Goal: Task Accomplishment & Management: Use online tool/utility

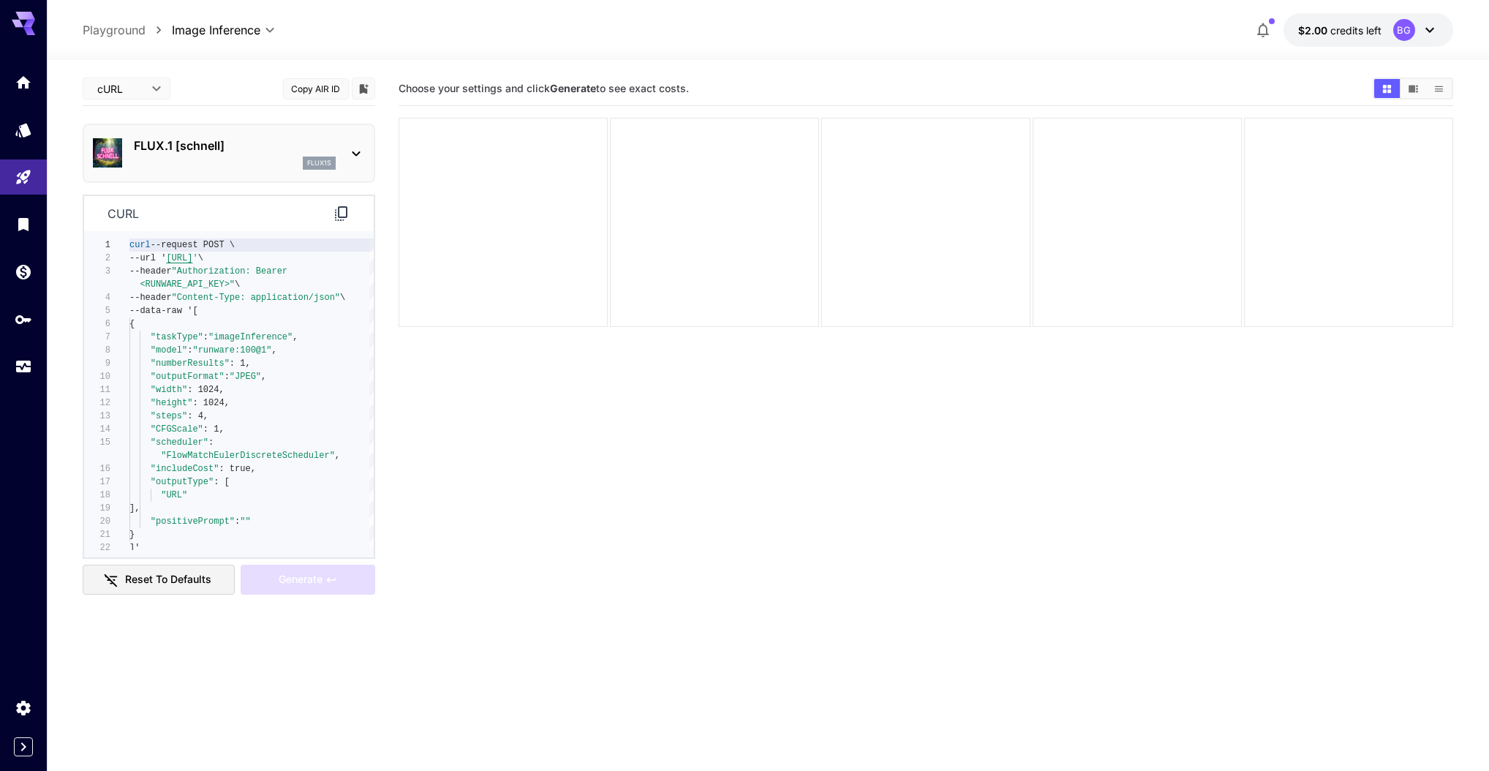
click at [2, 489] on div at bounding box center [23, 385] width 47 height 771
click at [17, 744] on icon "Expand sidebar" at bounding box center [24, 747] width 18 height 18
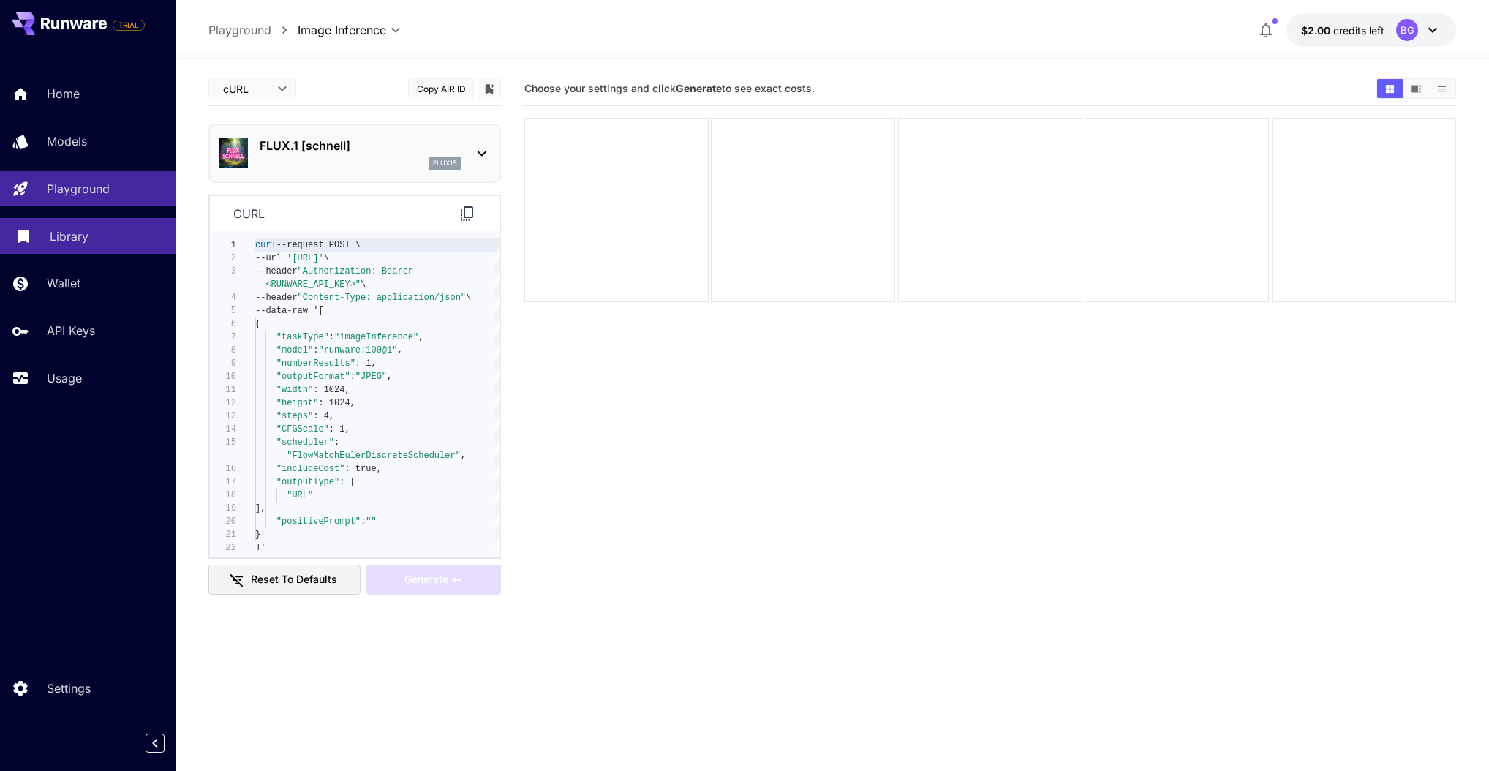
click at [78, 233] on p "Library" at bounding box center [69, 236] width 39 height 18
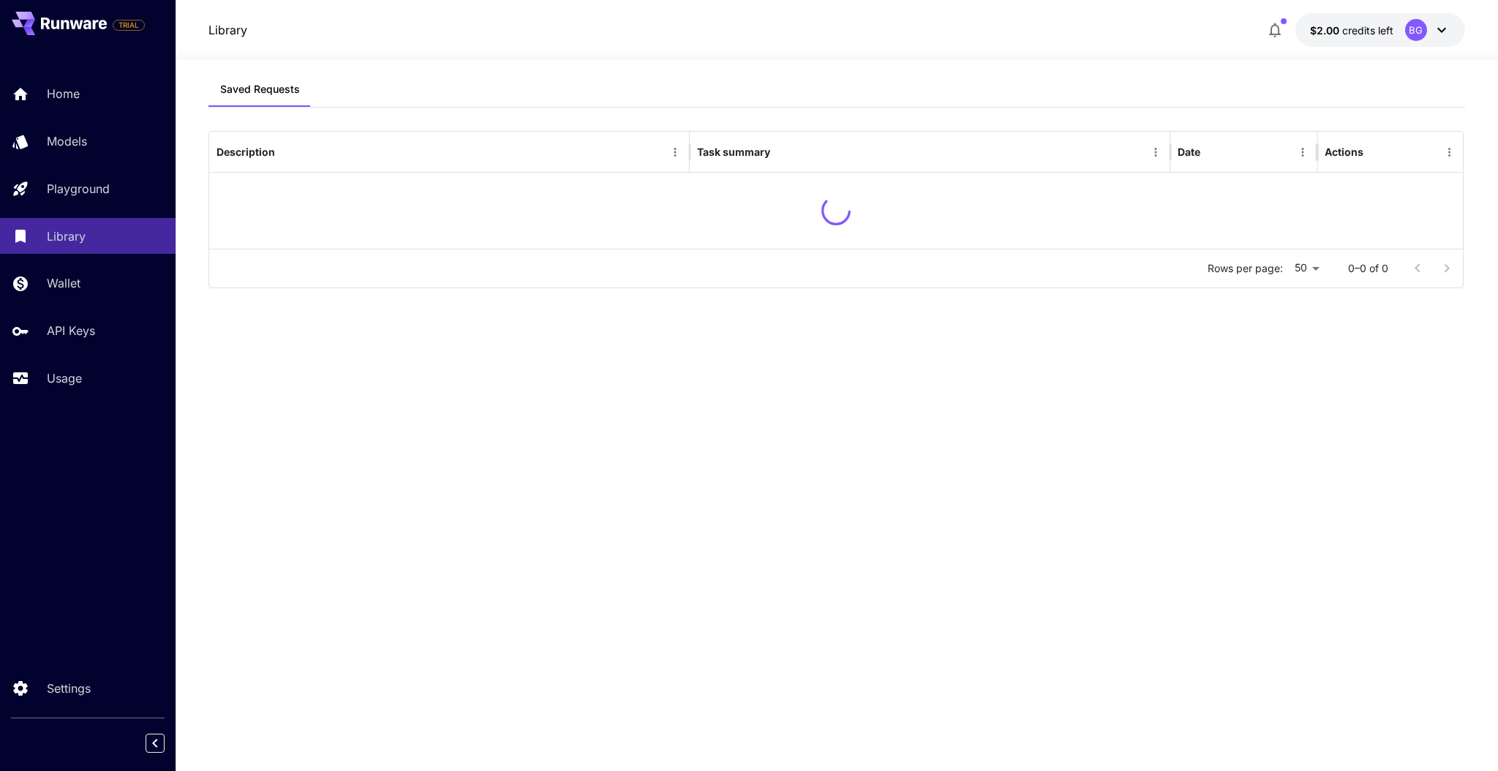
click at [1425, 27] on div "BG" at bounding box center [1416, 30] width 22 height 22
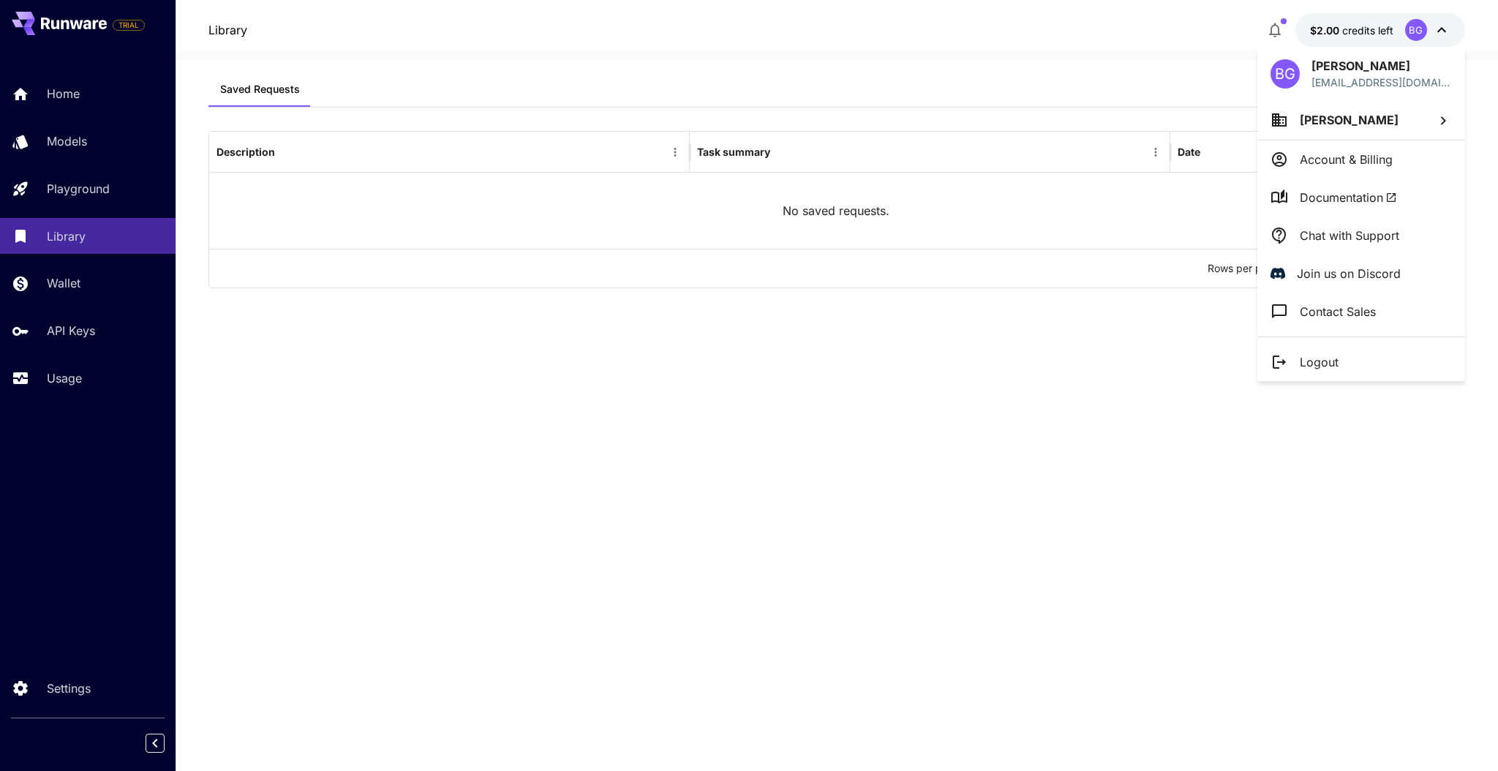
click at [1366, 151] on p "Account & Billing" at bounding box center [1346, 160] width 93 height 18
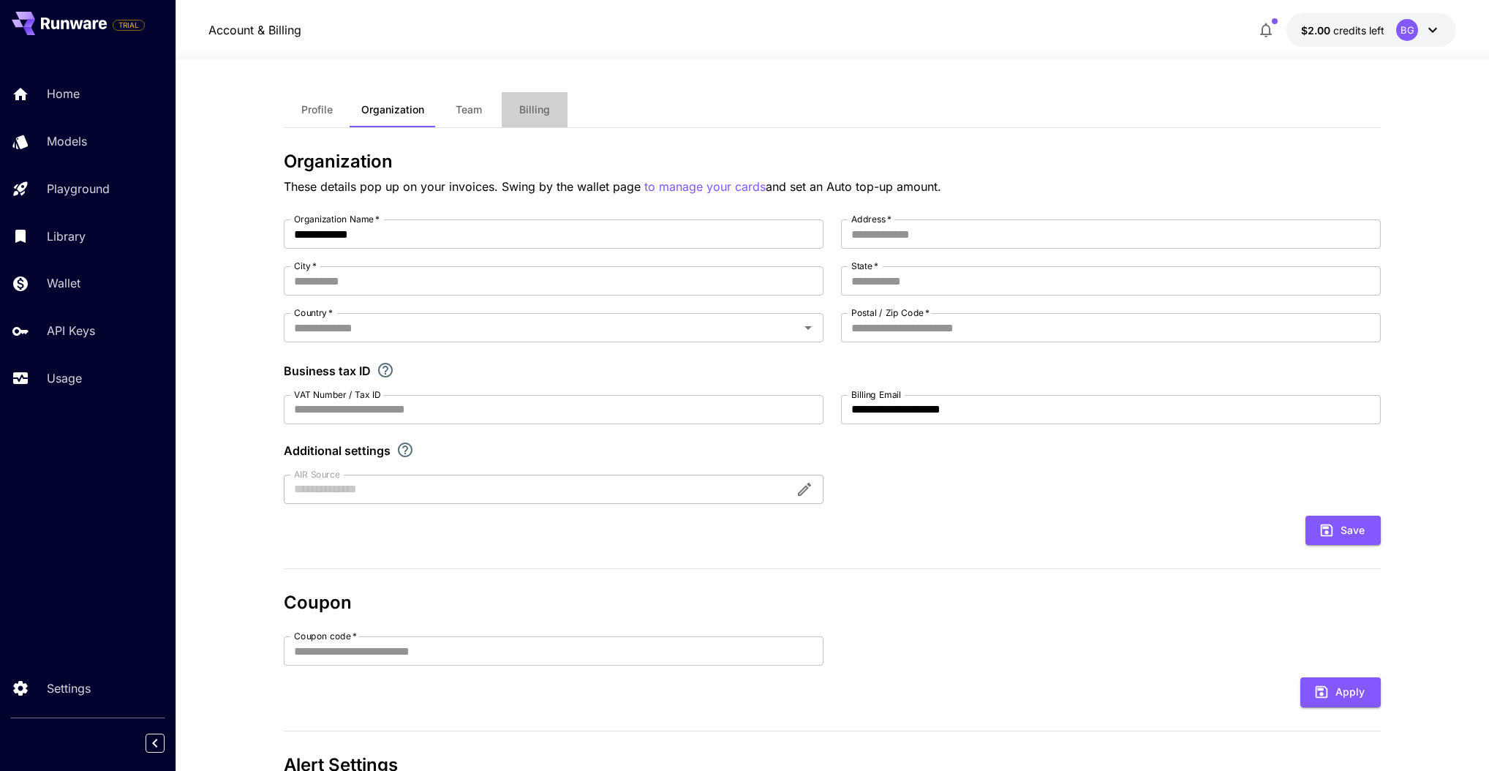
click at [505, 111] on button "Billing" at bounding box center [535, 109] width 66 height 35
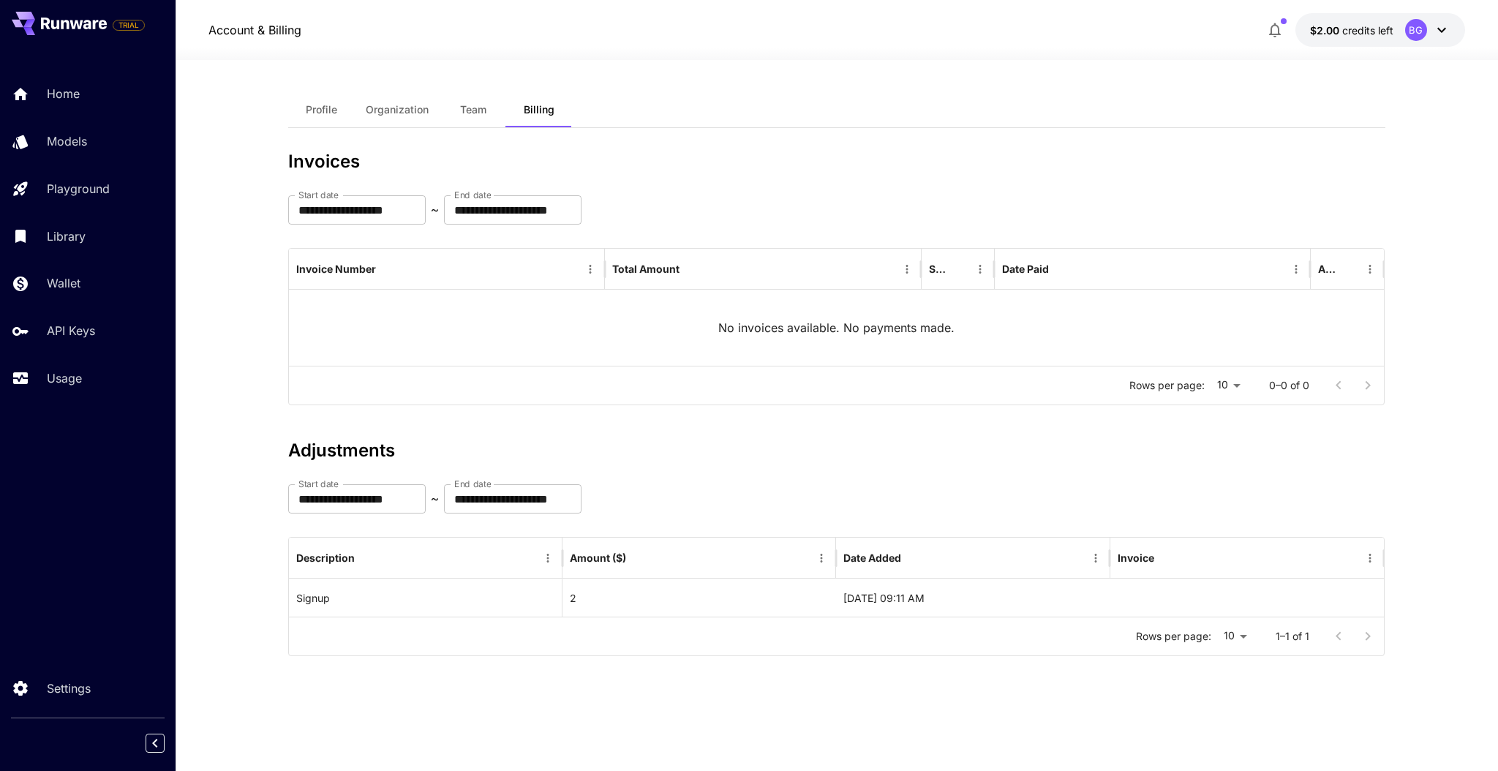
click at [468, 114] on span "Team" at bounding box center [473, 109] width 26 height 13
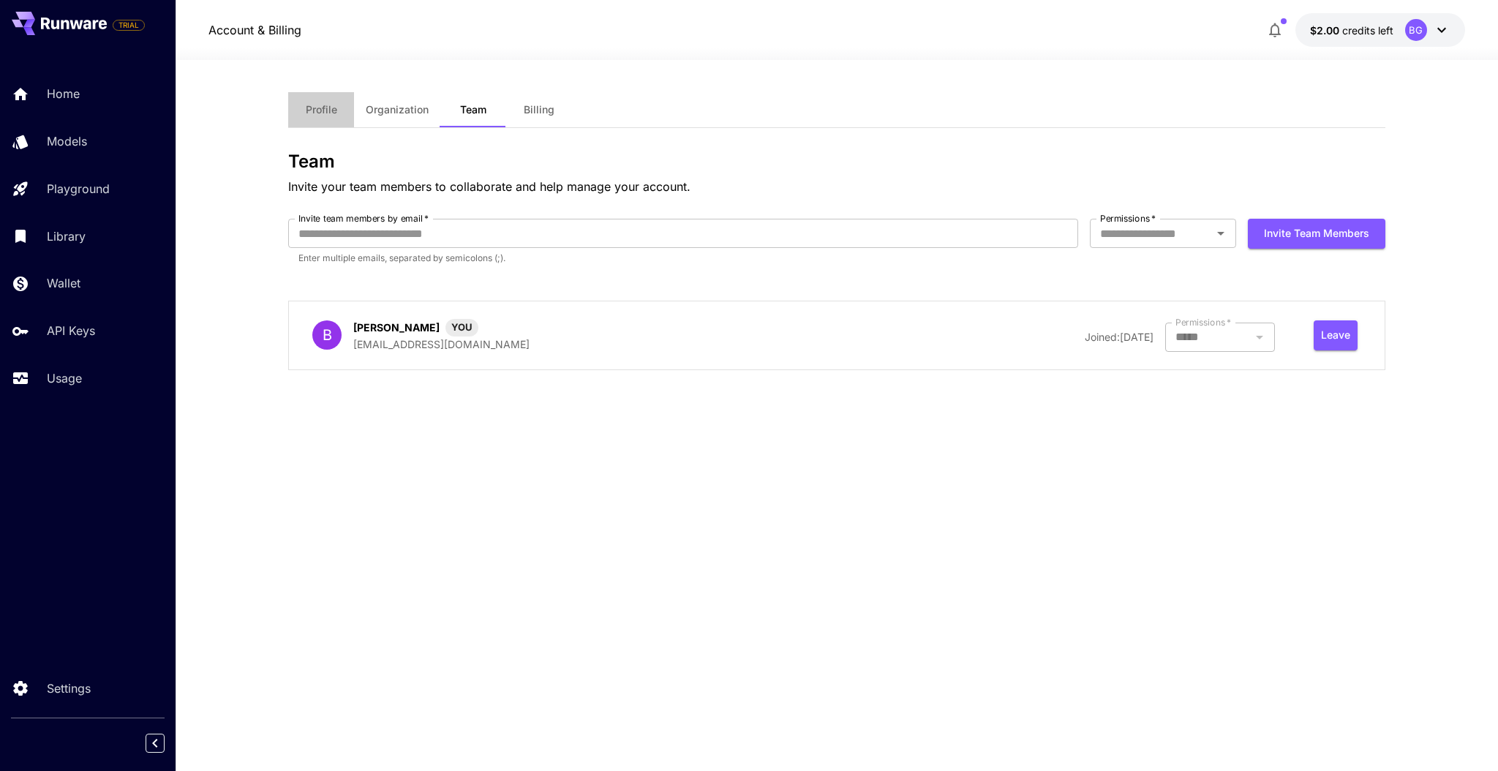
click at [317, 109] on span "Profile" at bounding box center [321, 109] width 31 height 13
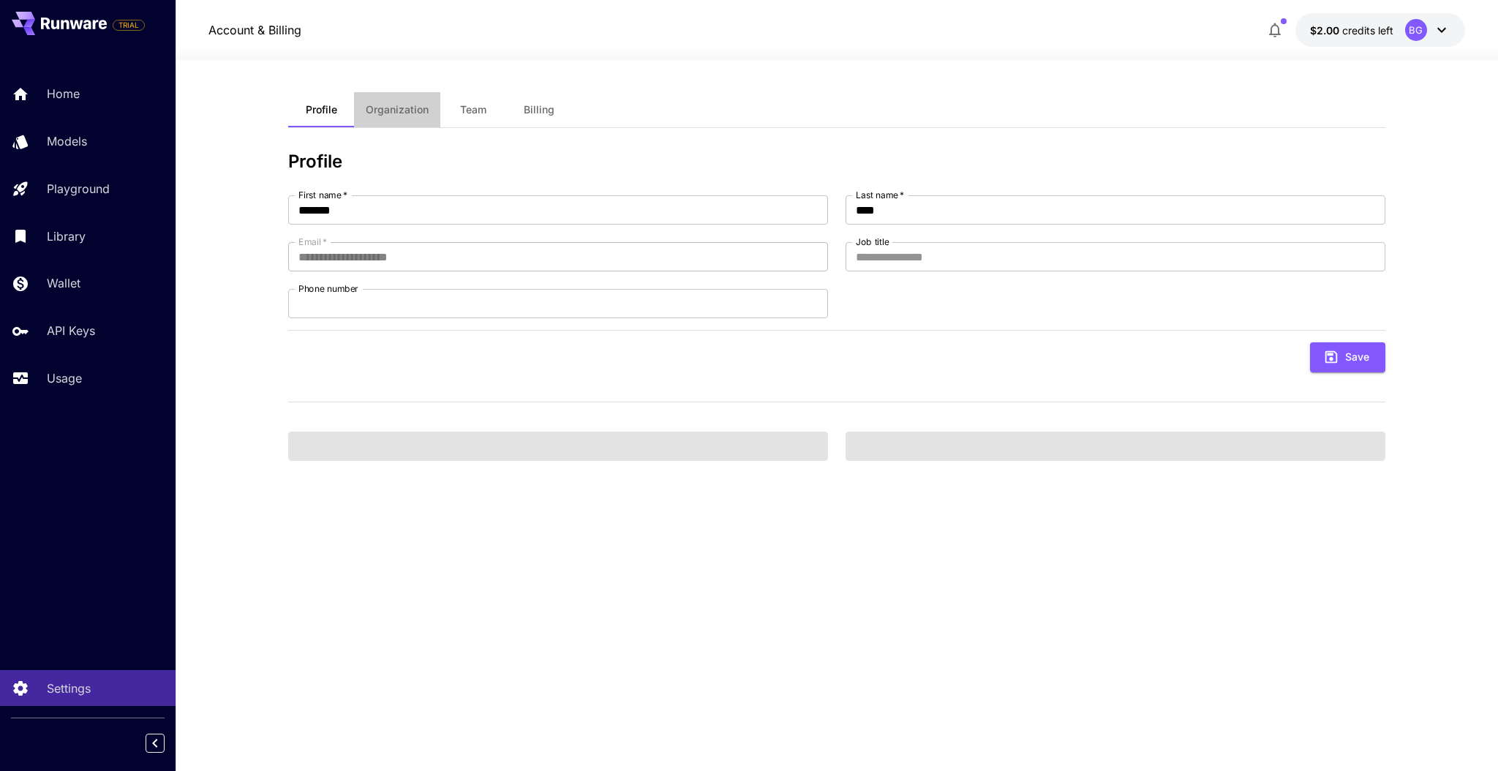
click at [402, 106] on span "Organization" at bounding box center [397, 109] width 63 height 13
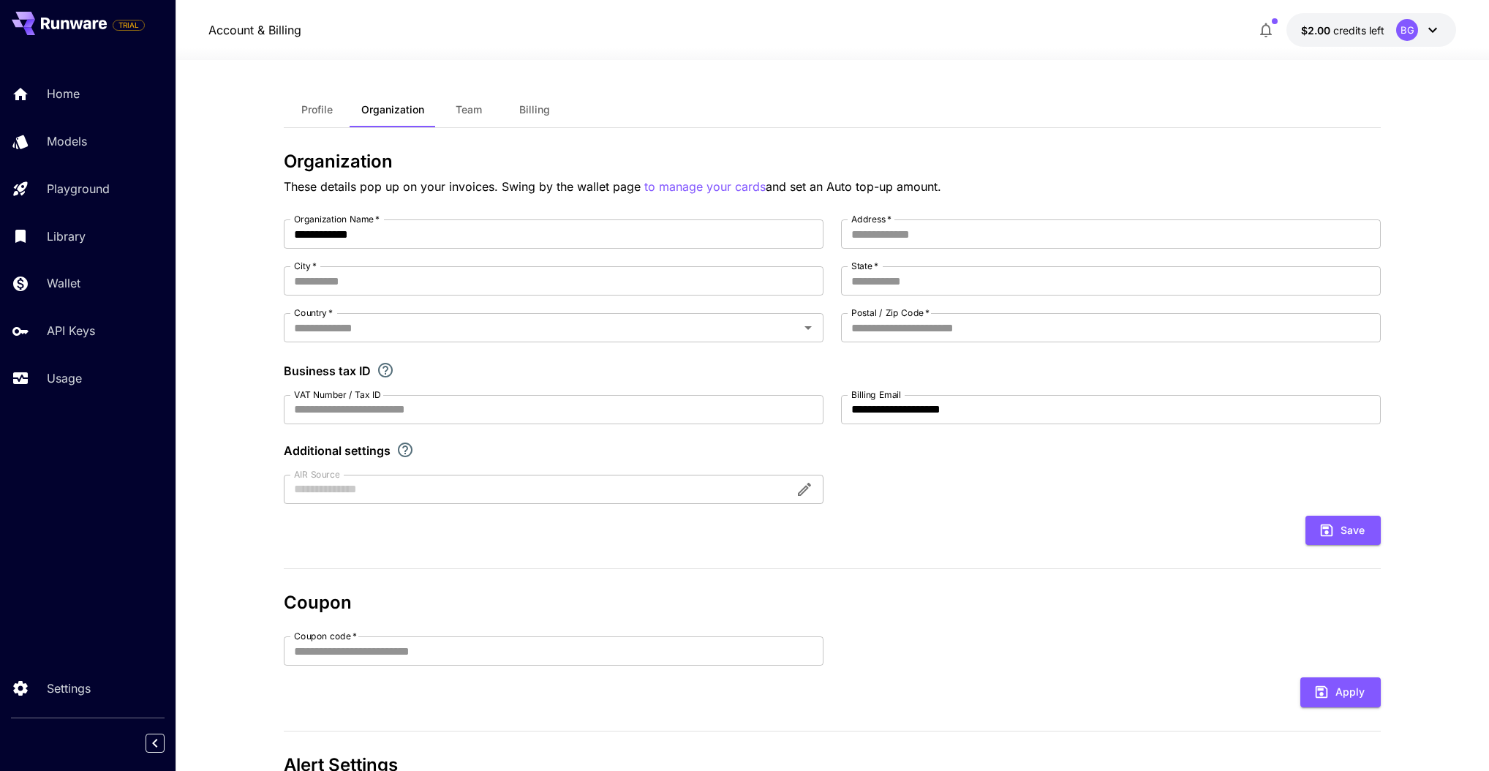
click at [1429, 31] on icon at bounding box center [1433, 30] width 18 height 18
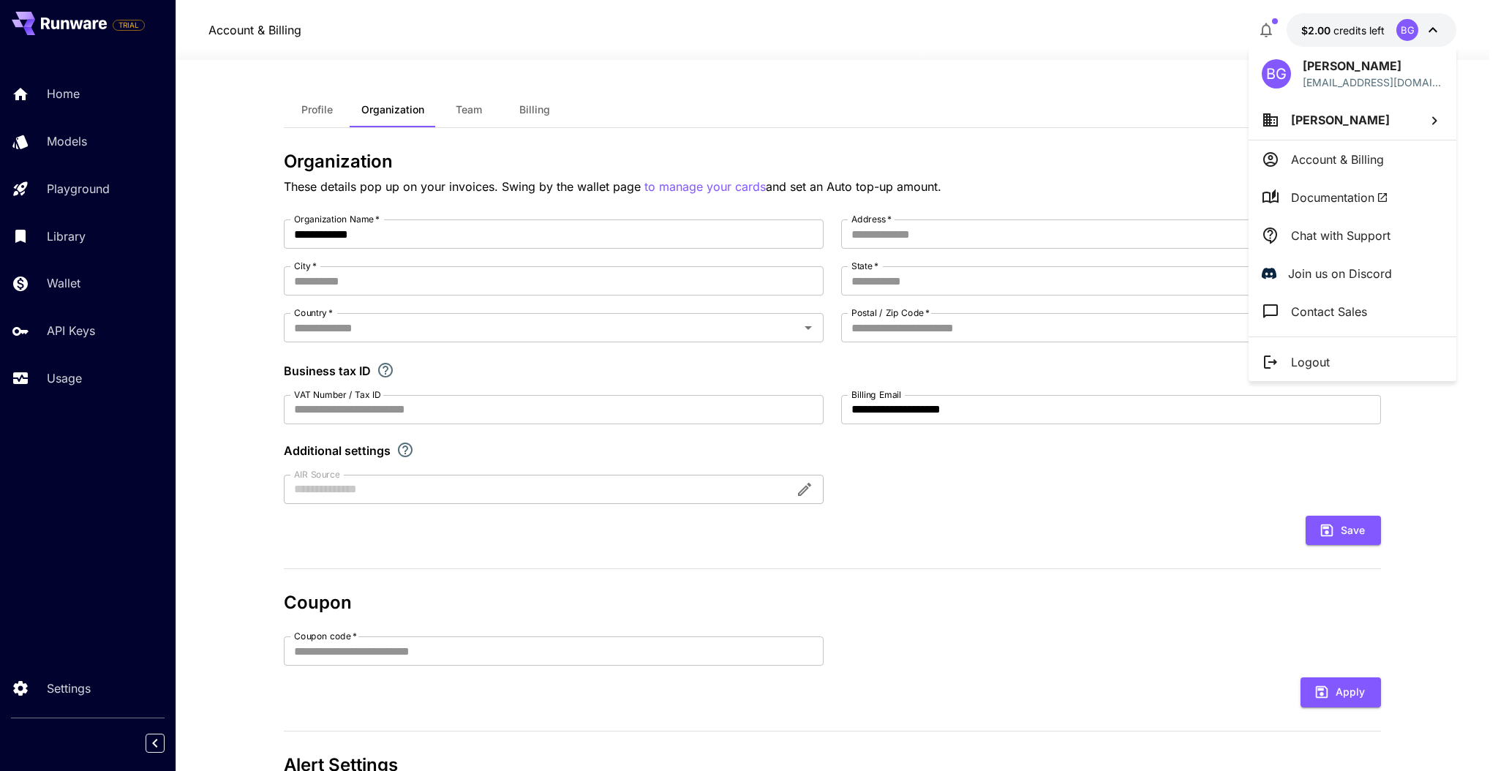
click at [1361, 116] on span "[PERSON_NAME]" at bounding box center [1340, 120] width 99 height 15
click at [1200, 178] on div "[PERSON_NAME]" at bounding box center [1157, 181] width 157 height 18
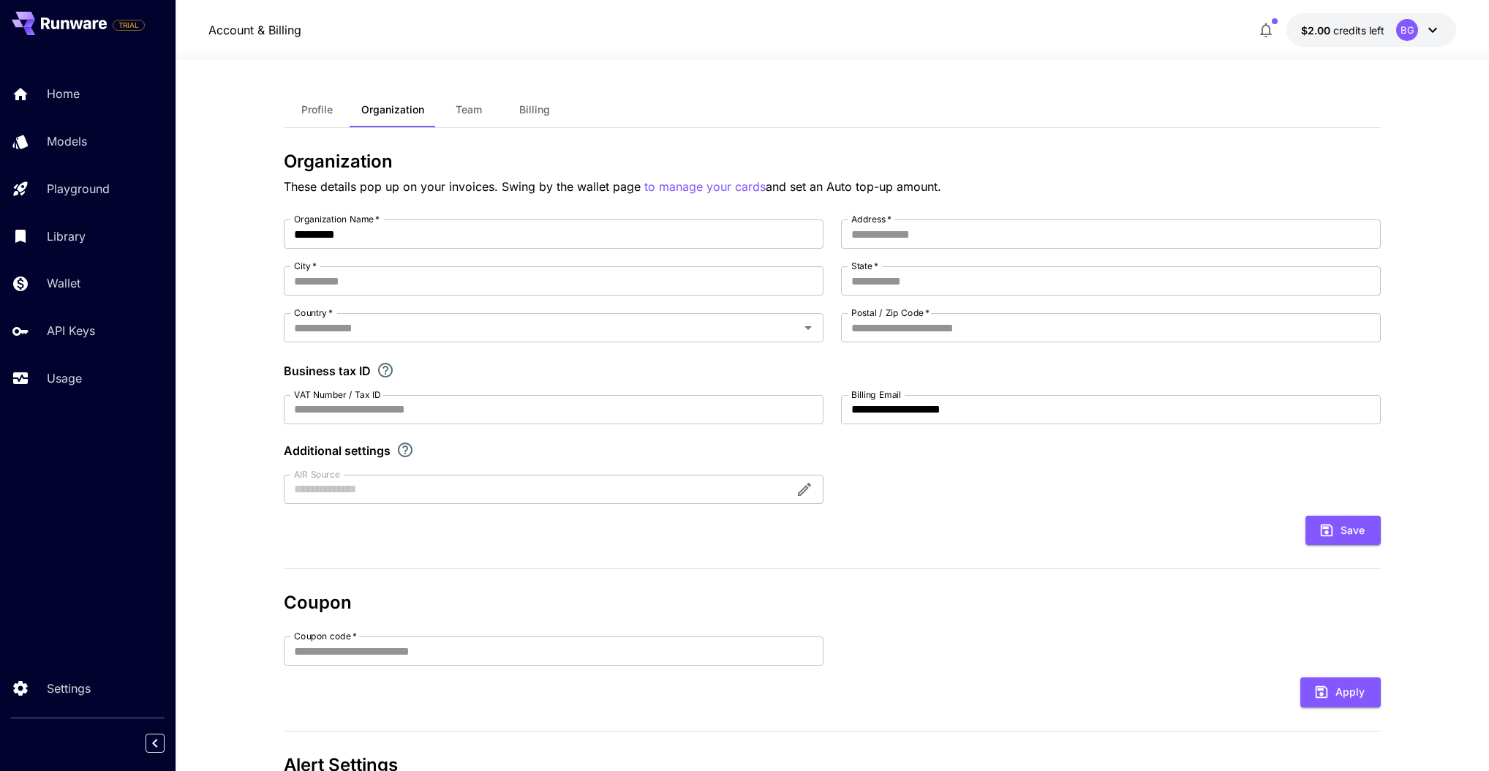
click at [534, 114] on span "Billing" at bounding box center [534, 109] width 31 height 13
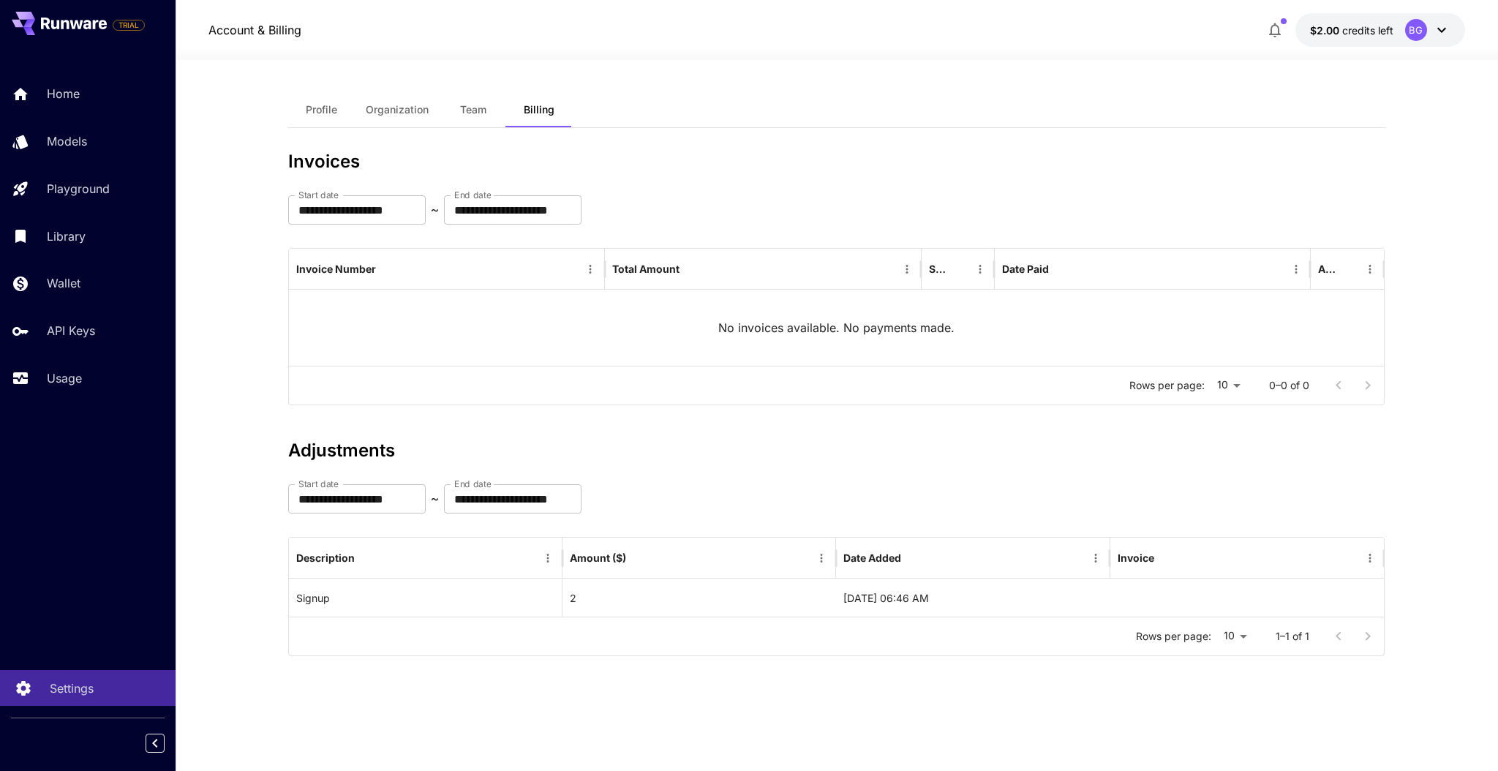
click at [80, 691] on p "Settings" at bounding box center [72, 688] width 44 height 18
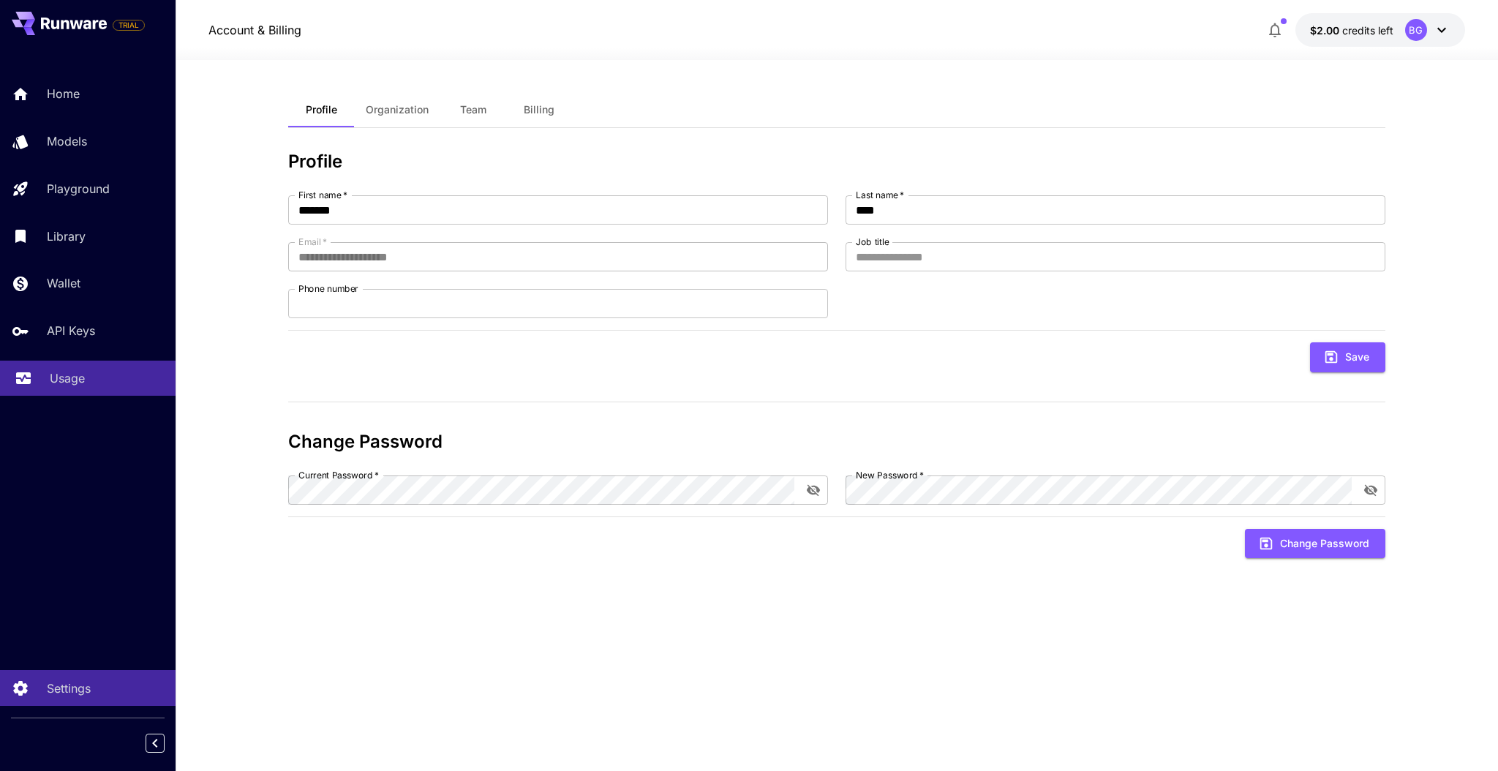
click at [62, 391] on link "Usage" at bounding box center [88, 379] width 176 height 36
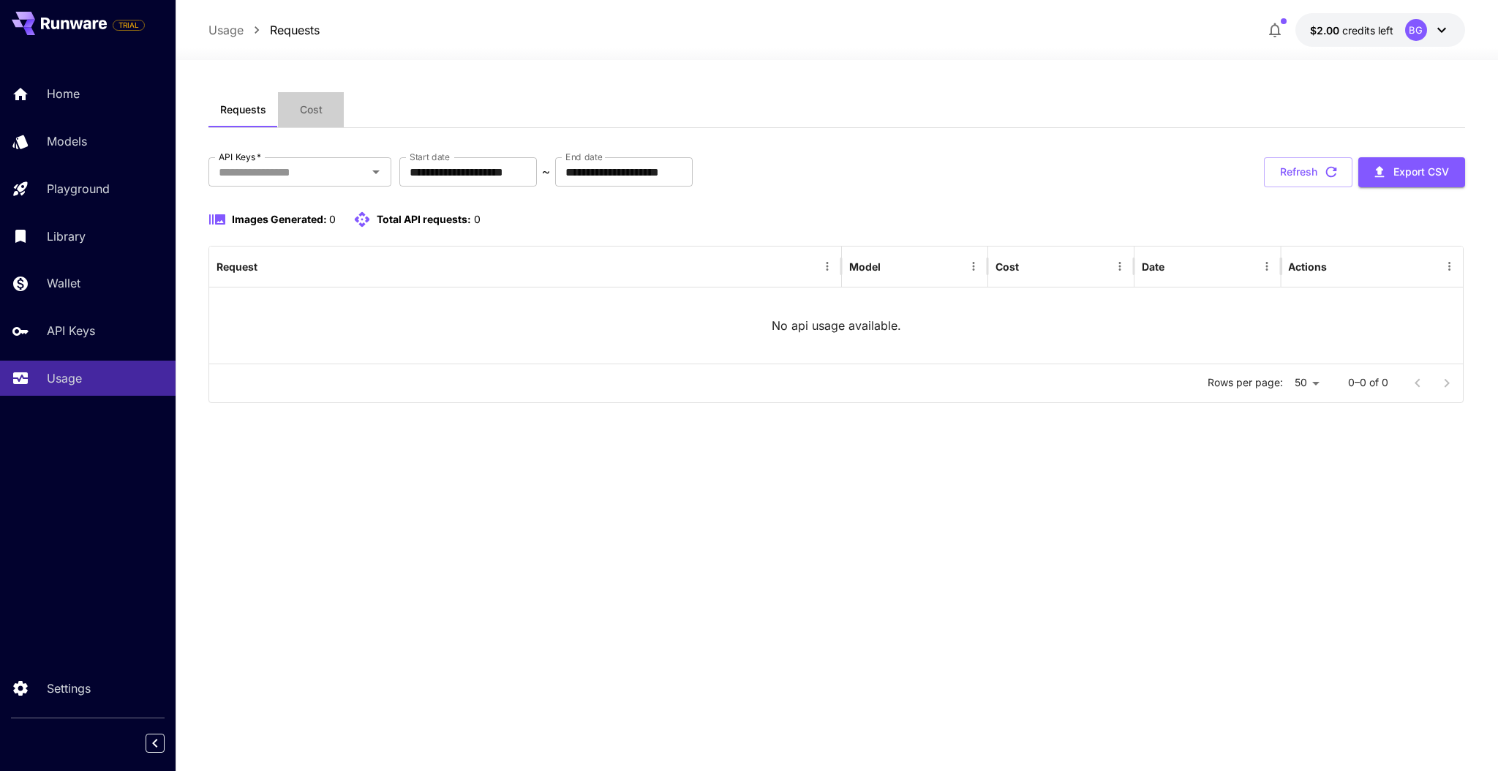
click at [306, 110] on span "Cost" at bounding box center [311, 109] width 23 height 13
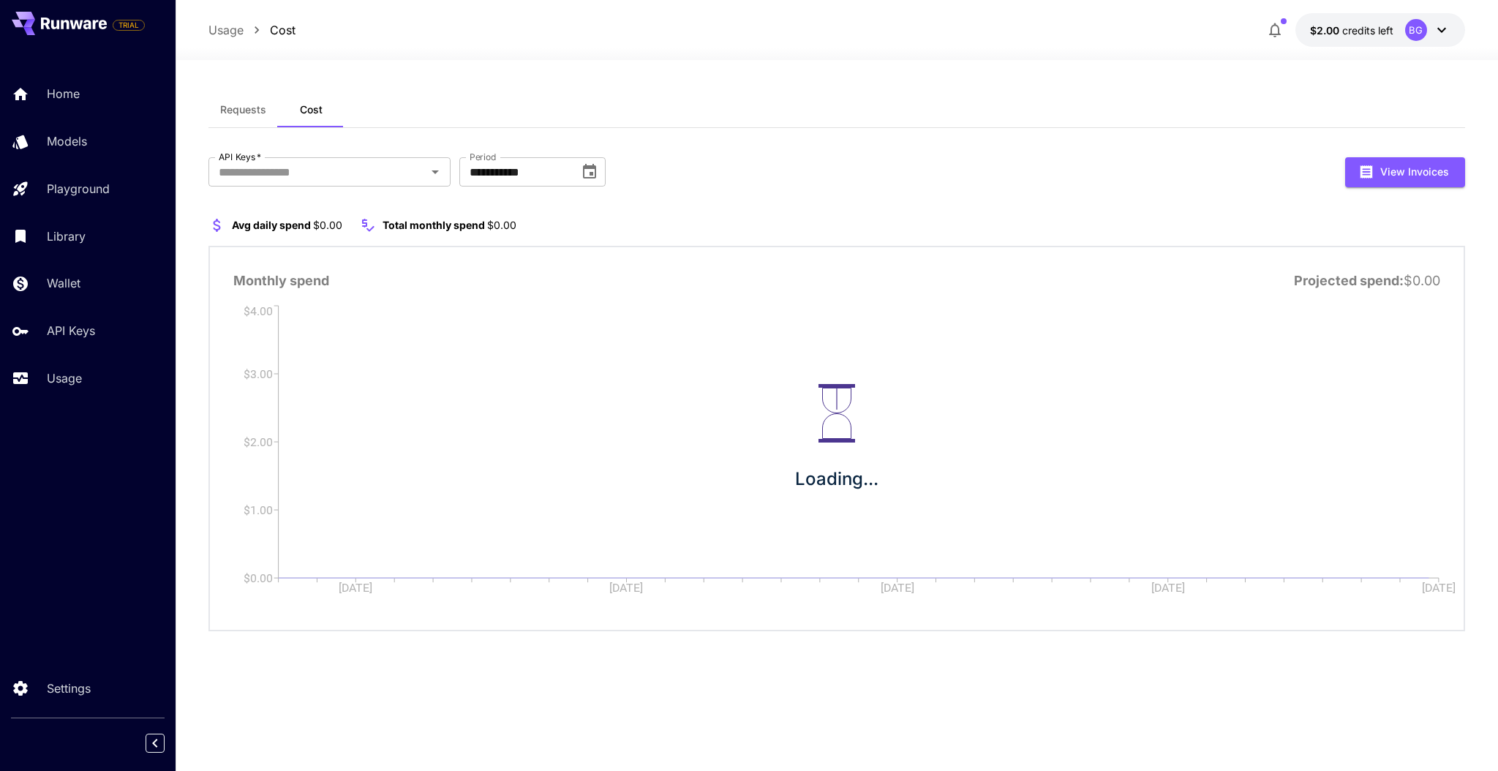
click at [248, 112] on span "Requests" at bounding box center [243, 109] width 46 height 13
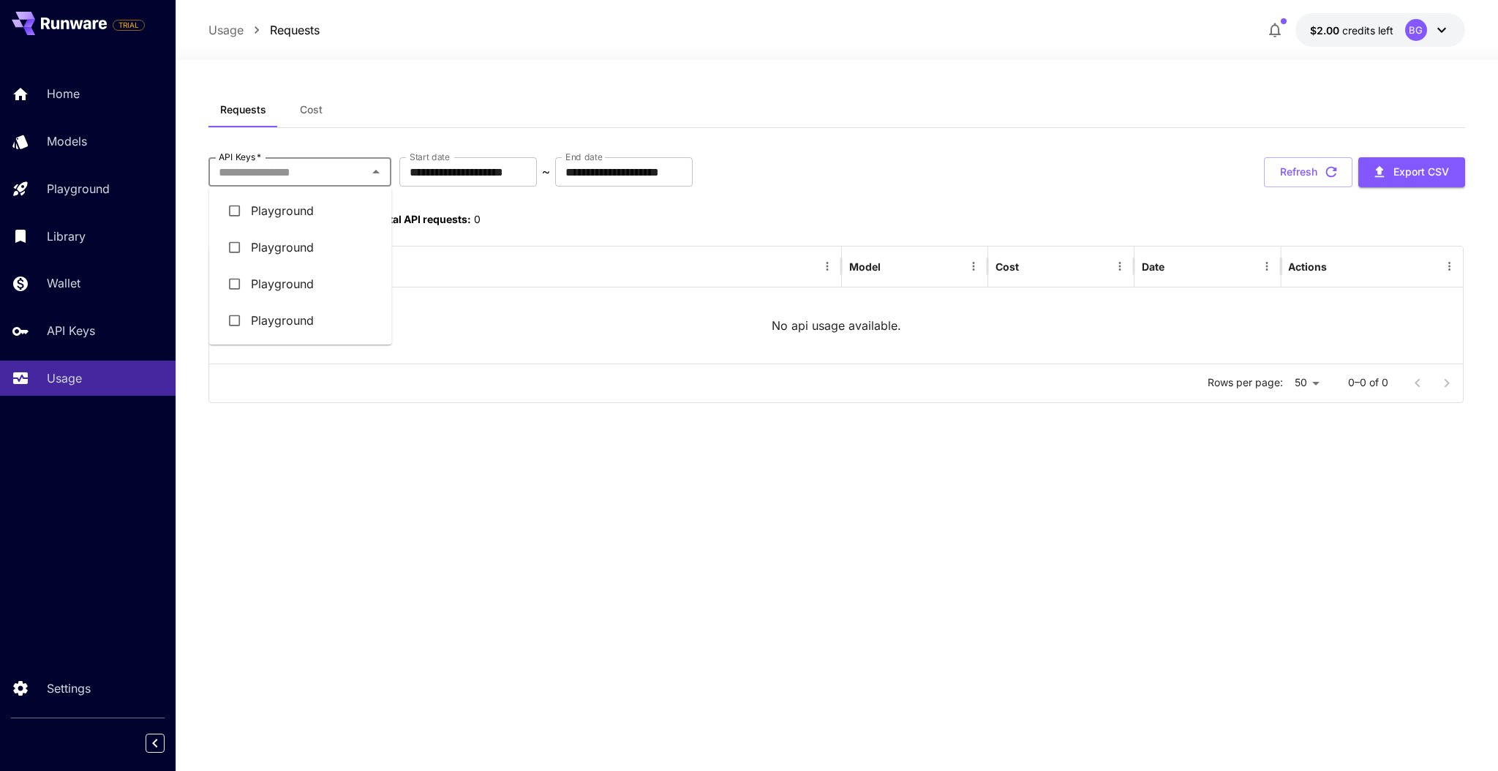
click at [247, 174] on input "API Keys   *" at bounding box center [288, 172] width 150 height 20
click at [440, 128] on div "**********" at bounding box center [836, 253] width 1257 height 323
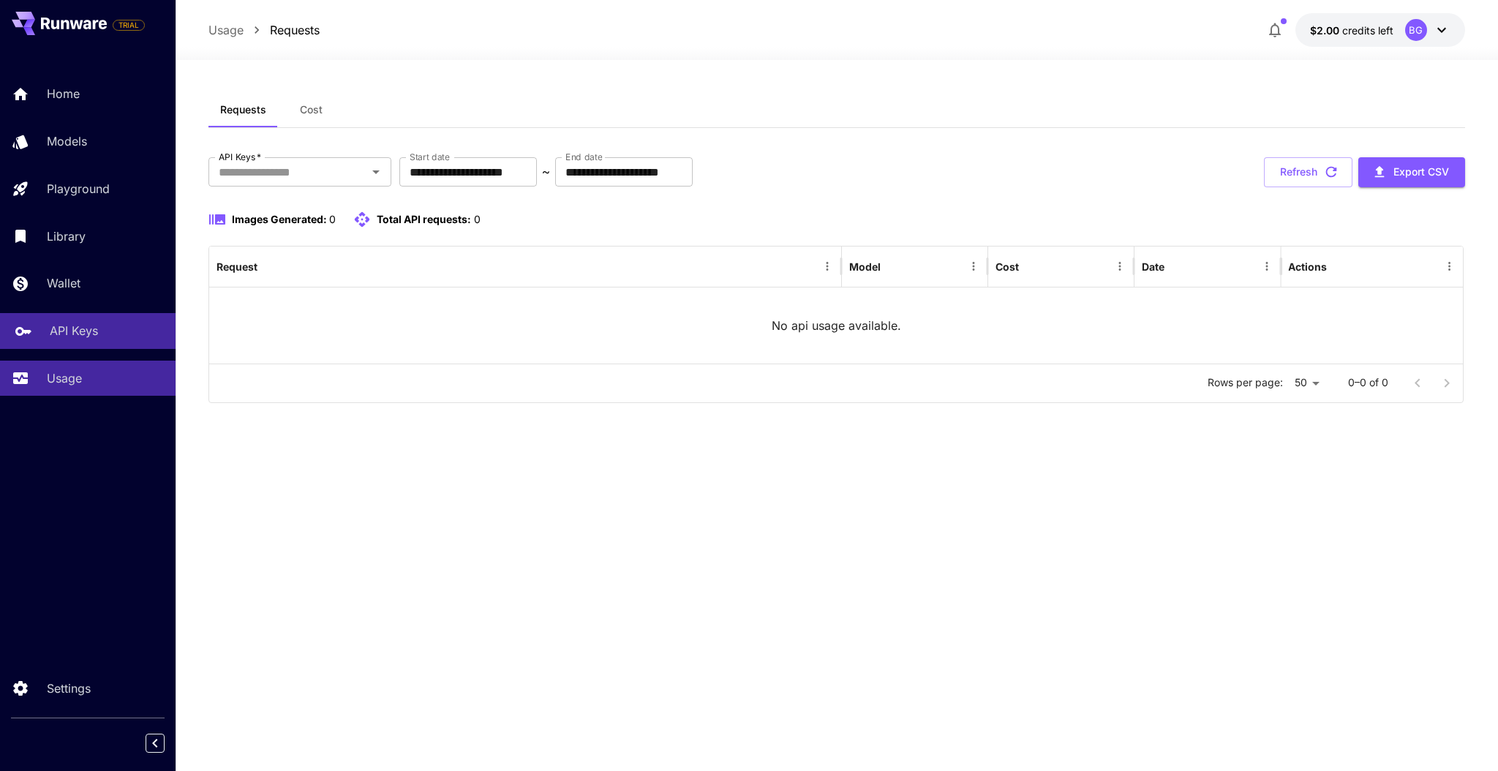
click at [66, 318] on link "API Keys" at bounding box center [88, 331] width 176 height 36
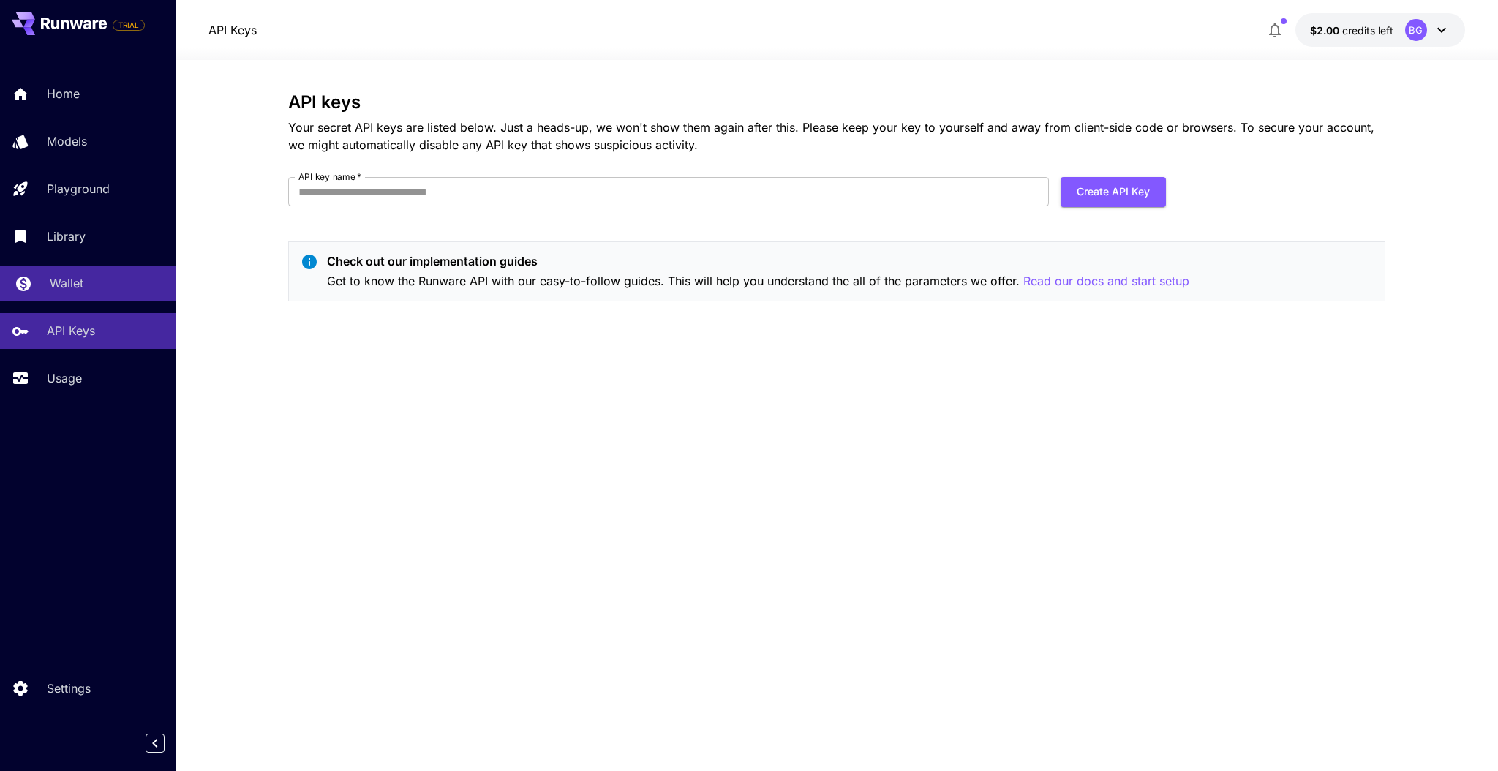
click at [86, 297] on link "Wallet" at bounding box center [88, 284] width 176 height 36
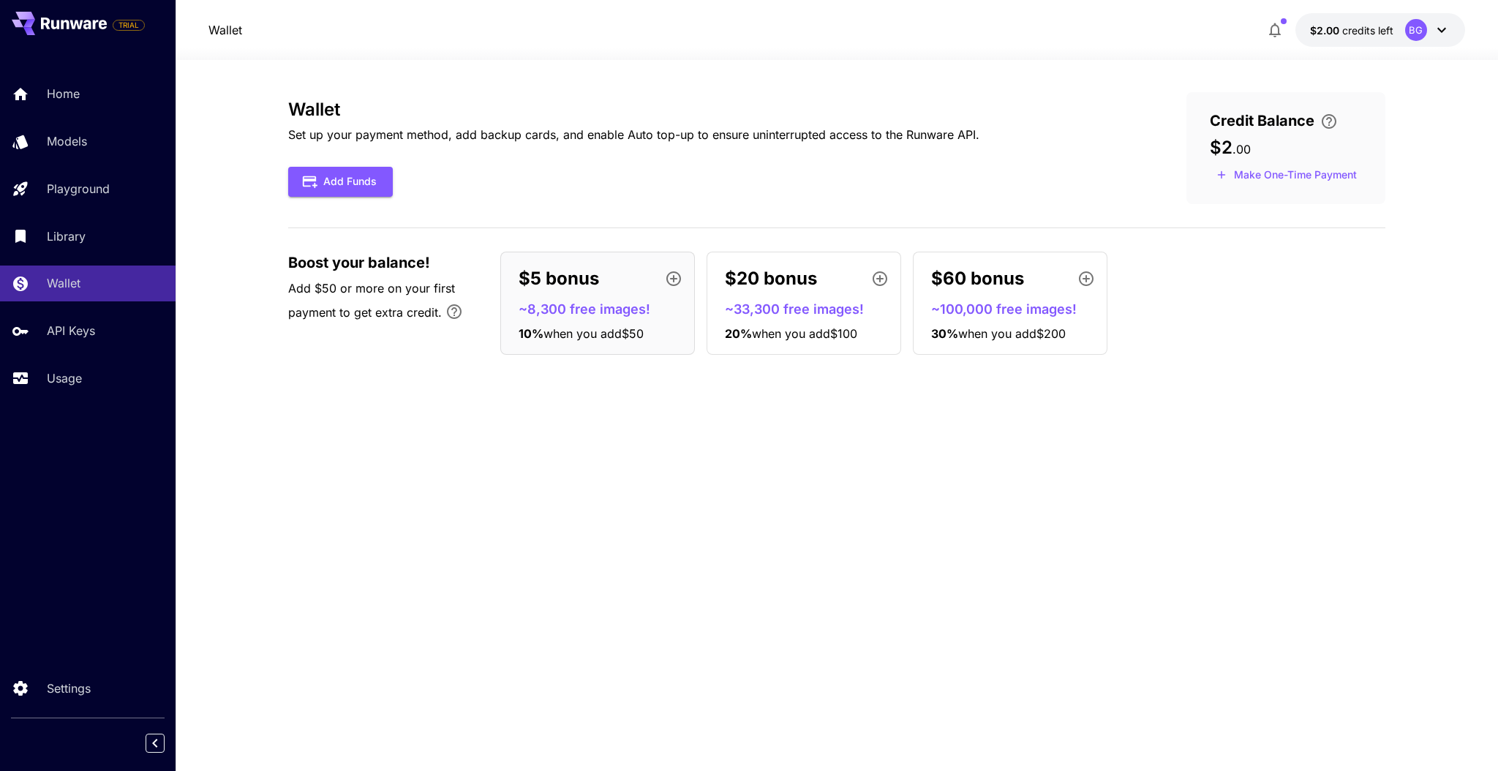
click at [688, 412] on div "Wallet Set up your payment method, add backup cards, and enable Auto top-up to …" at bounding box center [836, 415] width 1097 height 647
click at [833, 301] on p "~33,300 free images!" at bounding box center [810, 309] width 170 height 20
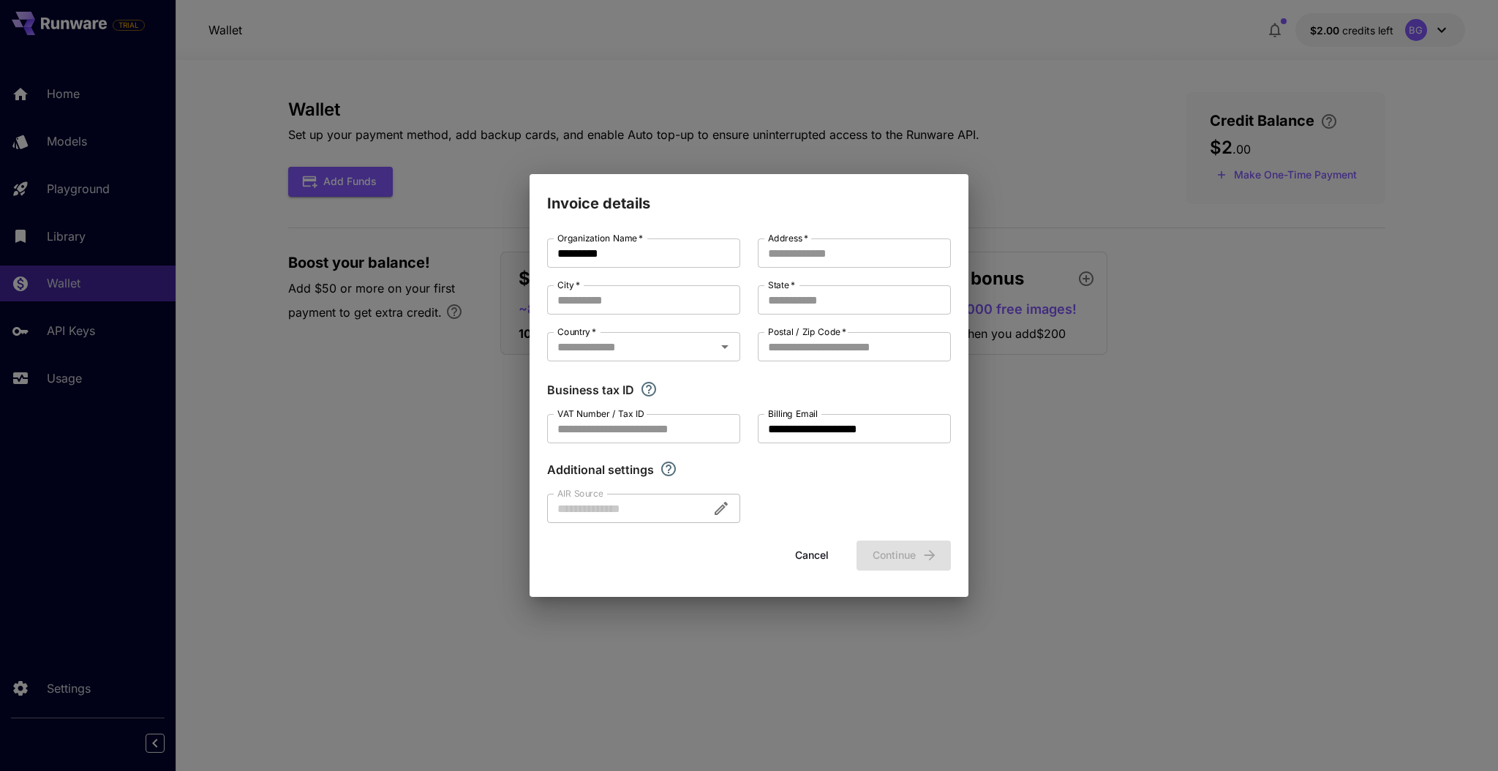
click at [1098, 183] on div "**********" at bounding box center [749, 385] width 1498 height 771
click at [820, 554] on button "Cancel" at bounding box center [812, 556] width 66 height 30
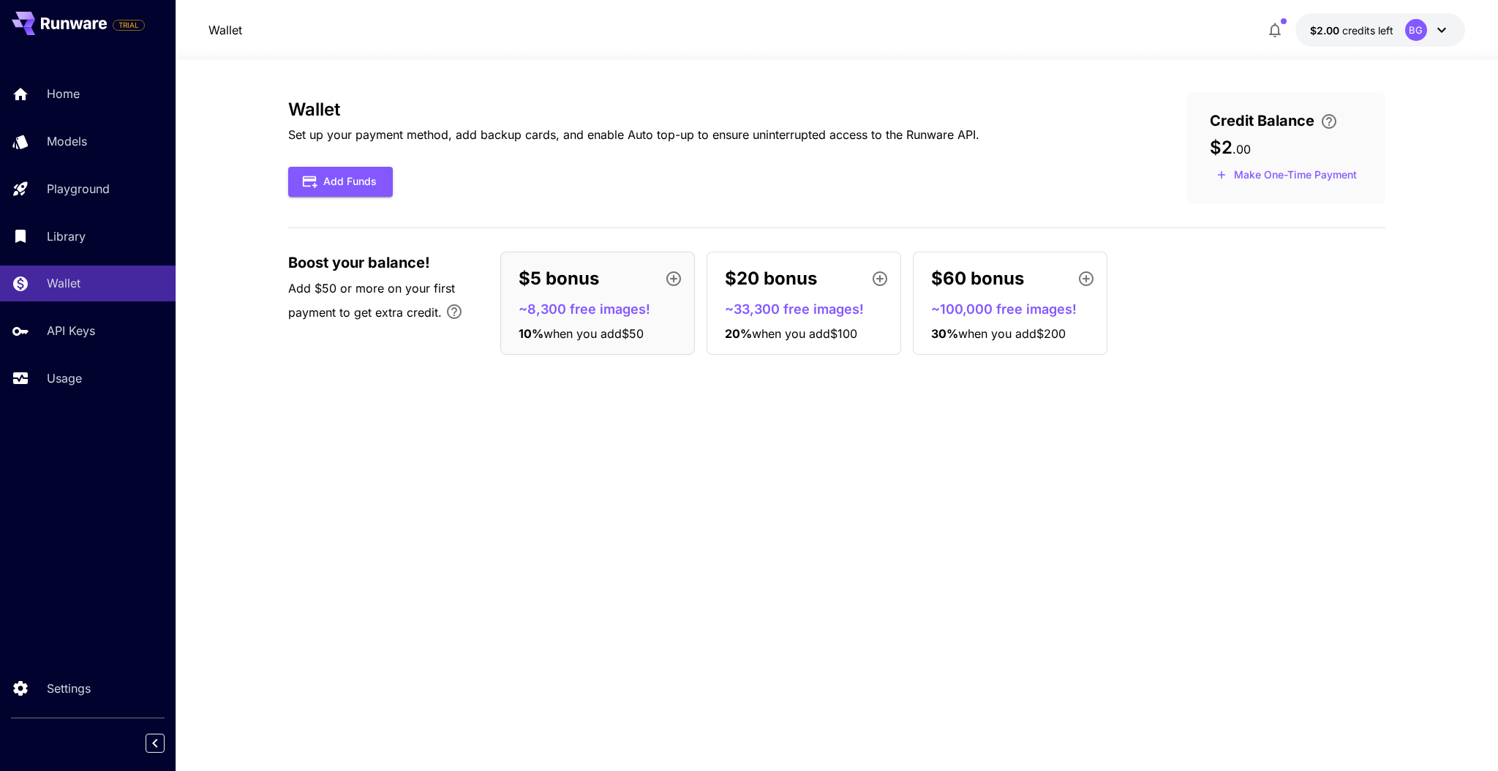
click at [1004, 273] on p "$60 bonus" at bounding box center [977, 279] width 93 height 26
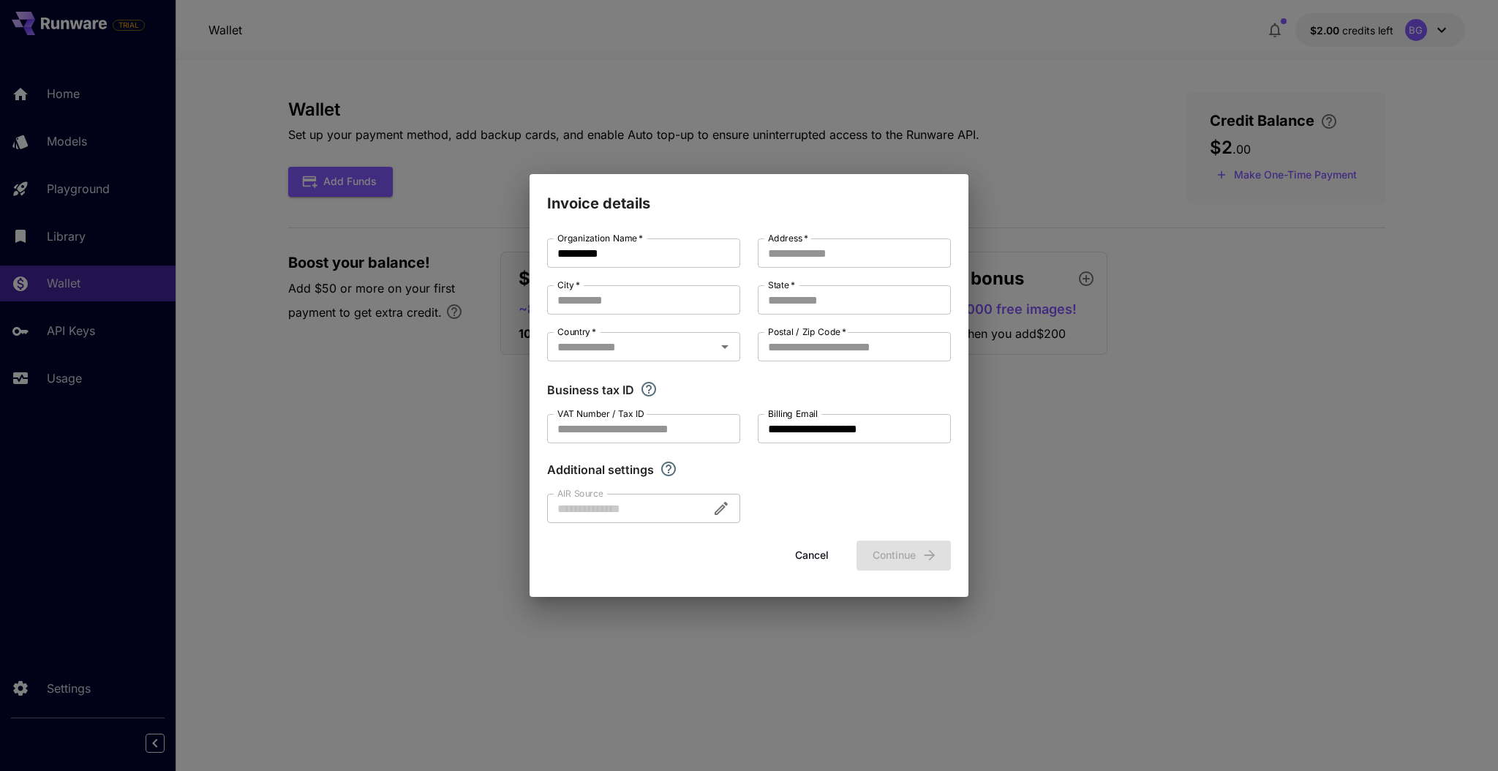
click at [813, 558] on button "Cancel" at bounding box center [812, 556] width 66 height 30
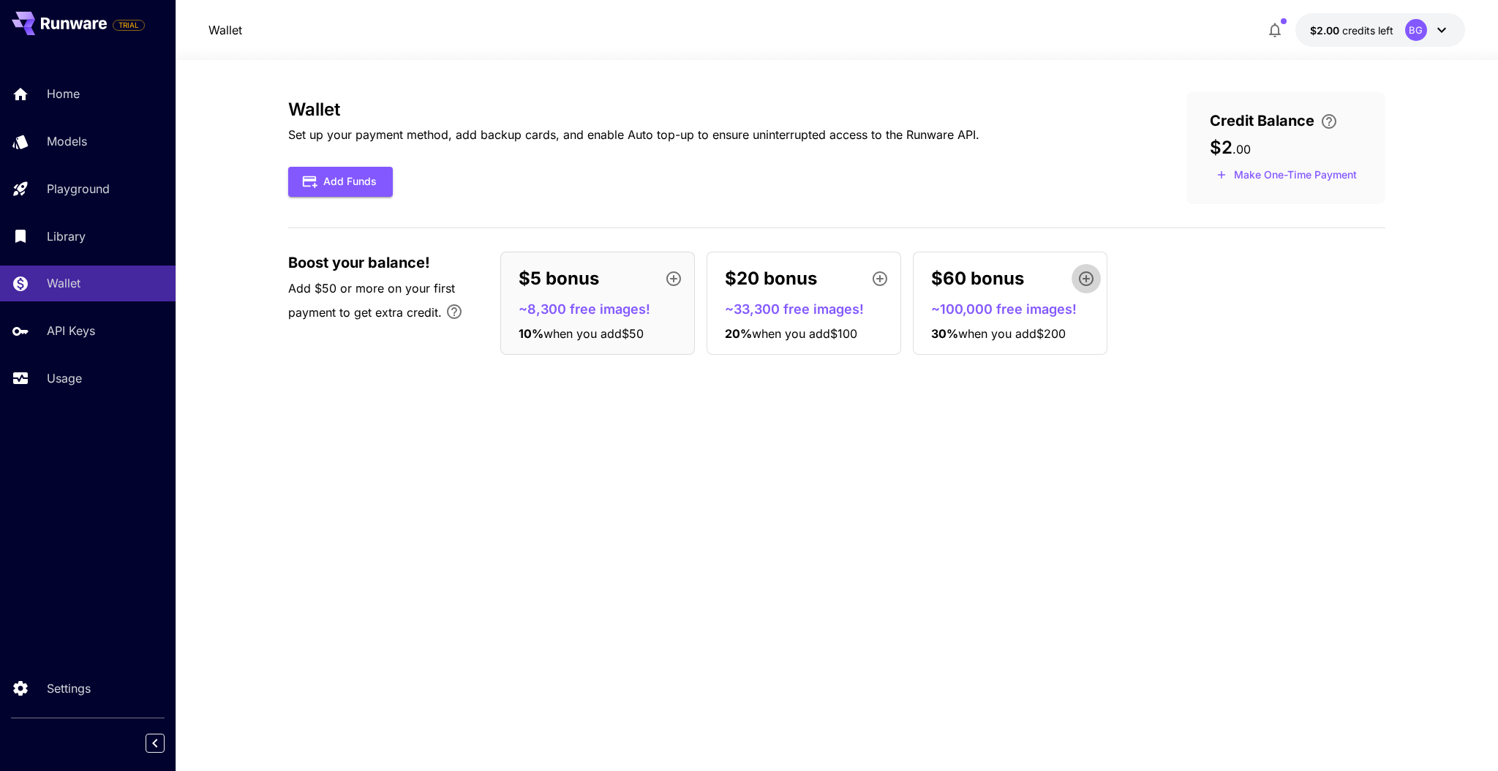
click at [1091, 277] on icon "button" at bounding box center [1086, 279] width 18 height 18
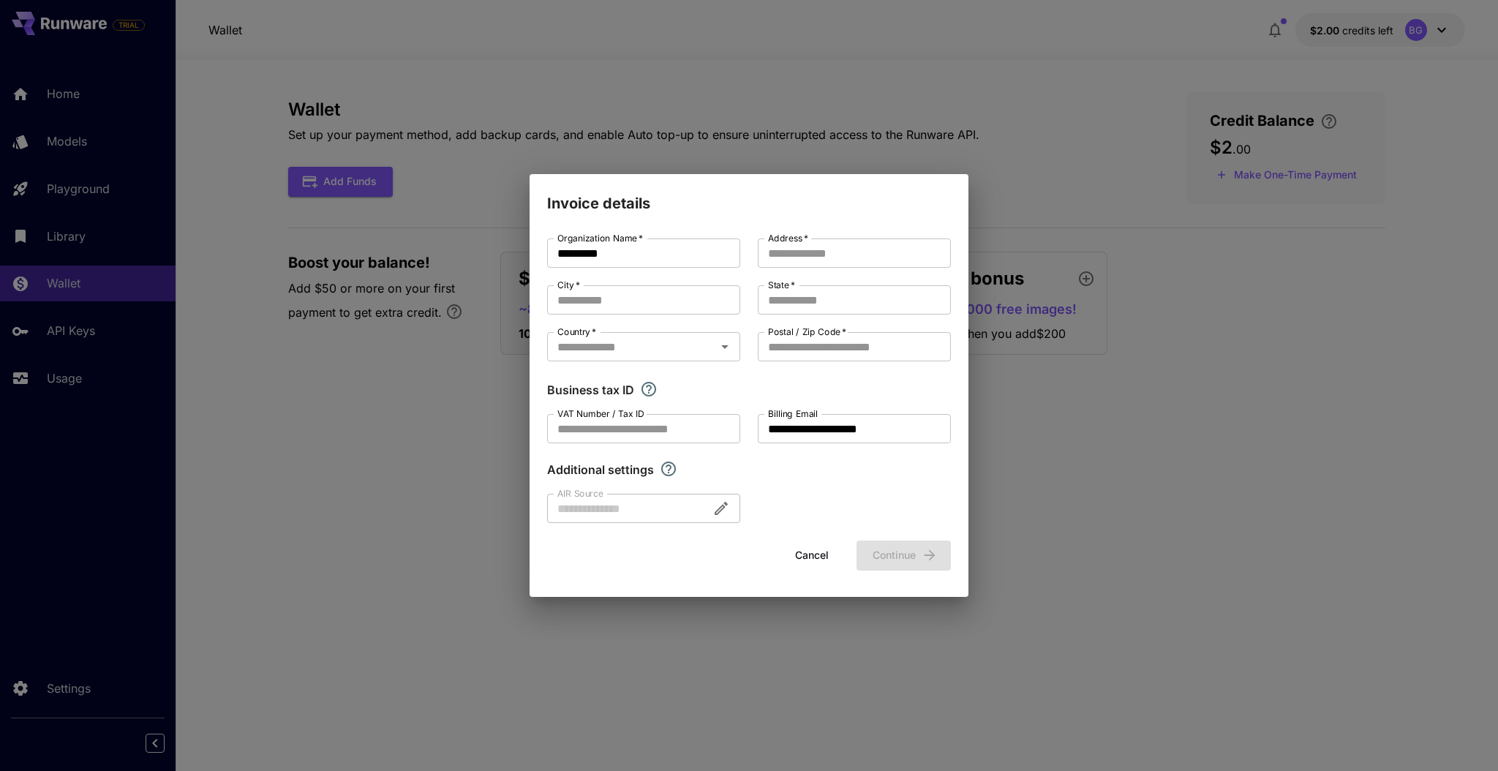
click at [810, 557] on button "Cancel" at bounding box center [812, 556] width 66 height 30
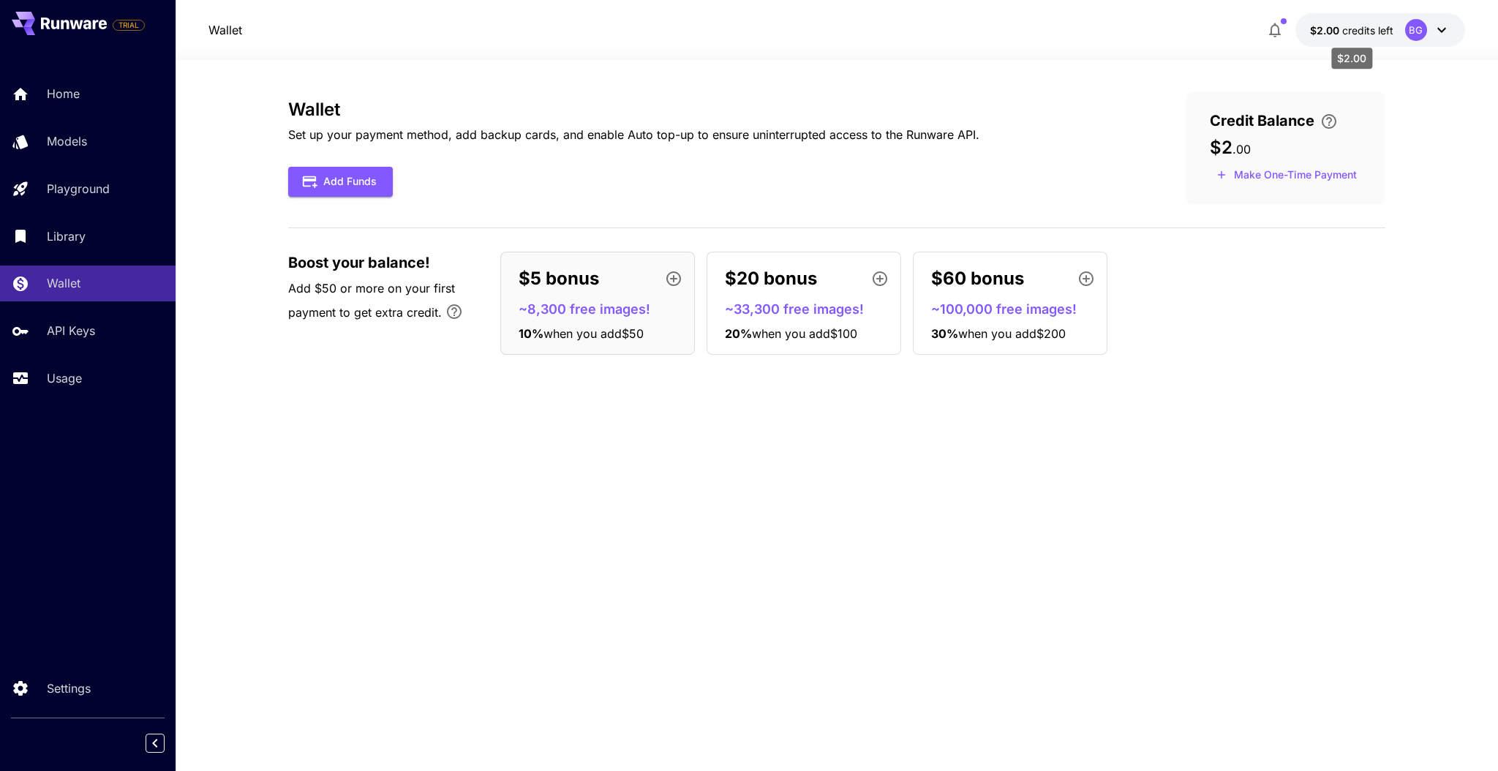
click at [1336, 31] on span "$2.00" at bounding box center [1326, 30] width 32 height 12
click at [1367, 30] on span "credits left" at bounding box center [1367, 30] width 51 height 12
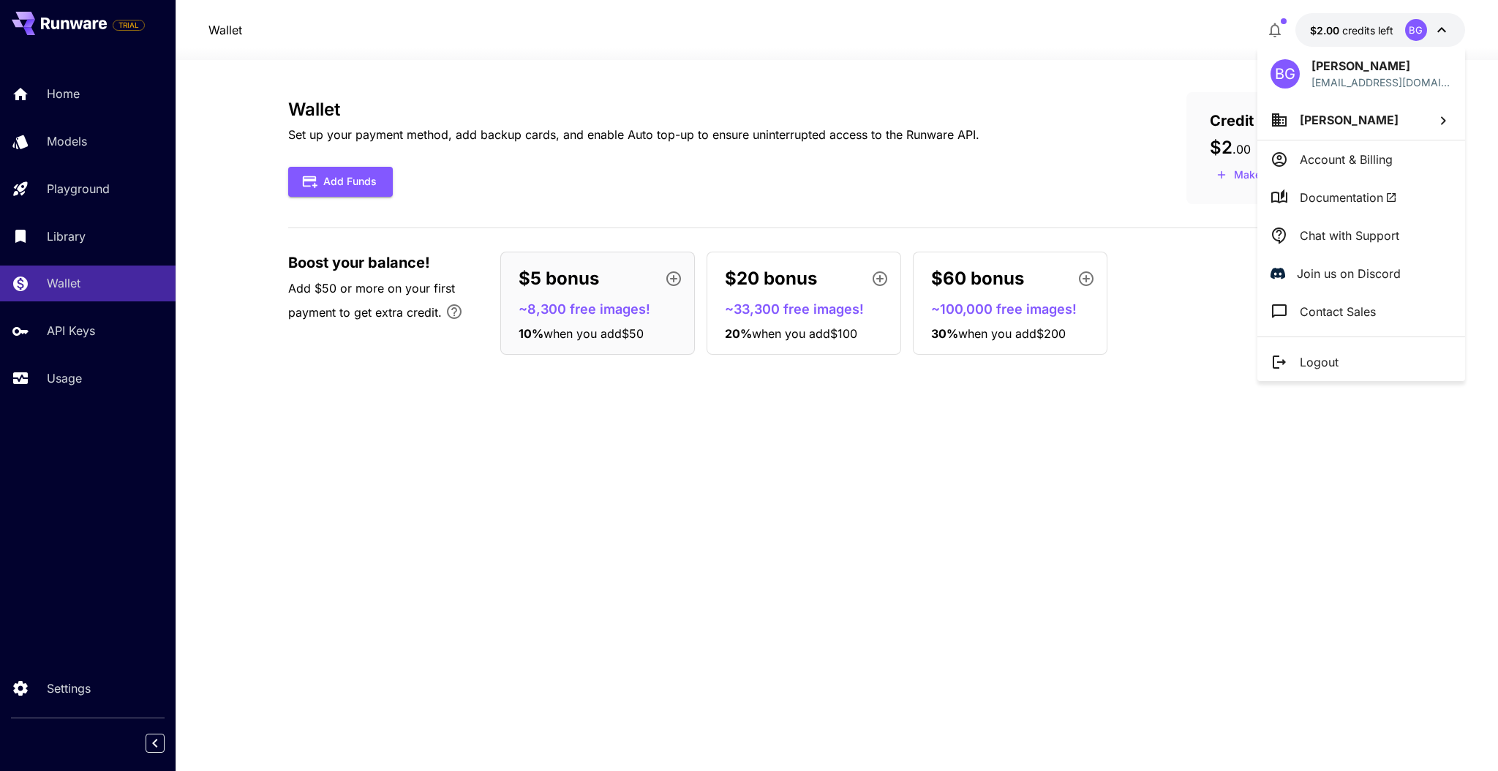
click at [1336, 241] on p "Chat with Support" at bounding box center [1349, 236] width 99 height 18
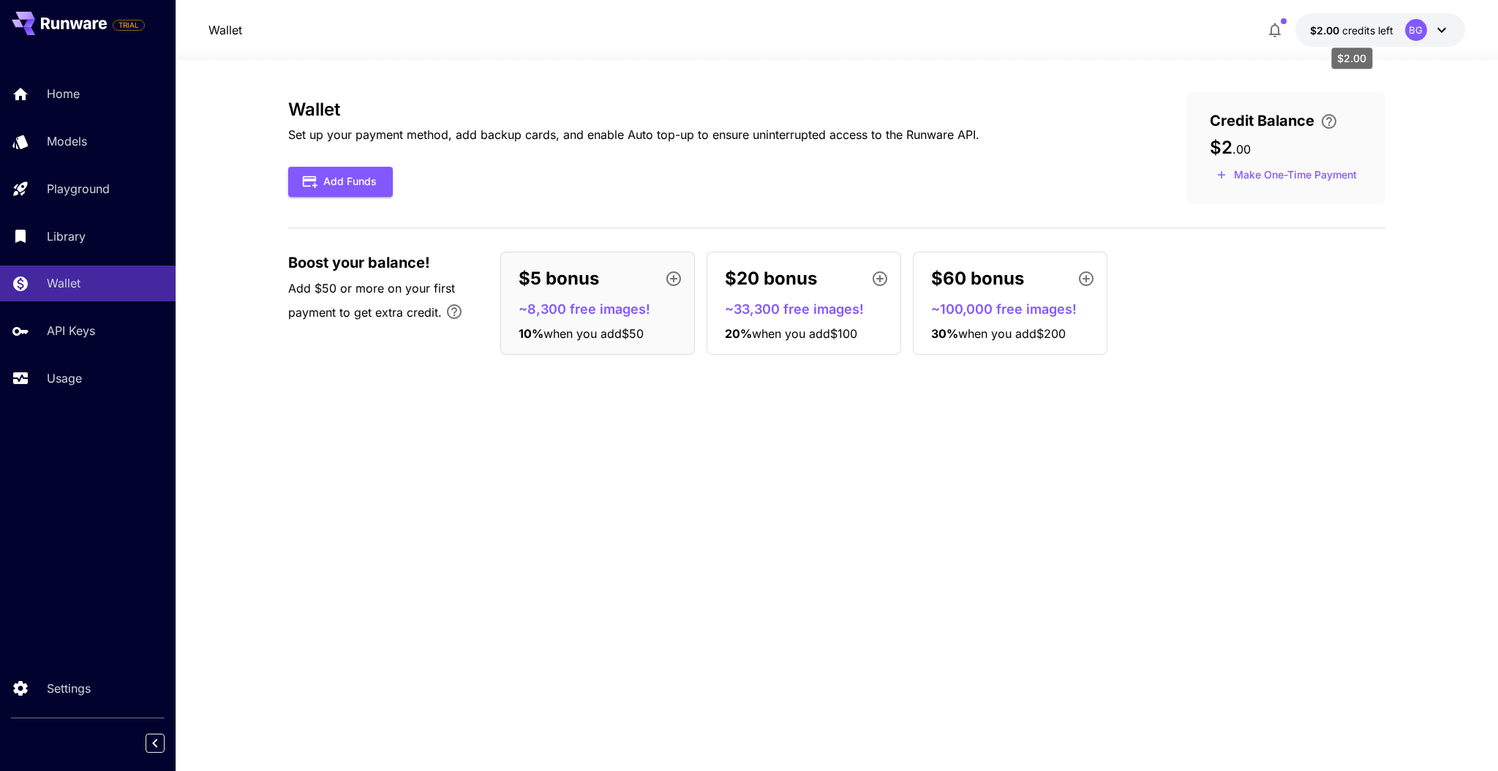
click at [1372, 29] on span "credits left" at bounding box center [1367, 30] width 51 height 12
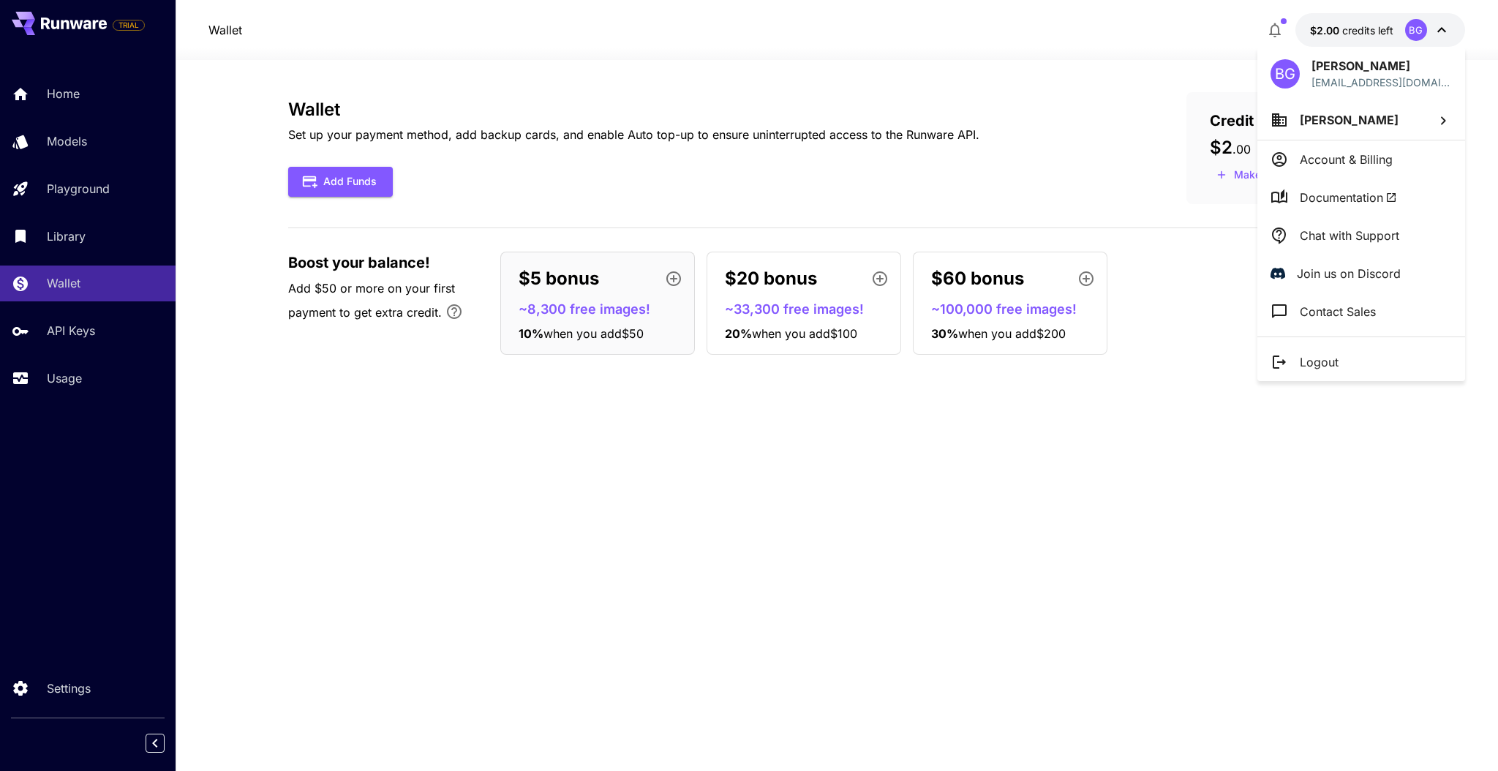
click at [1369, 124] on li "[PERSON_NAME]" at bounding box center [1361, 119] width 208 height 39
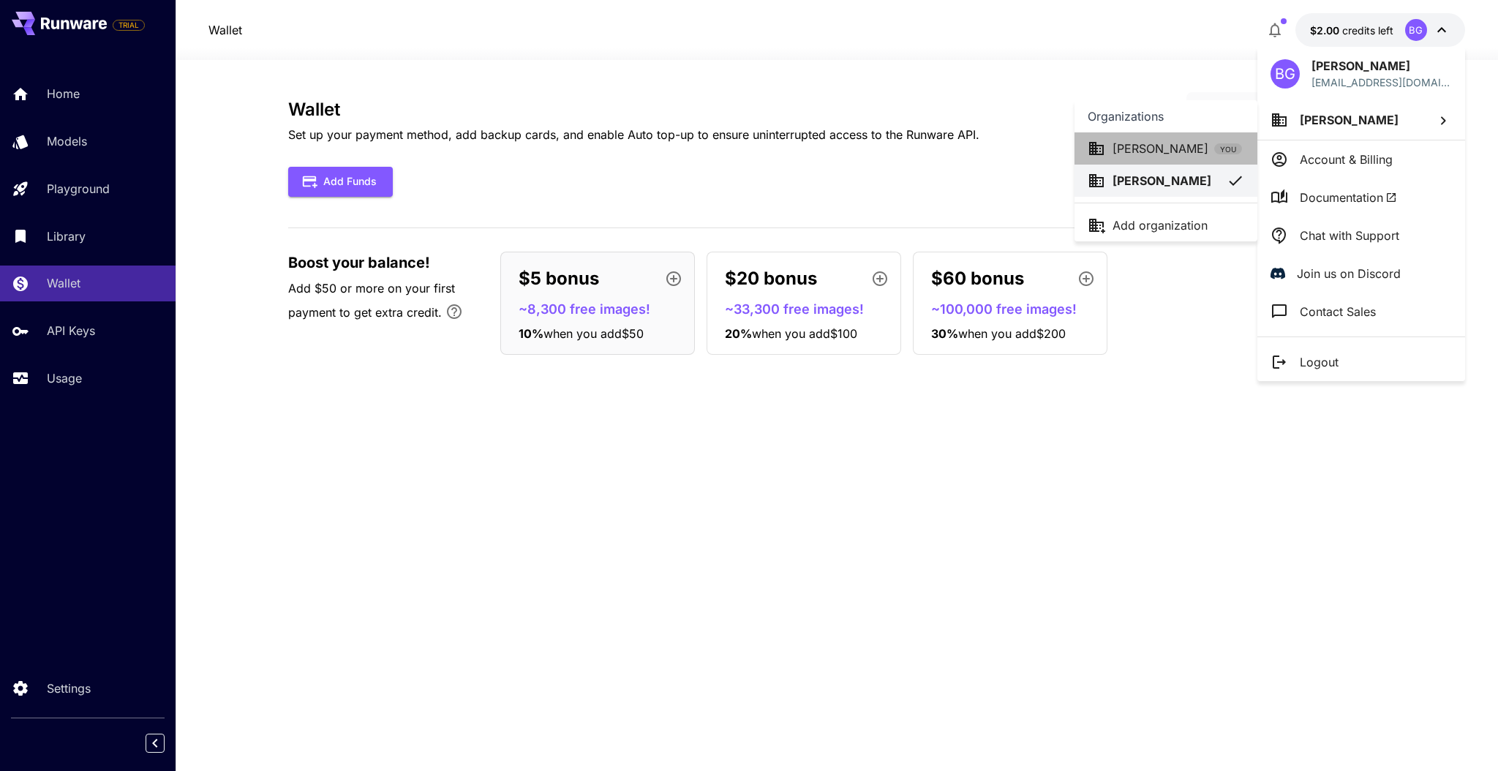
click at [1168, 153] on p "[PERSON_NAME]" at bounding box center [1160, 149] width 96 height 18
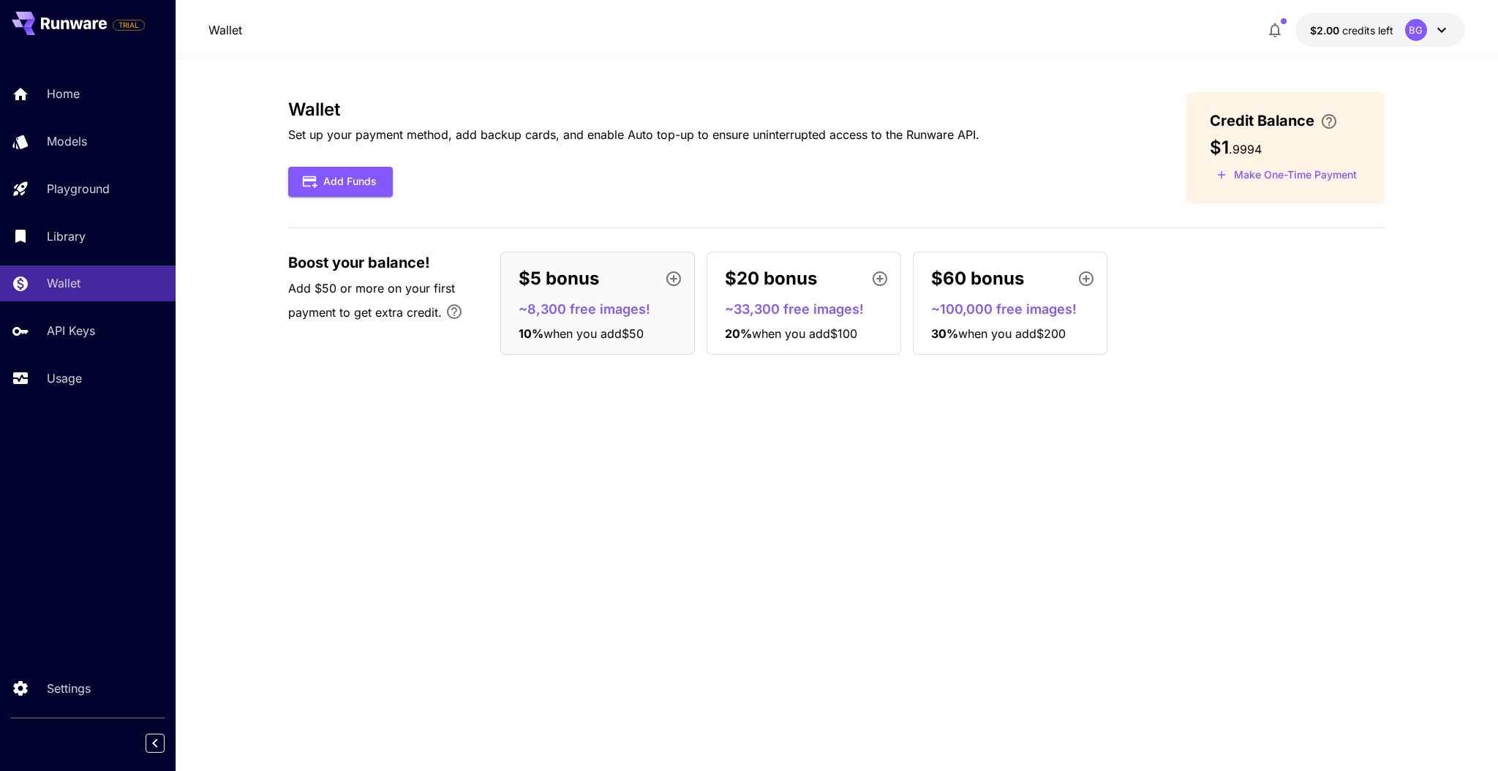
click at [297, 380] on div "Wallet Set up your payment method, add backup cards, and enable Auto top-up to …" at bounding box center [836, 415] width 1097 height 647
click at [53, 141] on p "Models" at bounding box center [70, 141] width 40 height 18
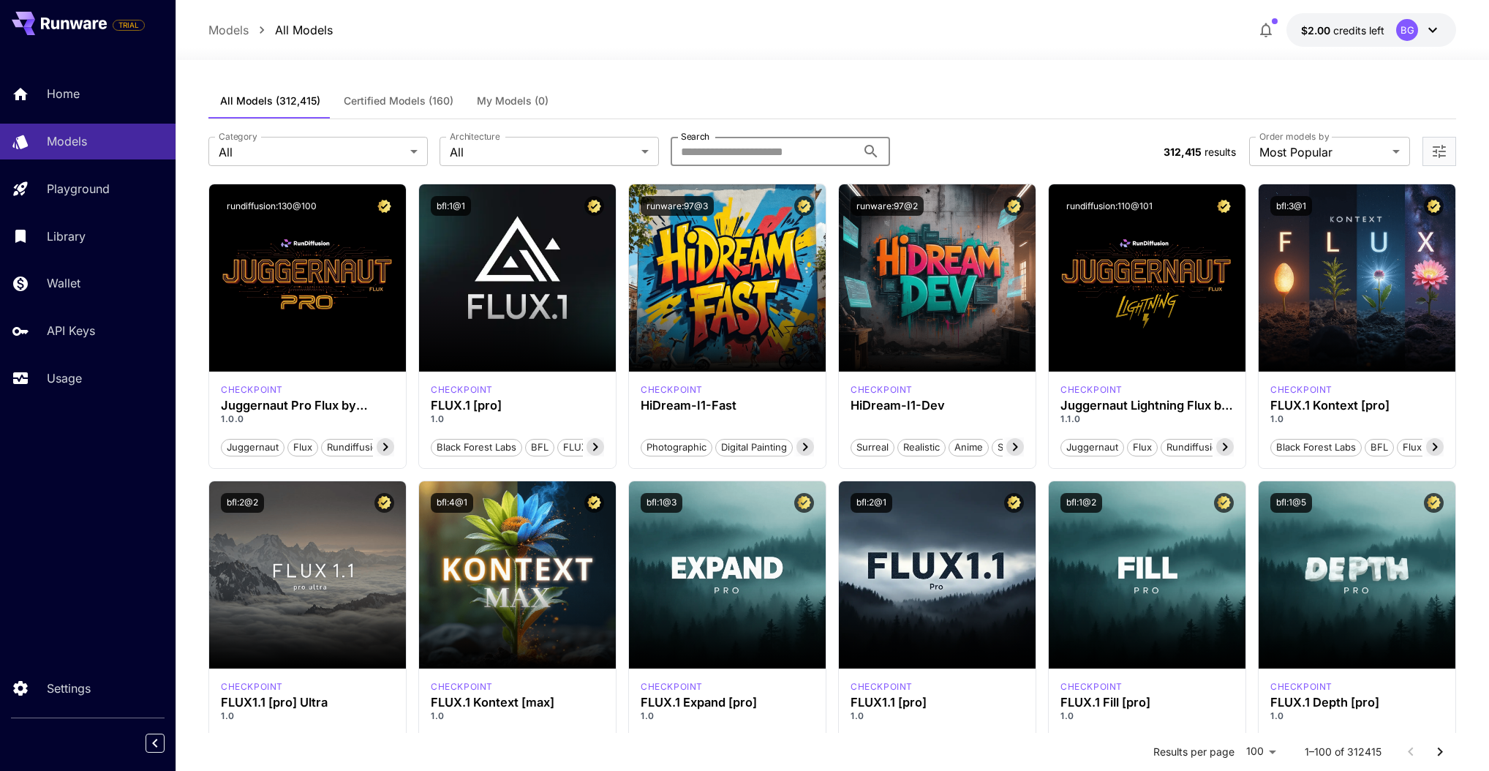
click at [808, 142] on input "Search" at bounding box center [764, 151] width 186 height 29
type input "****"
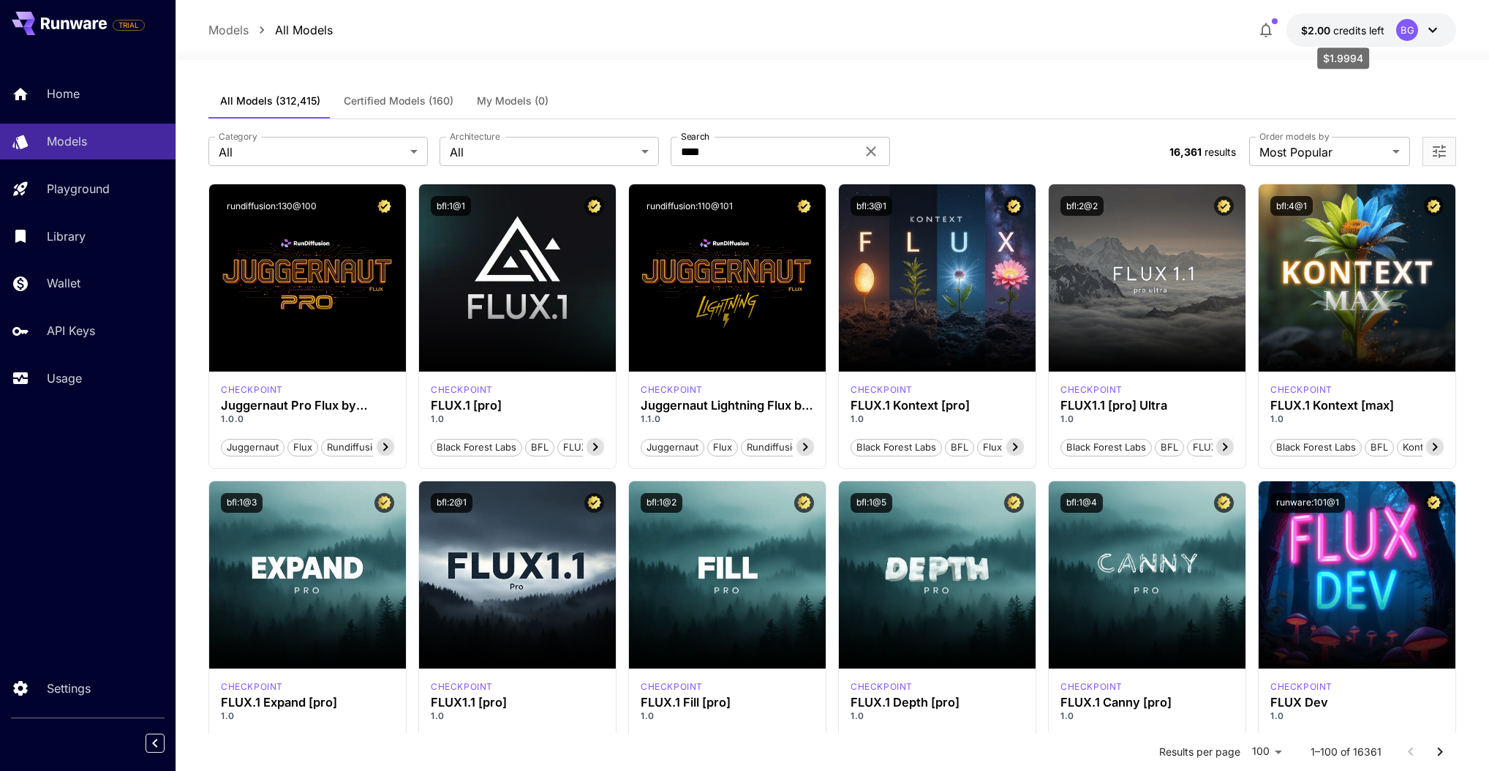
click at [1401, 27] on div "BG" at bounding box center [1407, 30] width 22 height 22
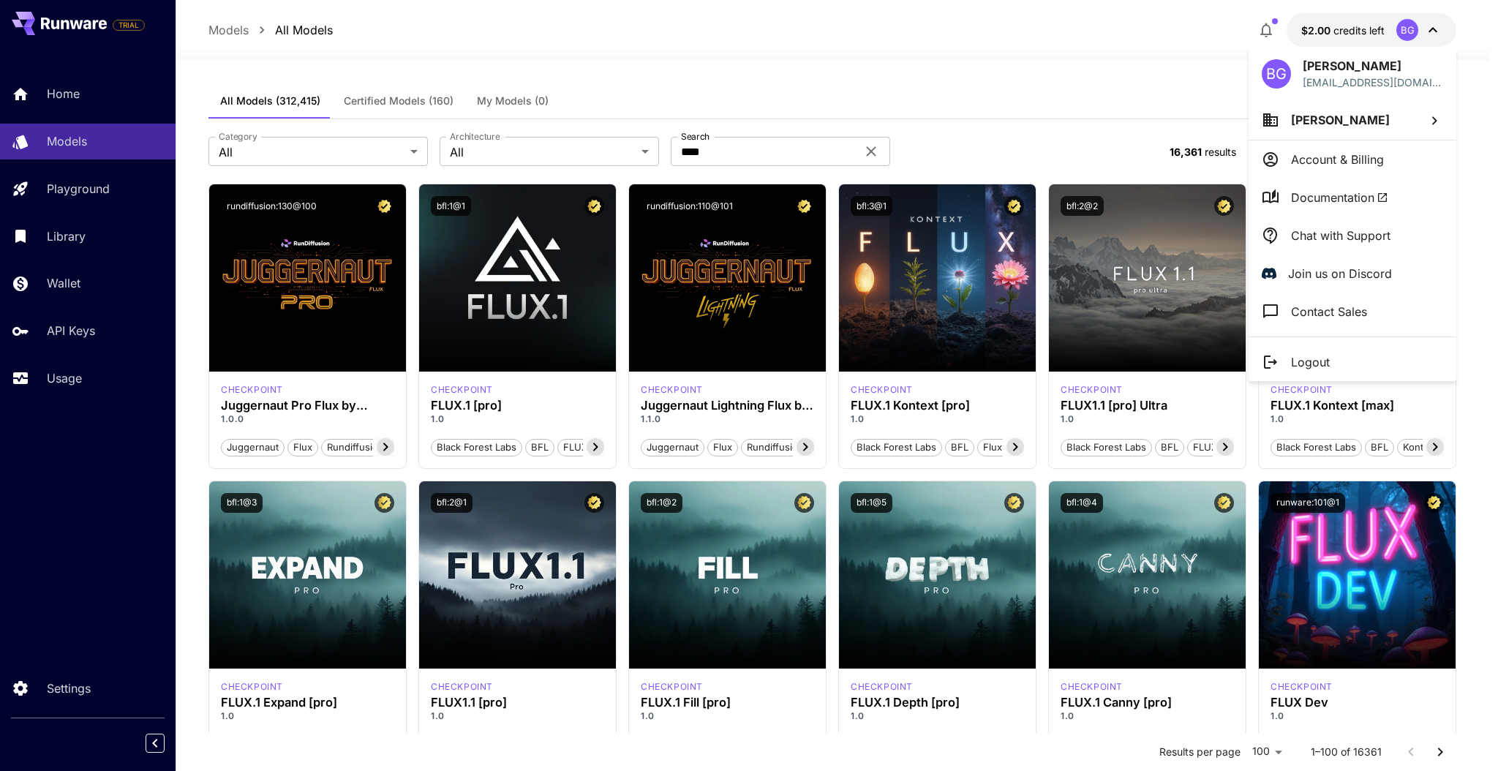
click at [1349, 235] on p "Chat with Support" at bounding box center [1340, 236] width 99 height 18
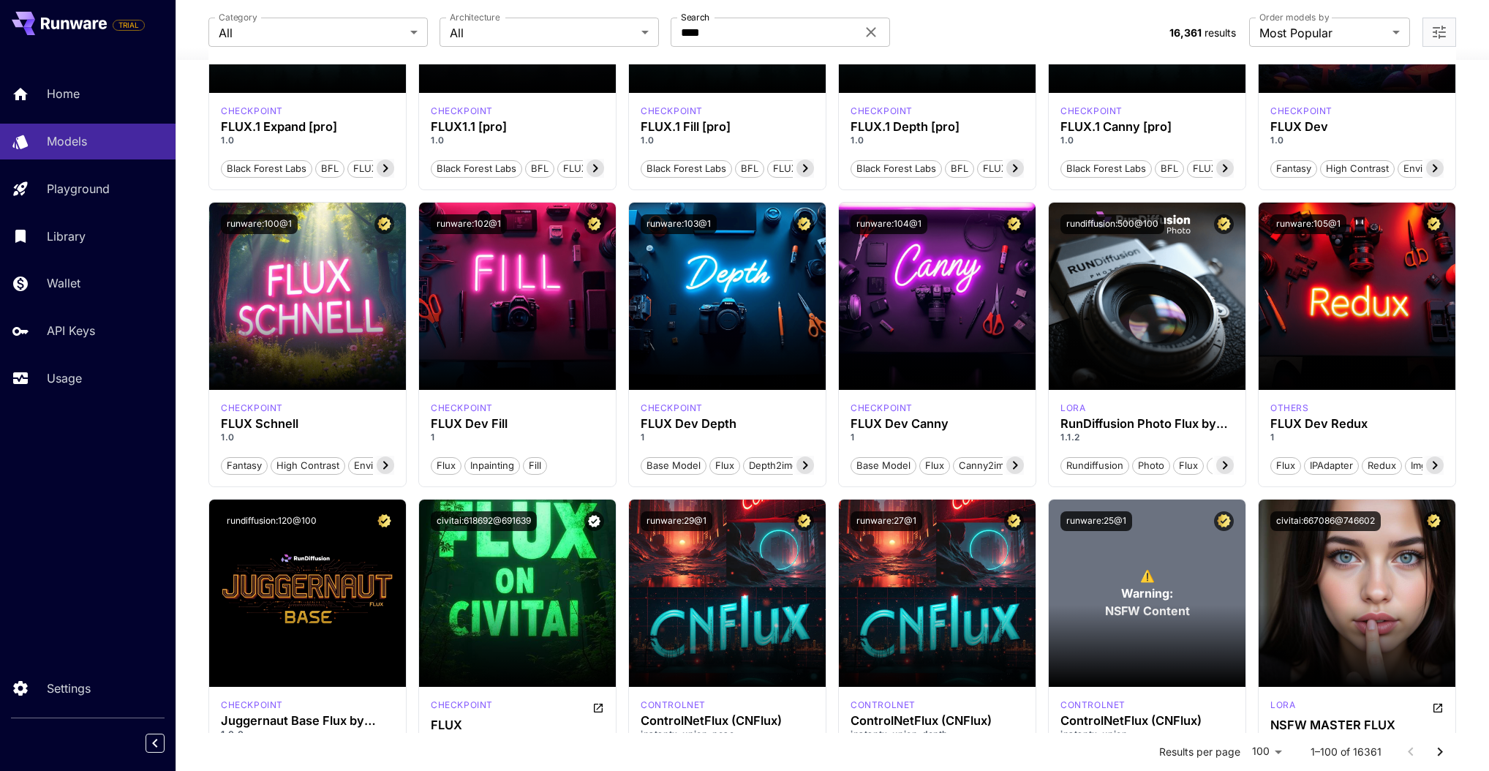
scroll to position [572, 0]
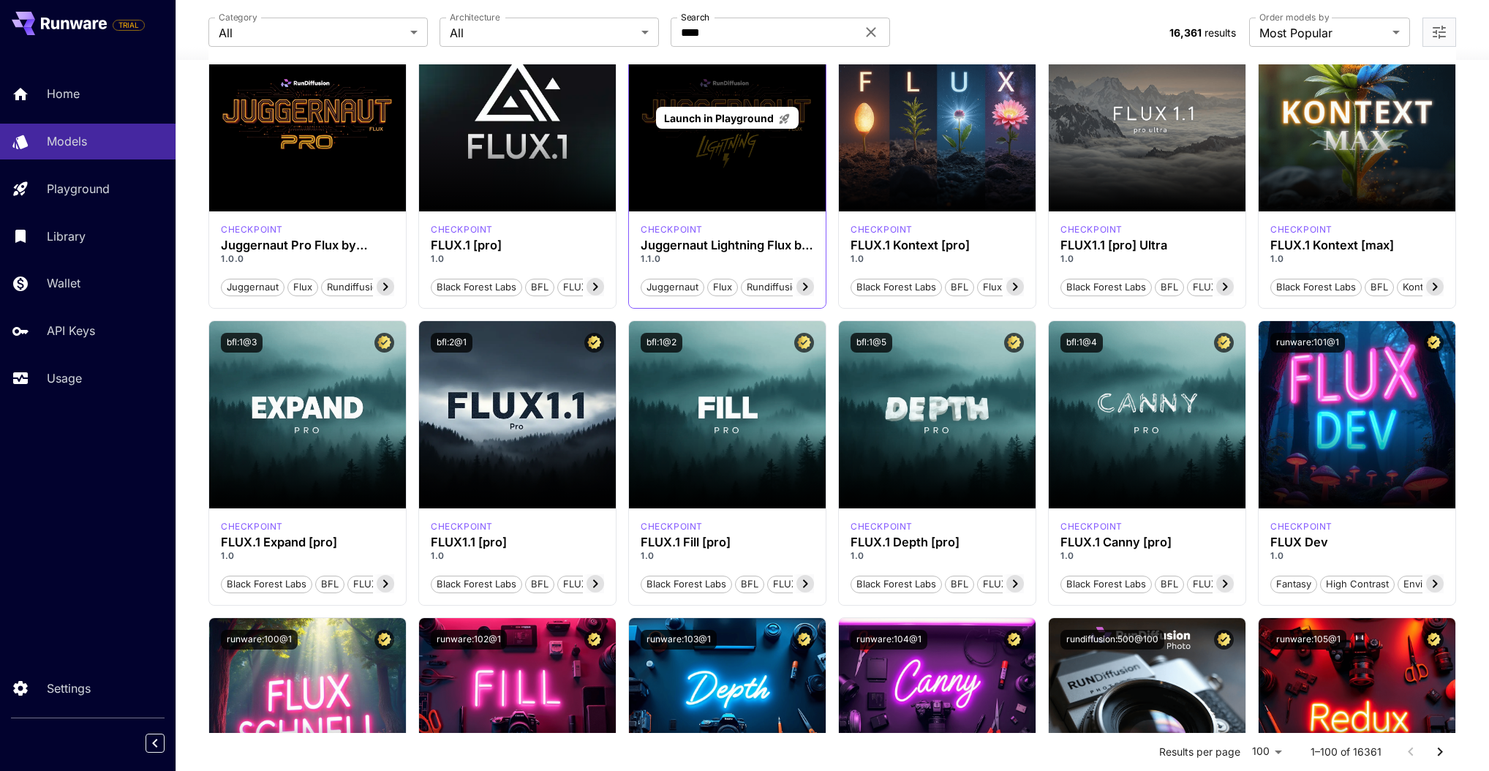
scroll to position [0, 0]
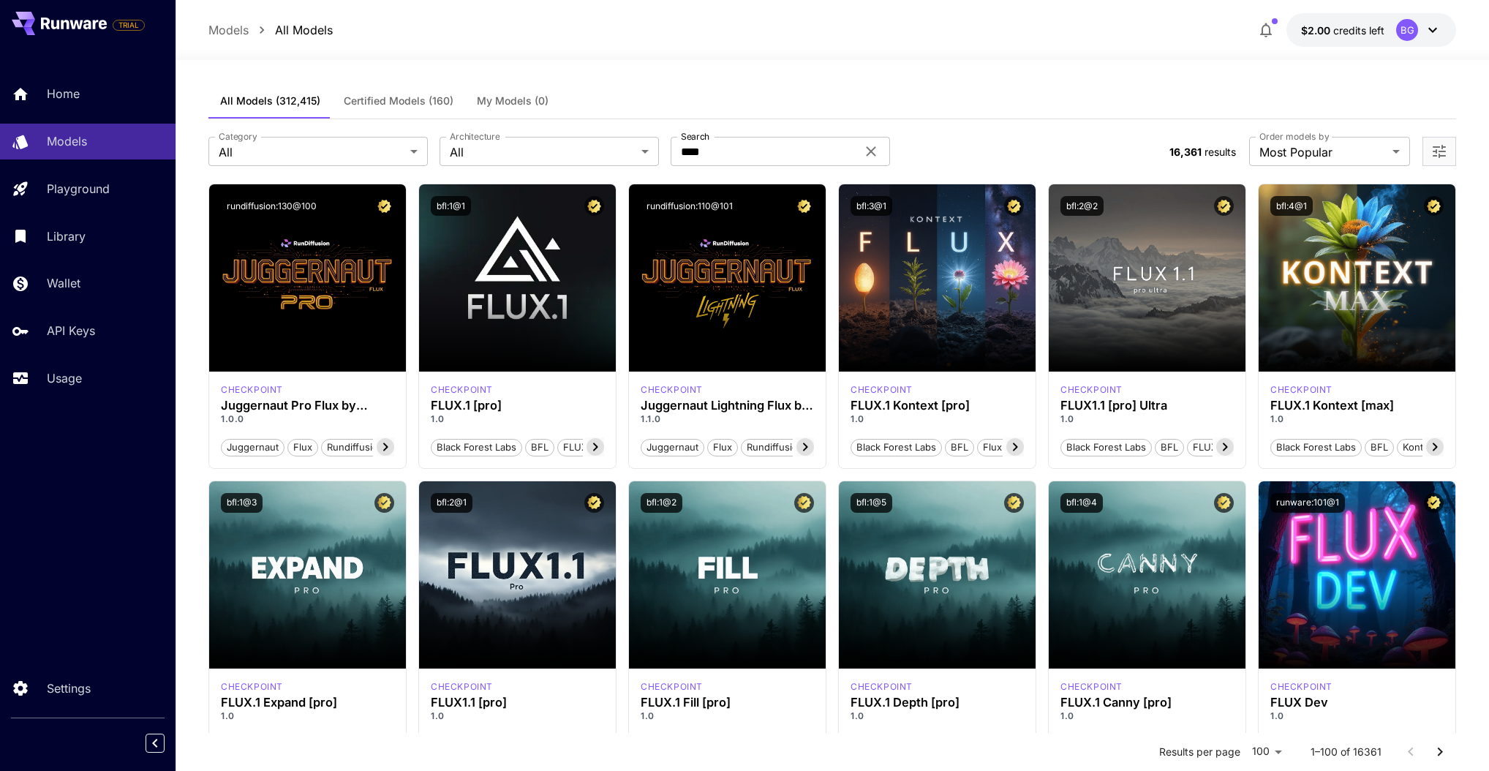
click at [1397, 31] on div "BG" at bounding box center [1407, 30] width 22 height 22
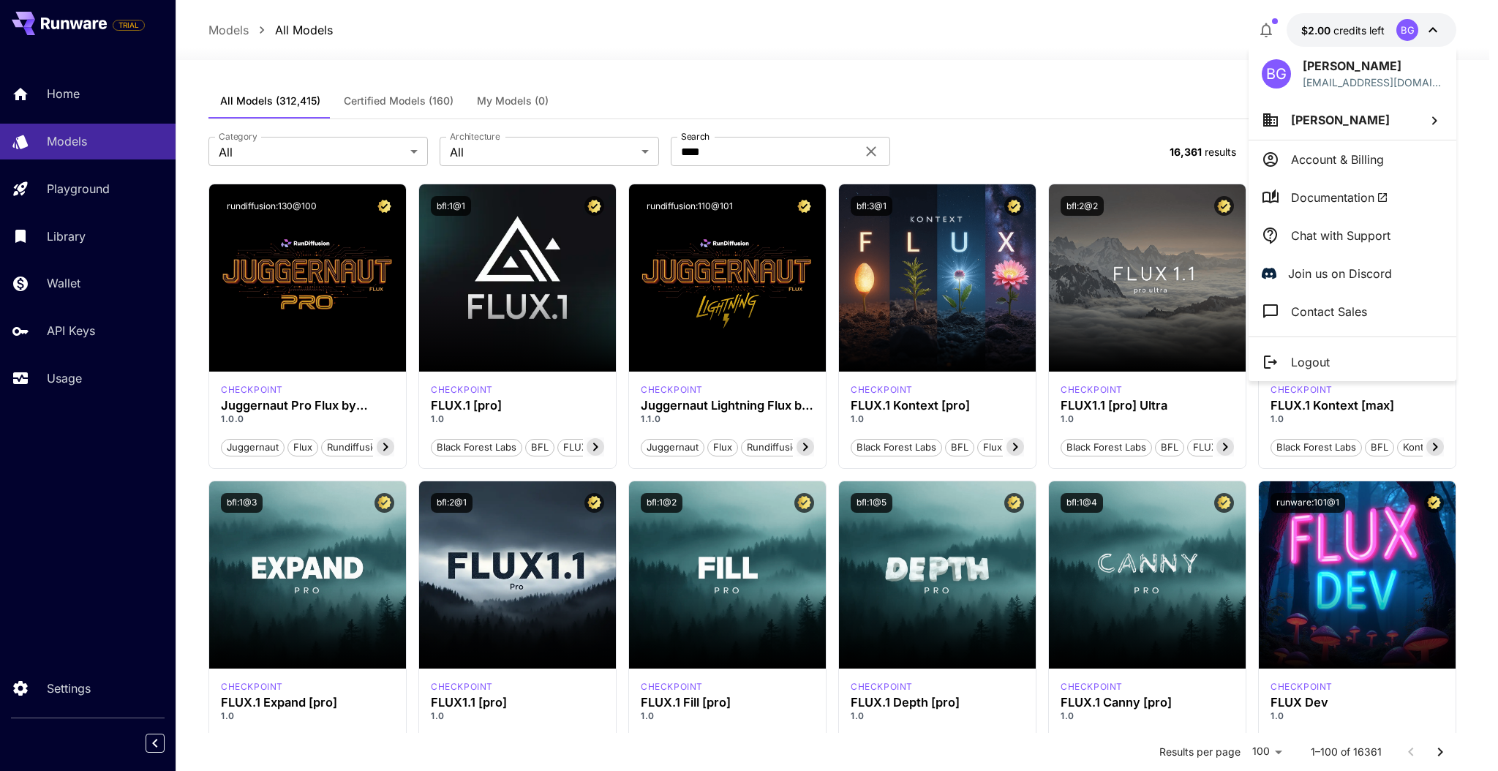
click at [1365, 118] on span "[PERSON_NAME]" at bounding box center [1340, 120] width 99 height 15
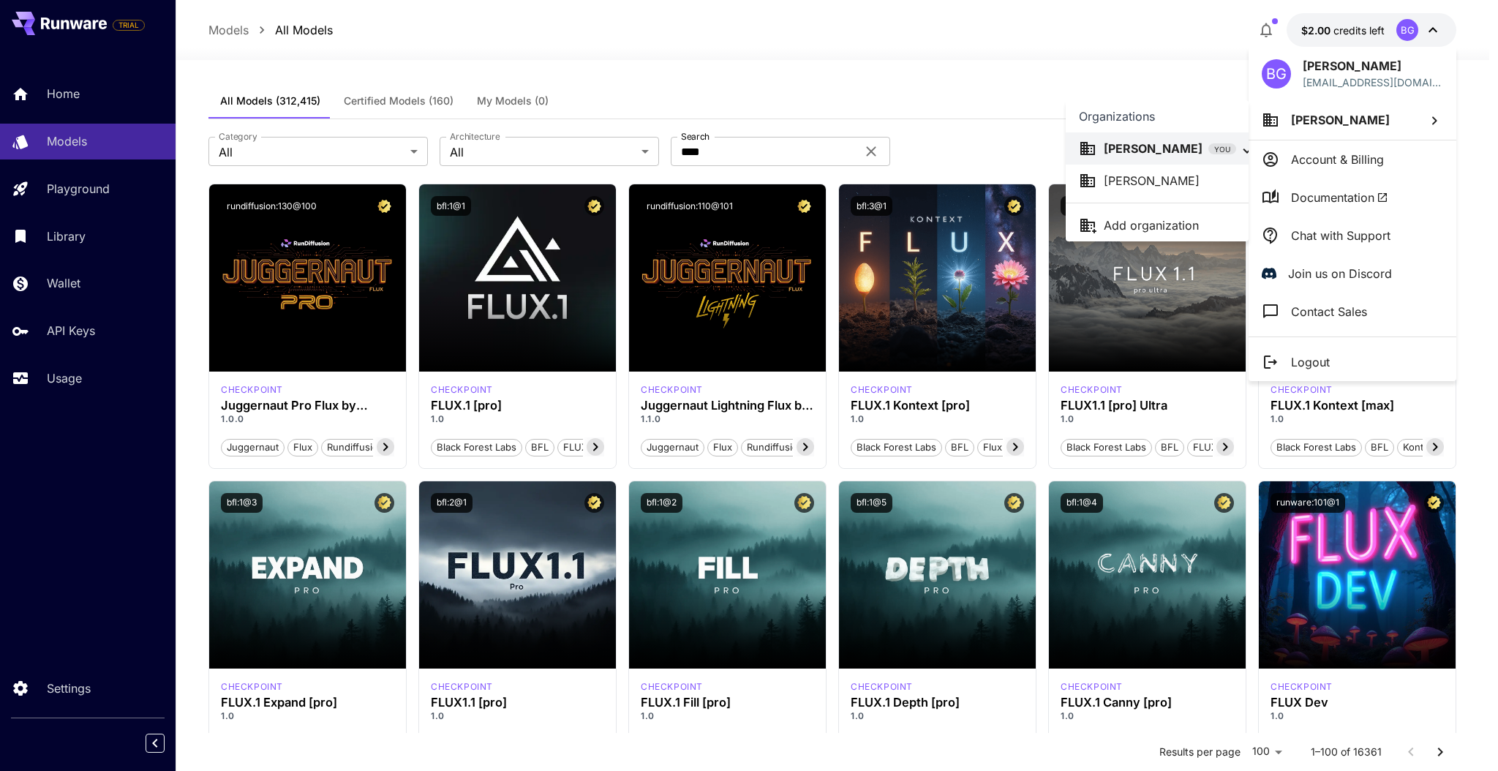
click at [1121, 174] on p "[PERSON_NAME]" at bounding box center [1152, 181] width 96 height 18
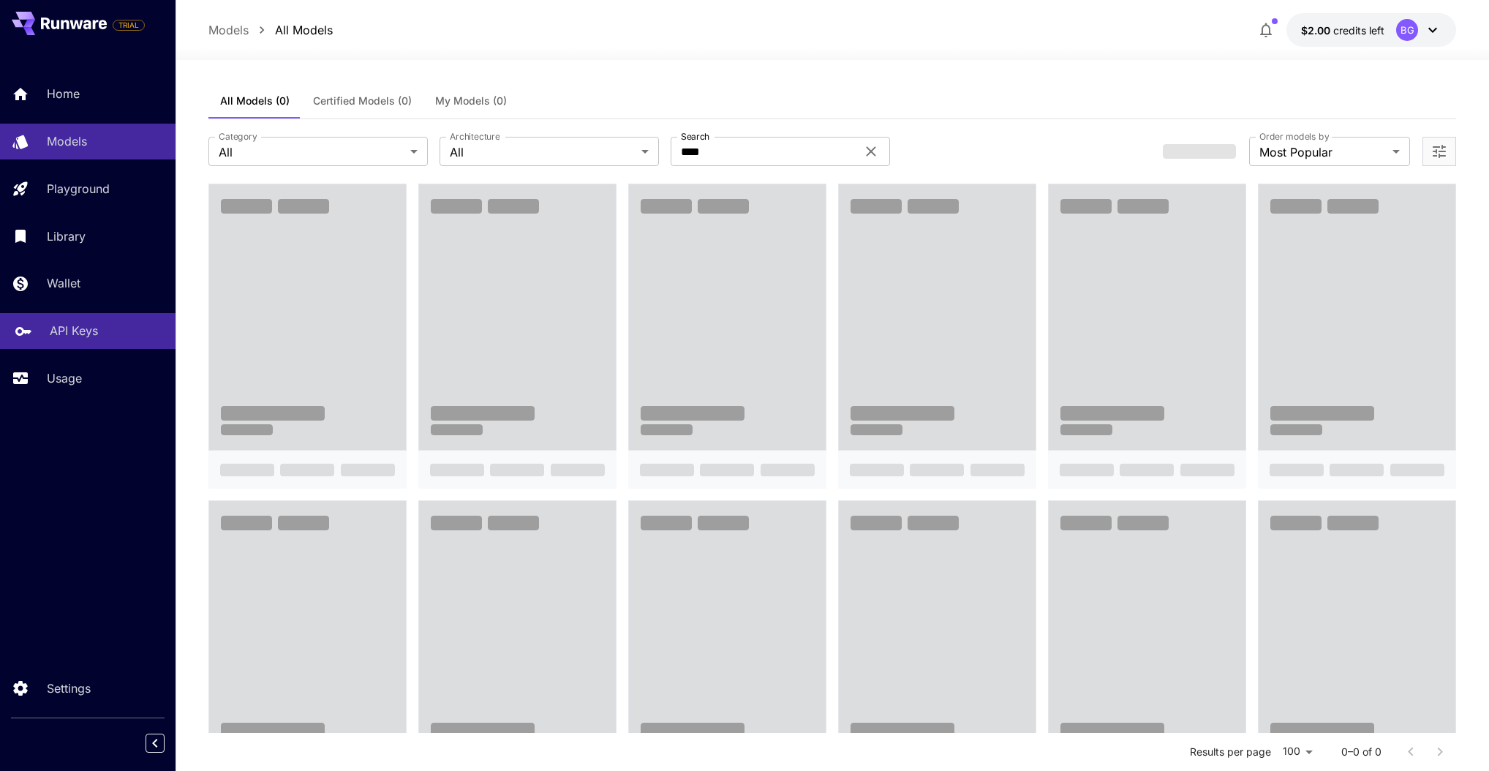
click at [101, 333] on div "API Keys" at bounding box center [107, 331] width 114 height 18
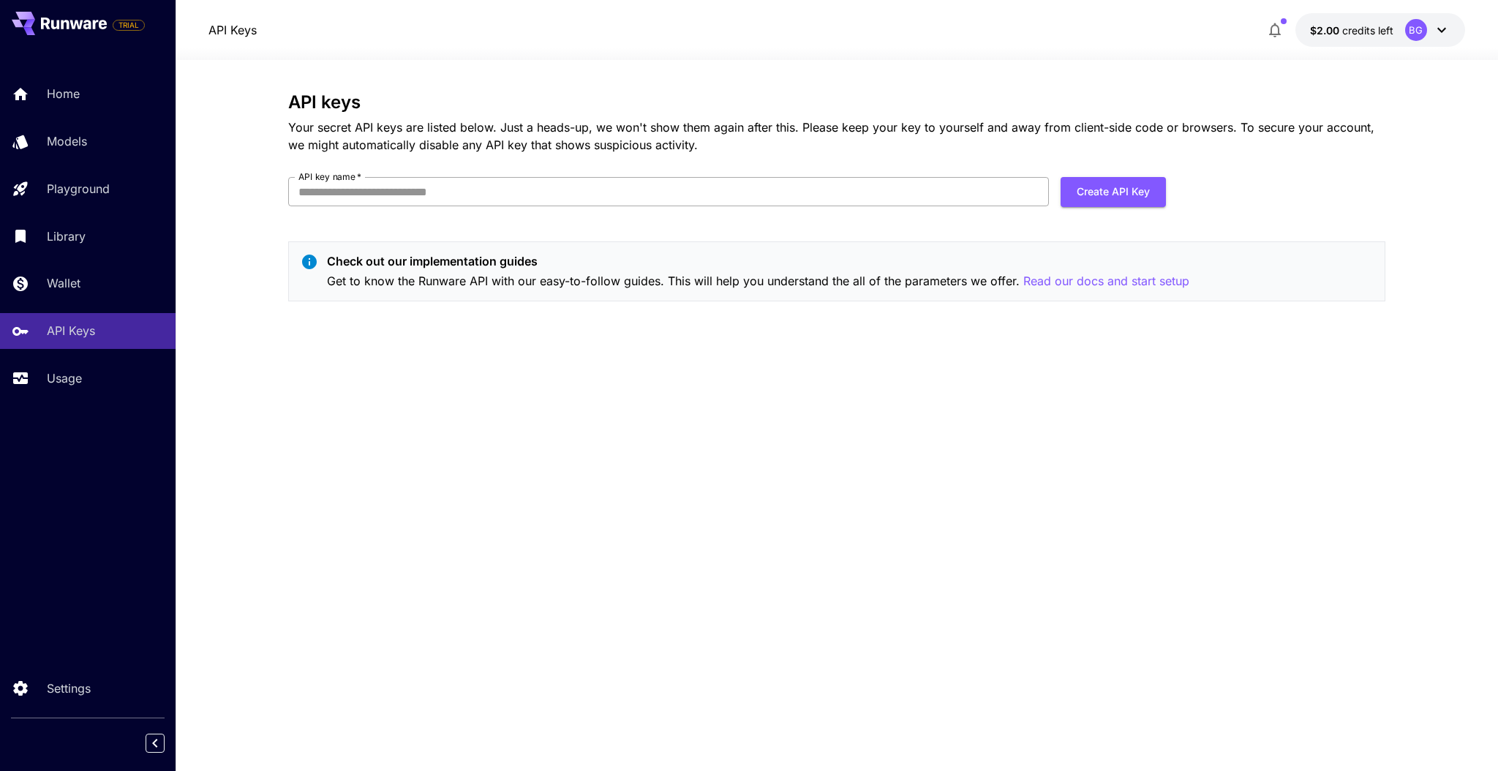
click at [511, 194] on input "API key name   *" at bounding box center [668, 191] width 761 height 29
click at [549, 198] on input "API key name   *" at bounding box center [668, 191] width 761 height 29
click at [581, 182] on input "API key name   *" at bounding box center [668, 191] width 761 height 29
type input "*"
type input "*********"
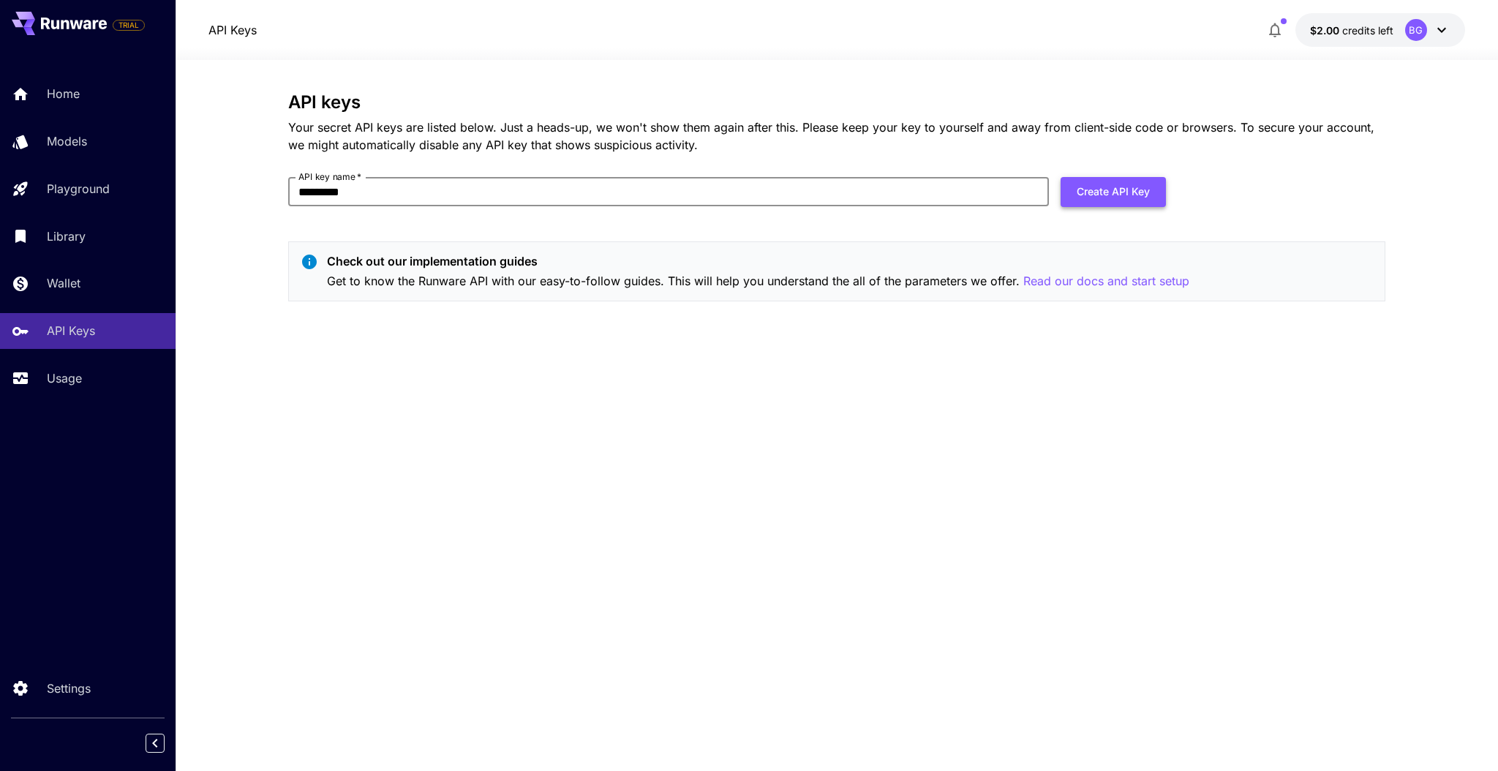
click at [1145, 191] on button "Create API Key" at bounding box center [1113, 192] width 105 height 30
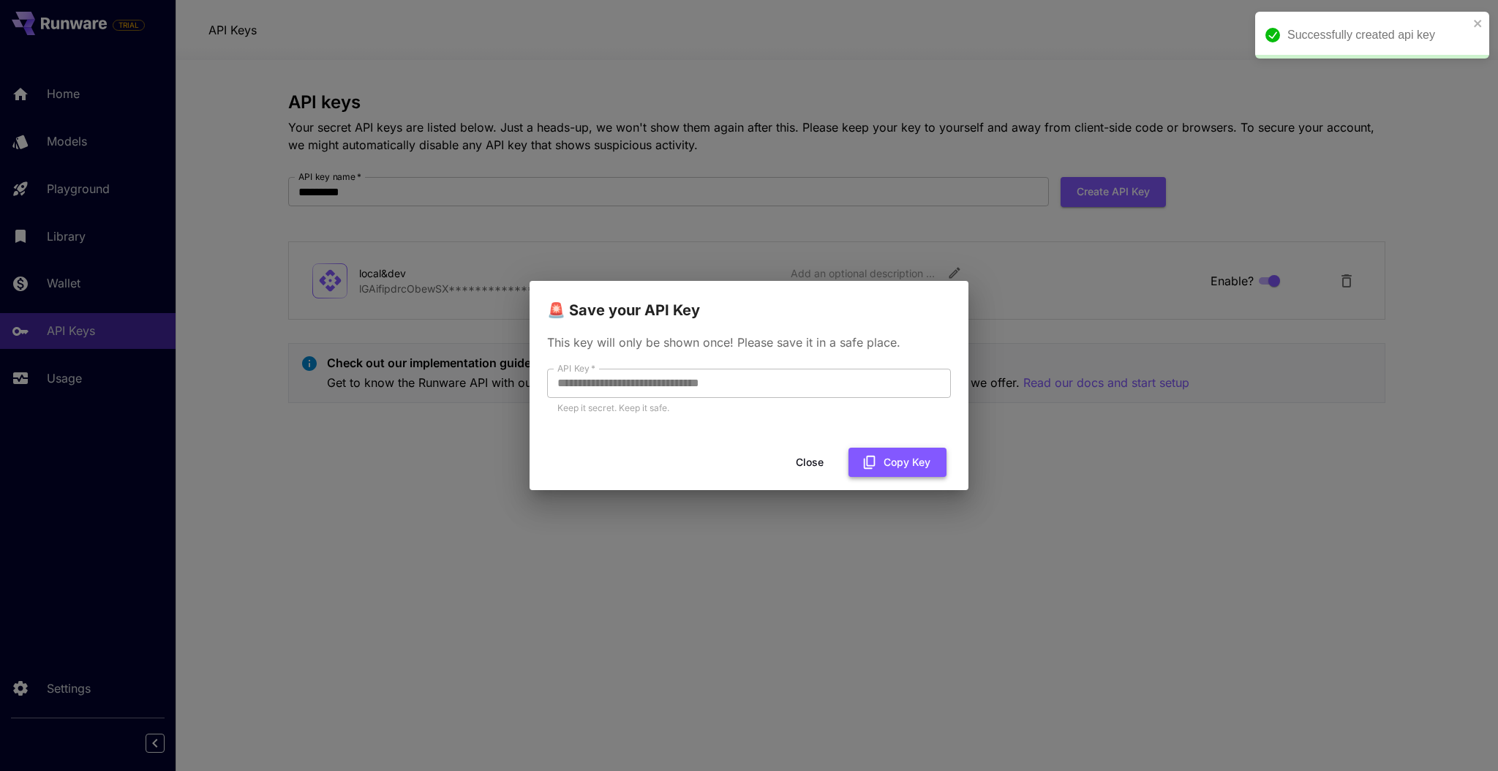
click at [892, 462] on button "Copy Key" at bounding box center [897, 463] width 98 height 30
click at [914, 461] on button "Copy Key" at bounding box center [897, 463] width 98 height 30
click at [818, 458] on button "Close" at bounding box center [810, 463] width 66 height 30
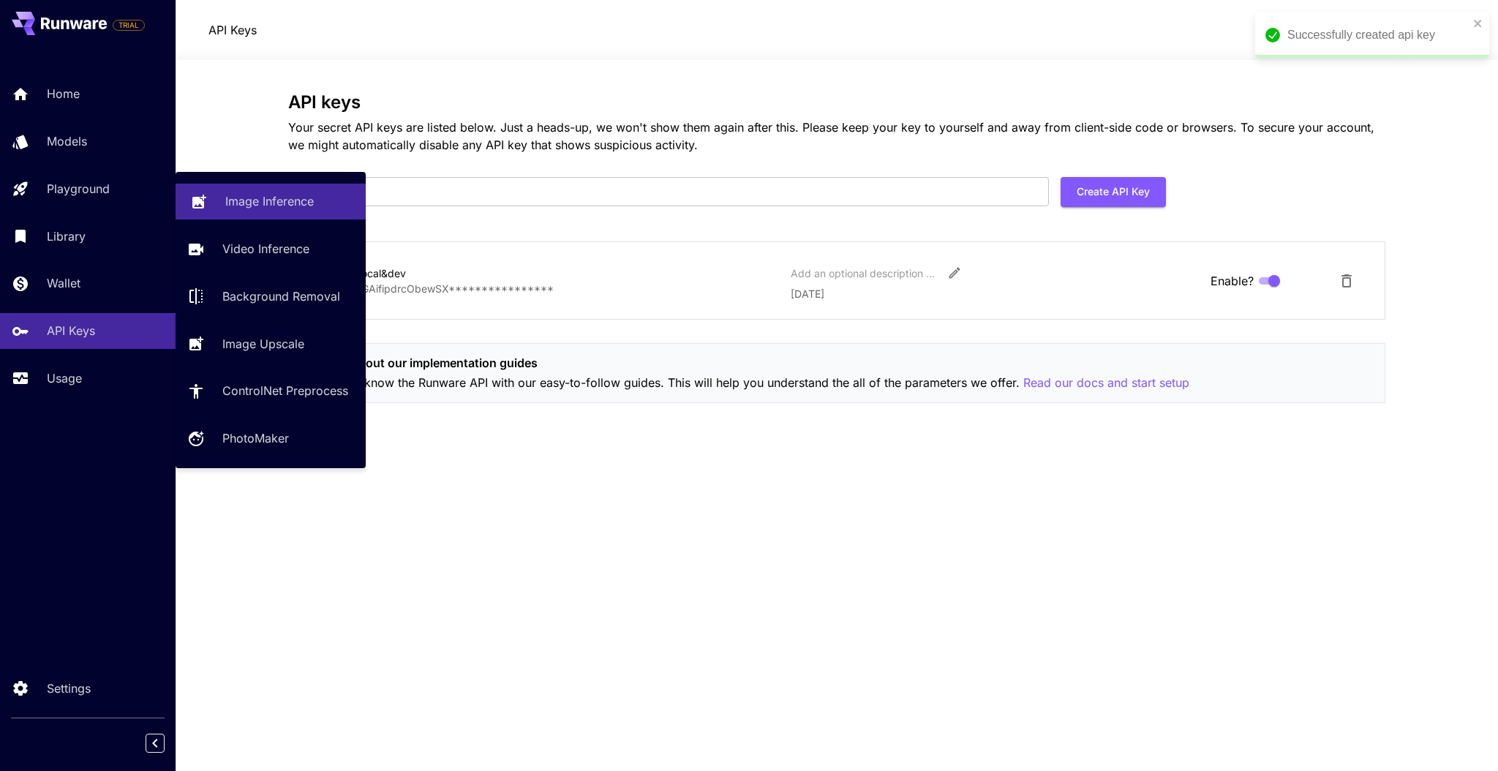
click at [300, 204] on p "Image Inference" at bounding box center [269, 201] width 89 height 18
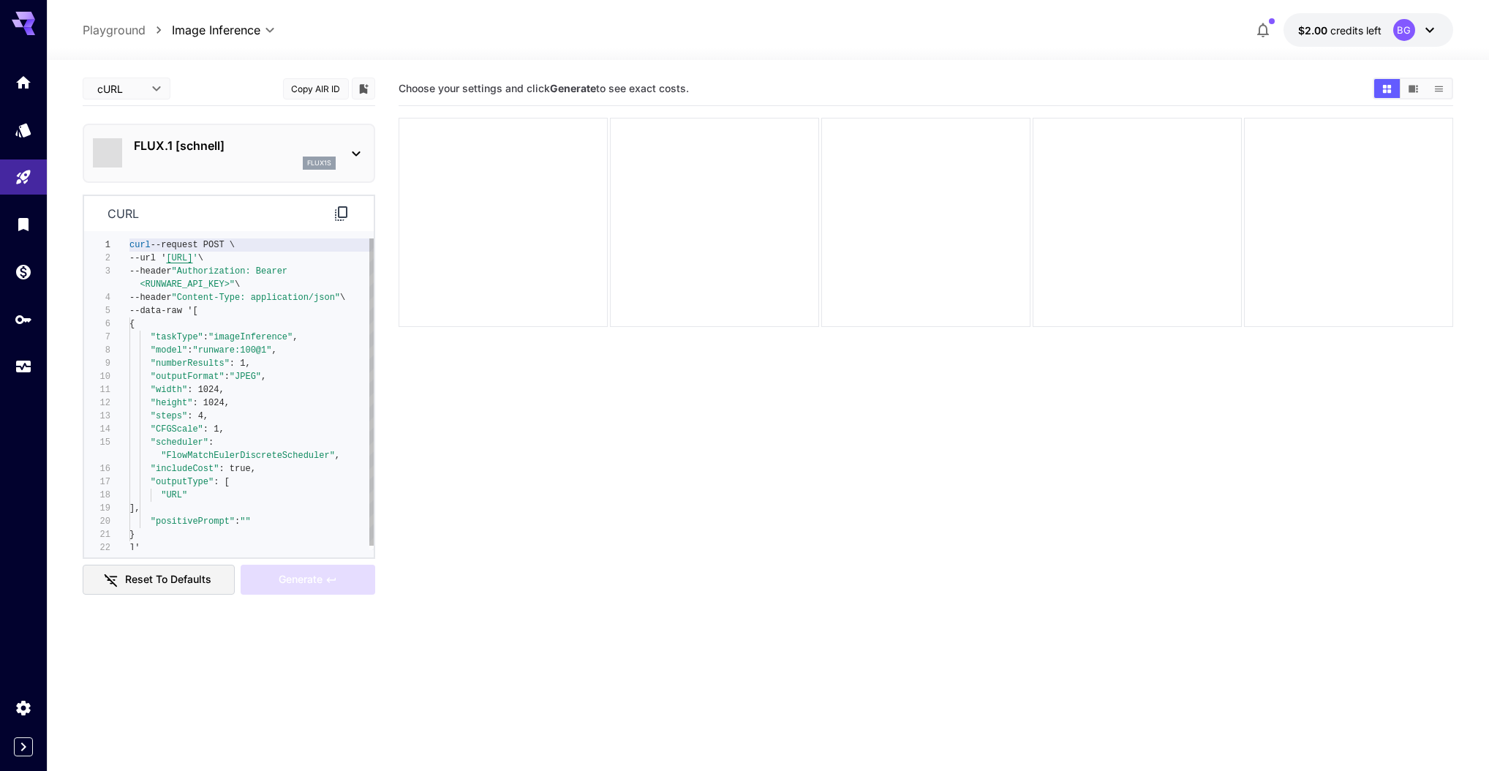
type textarea "**********"
click at [256, 375] on div "curl --request POST \ --url ' [URL] ' \ --header "Authorization: Bearer <RUNWAR…" at bounding box center [251, 396] width 244 height 316
click at [755, 453] on section "Choose your settings and click Generate to see exact costs." at bounding box center [926, 457] width 1054 height 771
click at [467, 519] on section "Choose your settings and click Generate to see exact costs." at bounding box center [926, 457] width 1054 height 771
click at [154, 86] on body "**********" at bounding box center [744, 443] width 1489 height 886
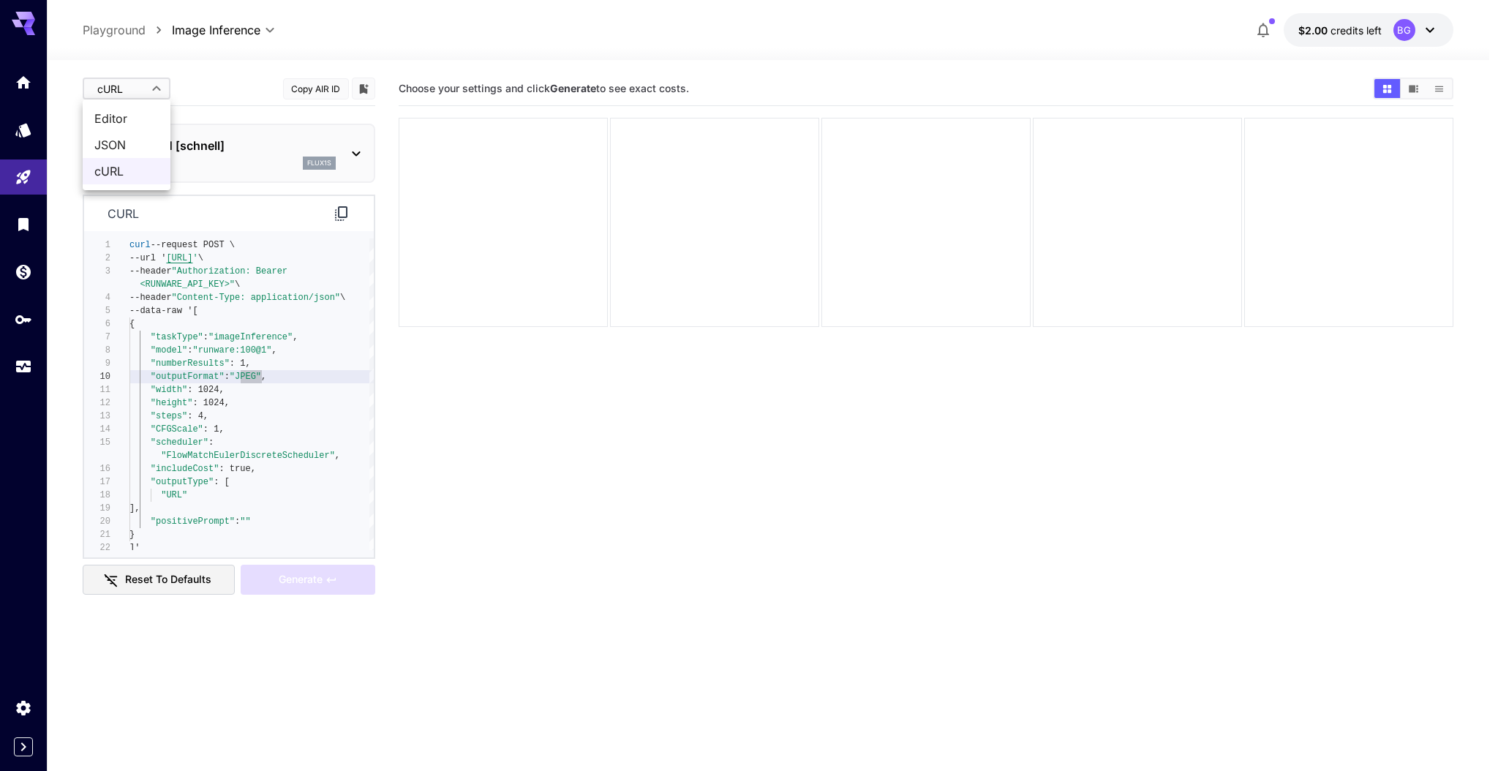
click at [154, 86] on div at bounding box center [749, 385] width 1498 height 771
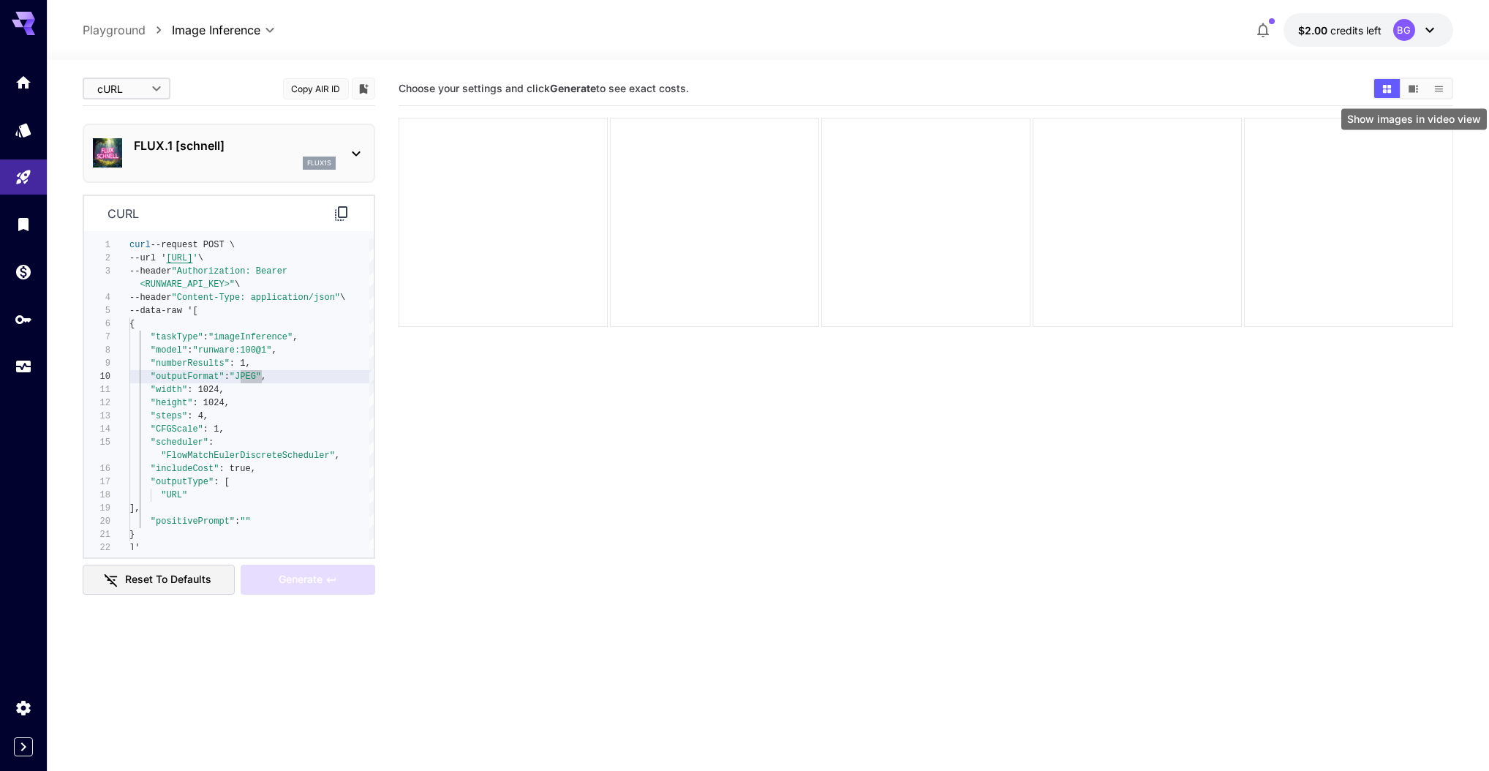
click at [1412, 89] on icon "Show images in video view" at bounding box center [1414, 88] width 10 height 7
type textarea "**********"
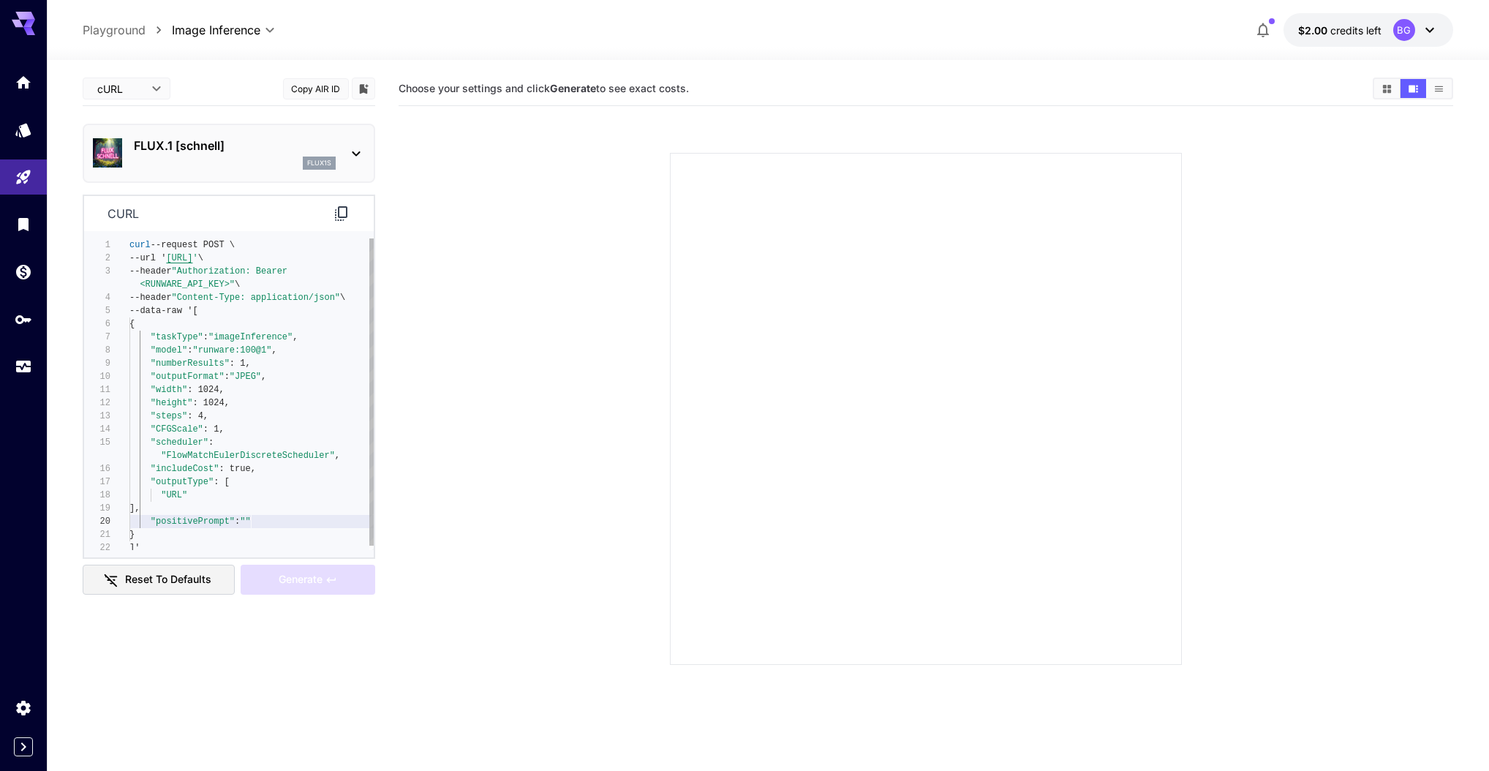
scroll to position [13, 0]
click at [250, 521] on div "curl --request POST \ --url ' [URL] ' \ --header "Authorization: Bearer <RUNWAR…" at bounding box center [251, 396] width 244 height 316
click at [251, 511] on div "curl --request POST \ --url ' [URL] ' \ --header "Authorization: Bearer <RUNWAR…" at bounding box center [251, 392] width 244 height 316
click at [254, 516] on div "curl --request POST \ --url ' [URL] ' \ --header "Authorization: Bearer <RUNWAR…" at bounding box center [251, 392] width 244 height 316
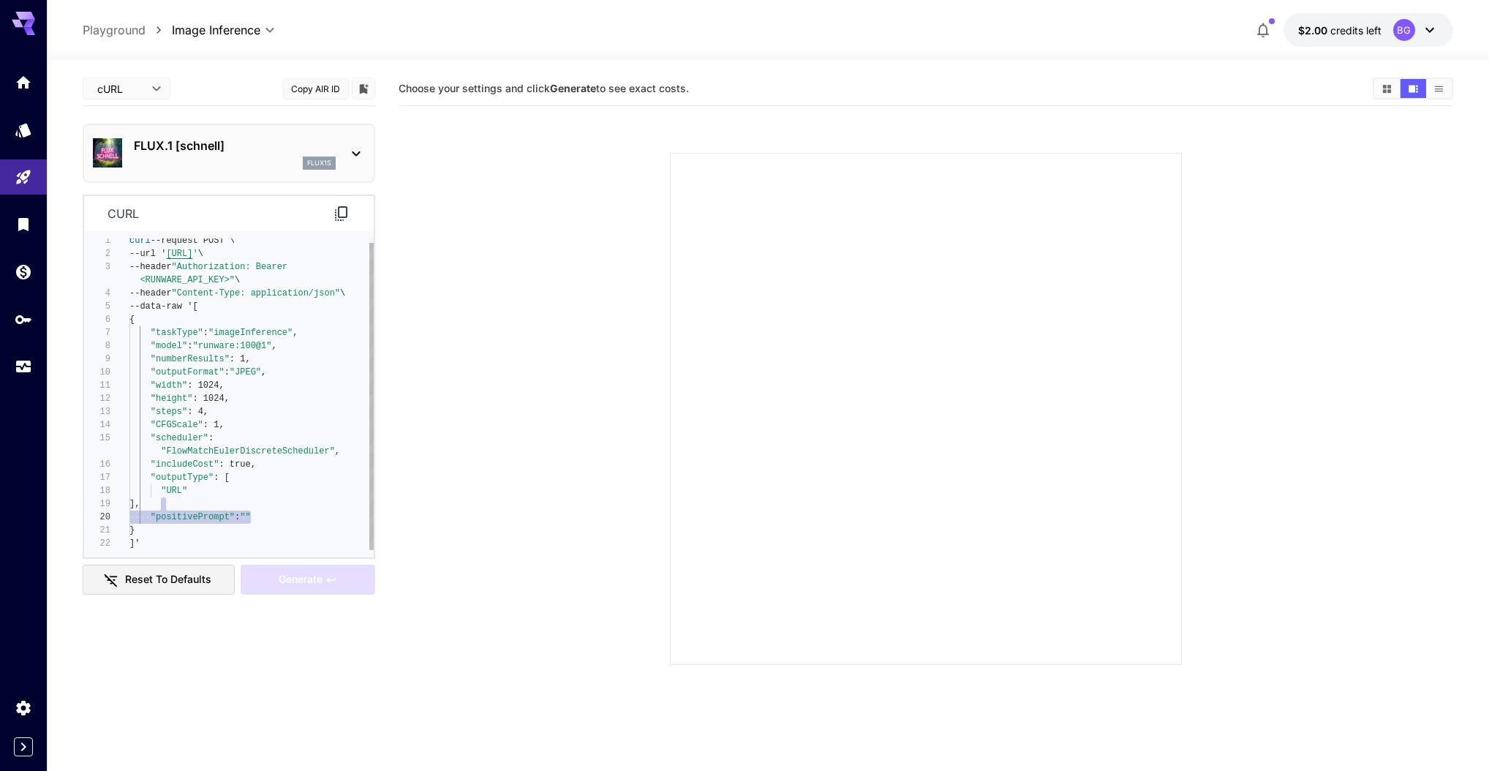
scroll to position [13, 0]
click at [249, 518] on div "curl --request POST \ --url ' [URL] ' \ --header "Authorization: Bearer <RUNWAR…" at bounding box center [251, 392] width 244 height 316
click at [252, 517] on div "curl --request POST \ --url ' [URL] ' \ --header "Authorization: Bearer <RUNWAR…" at bounding box center [251, 392] width 244 height 316
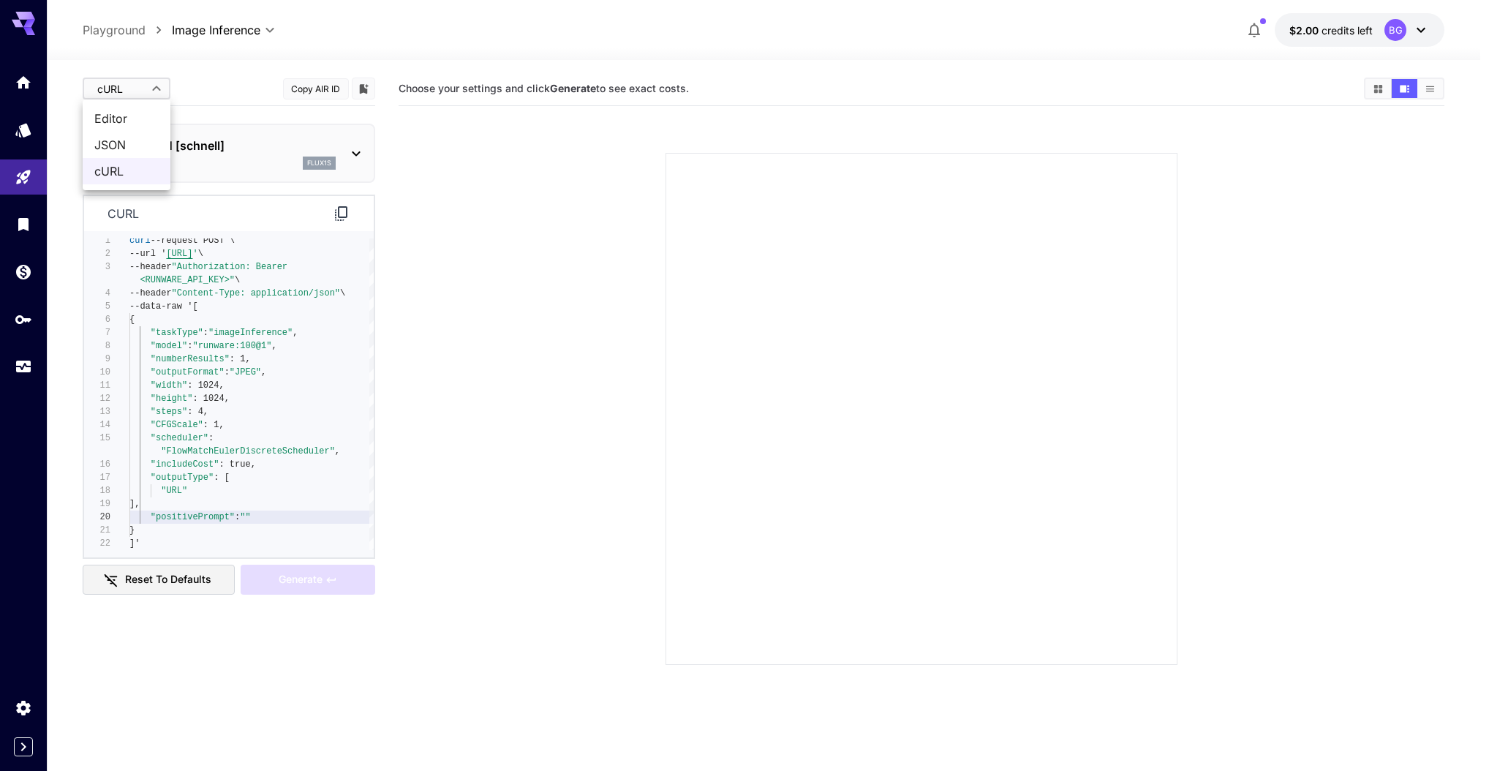
click at [118, 92] on body "**********" at bounding box center [744, 443] width 1489 height 886
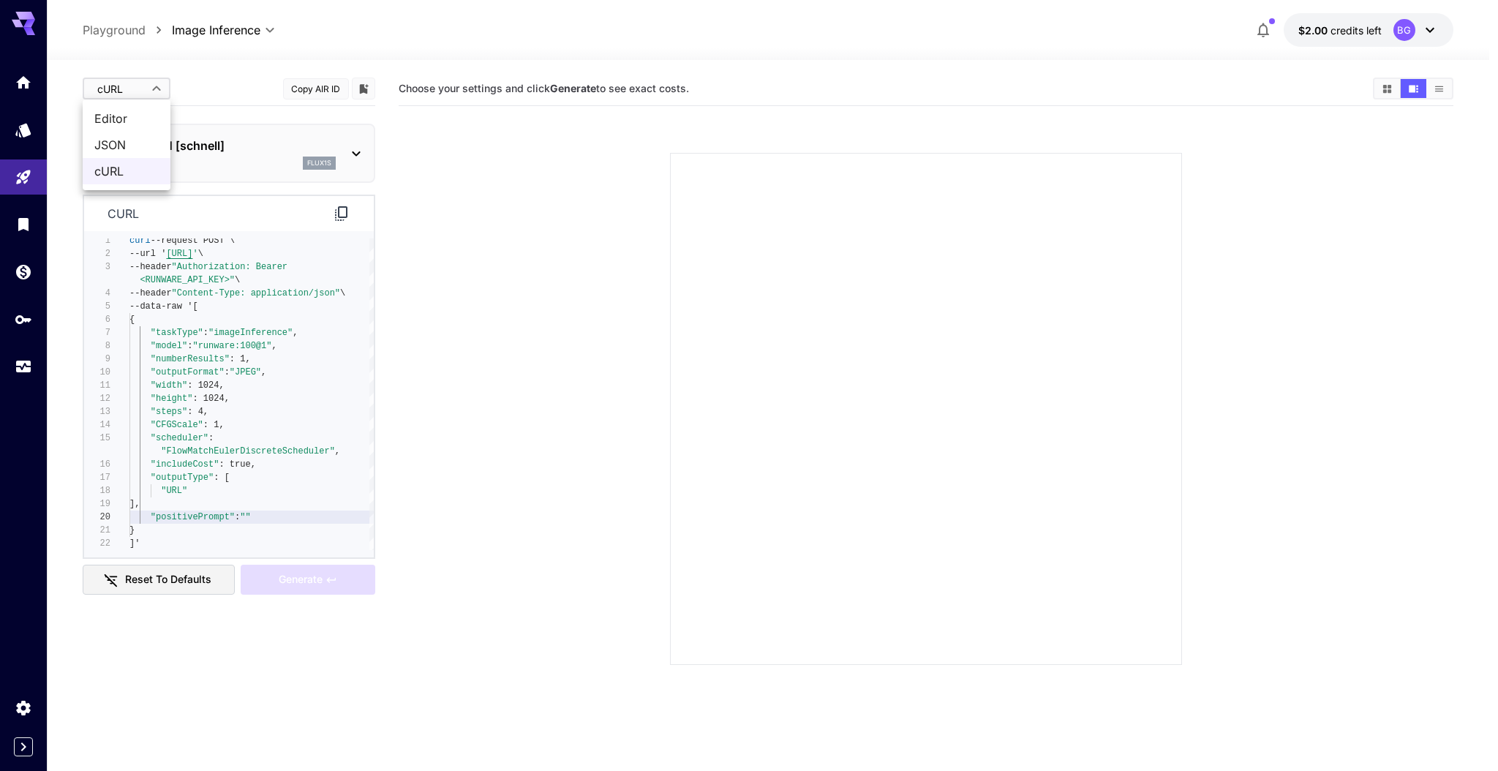
click at [129, 121] on span "Editor" at bounding box center [126, 119] width 64 height 18
type input "****"
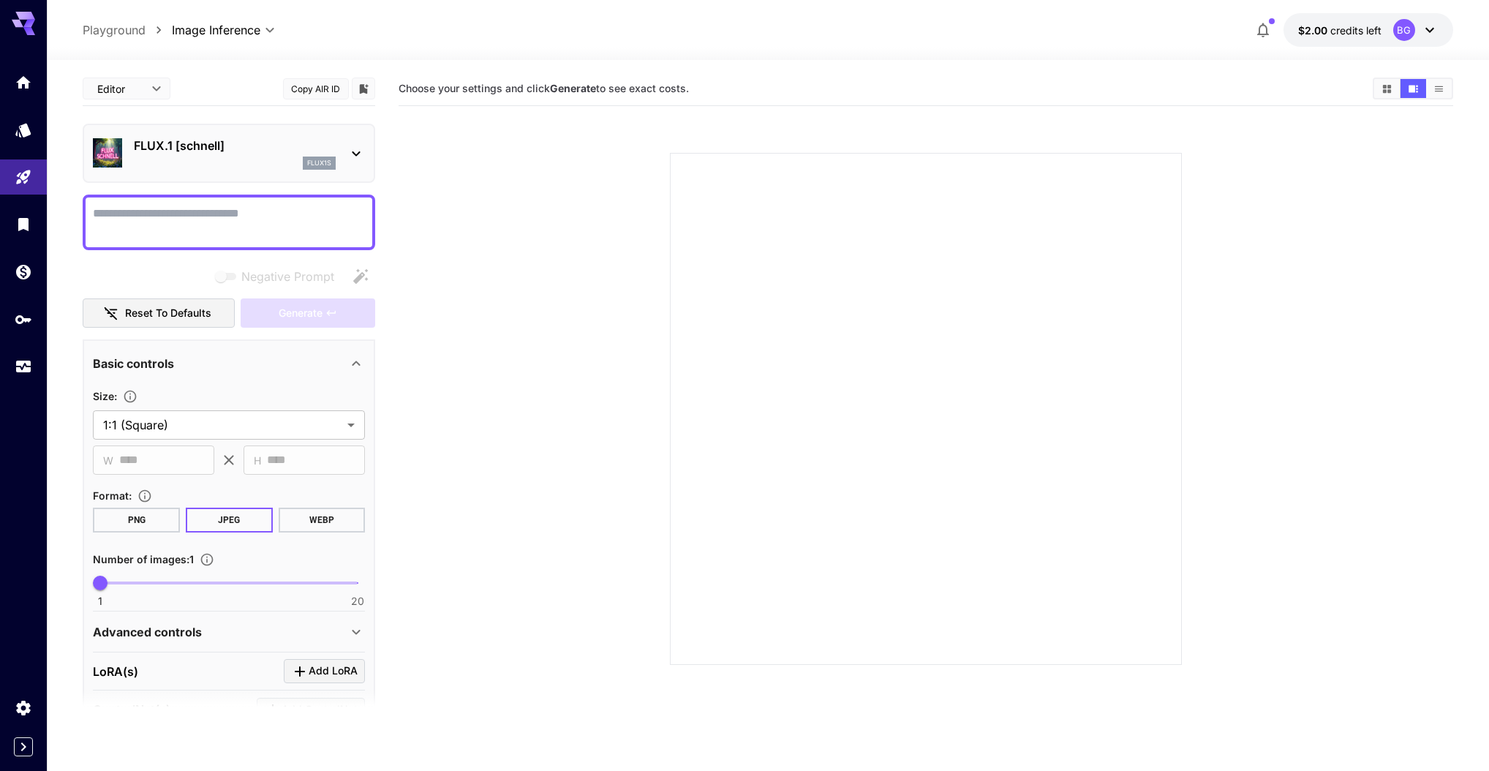
click at [213, 225] on textarea "Negative Prompt" at bounding box center [229, 222] width 272 height 35
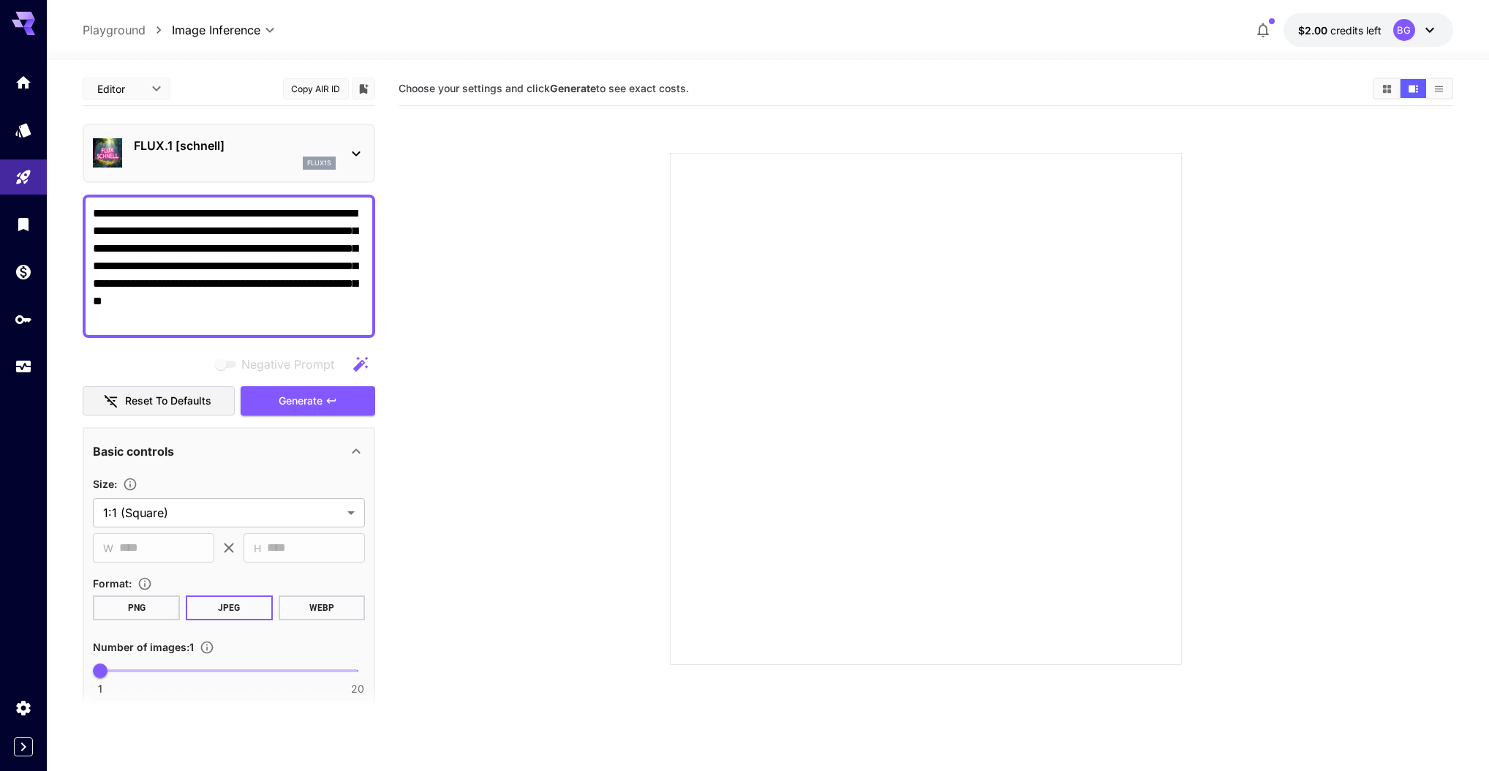
type textarea "**********"
click at [530, 334] on section at bounding box center [926, 391] width 894 height 547
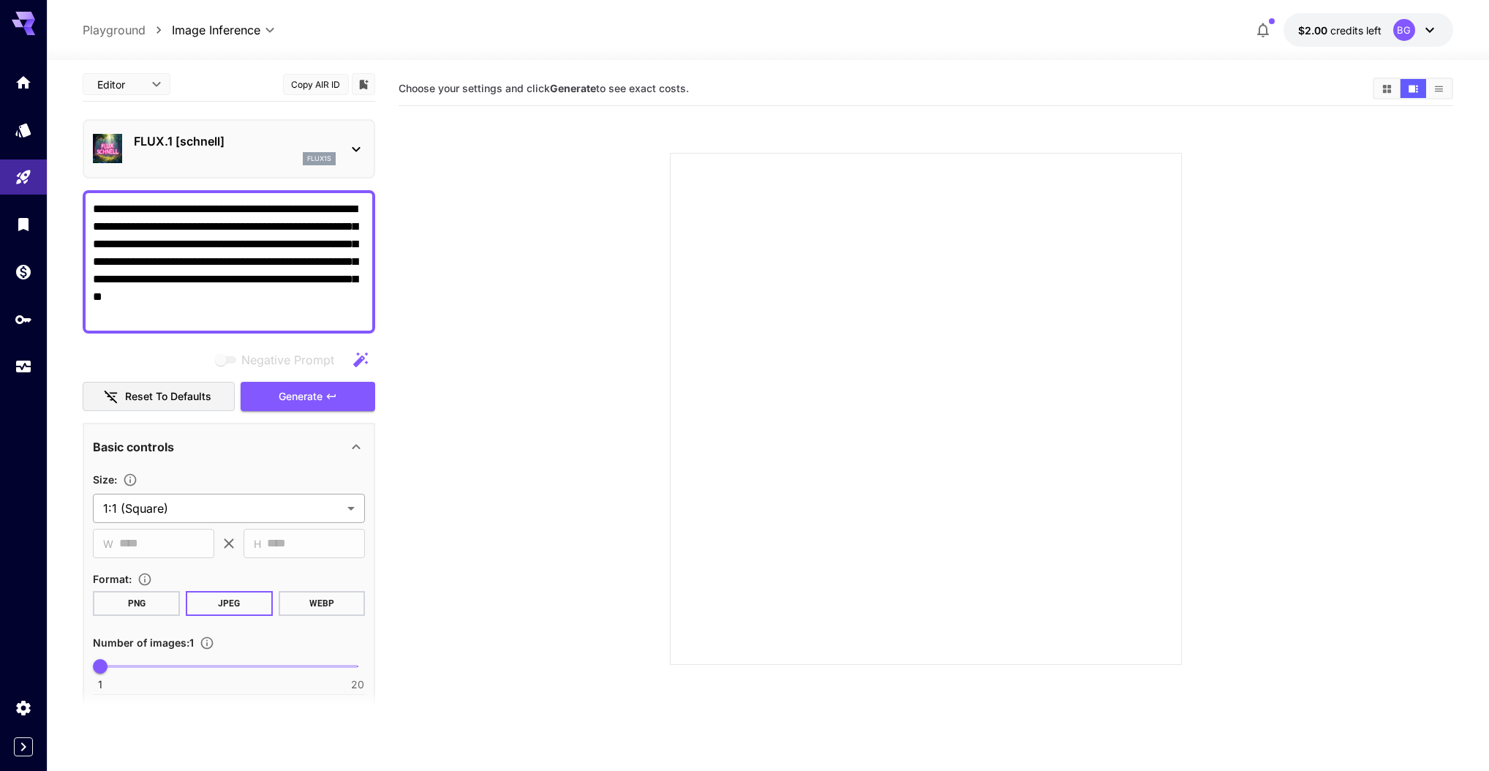
click at [207, 501] on body "**********" at bounding box center [744, 443] width 1489 height 886
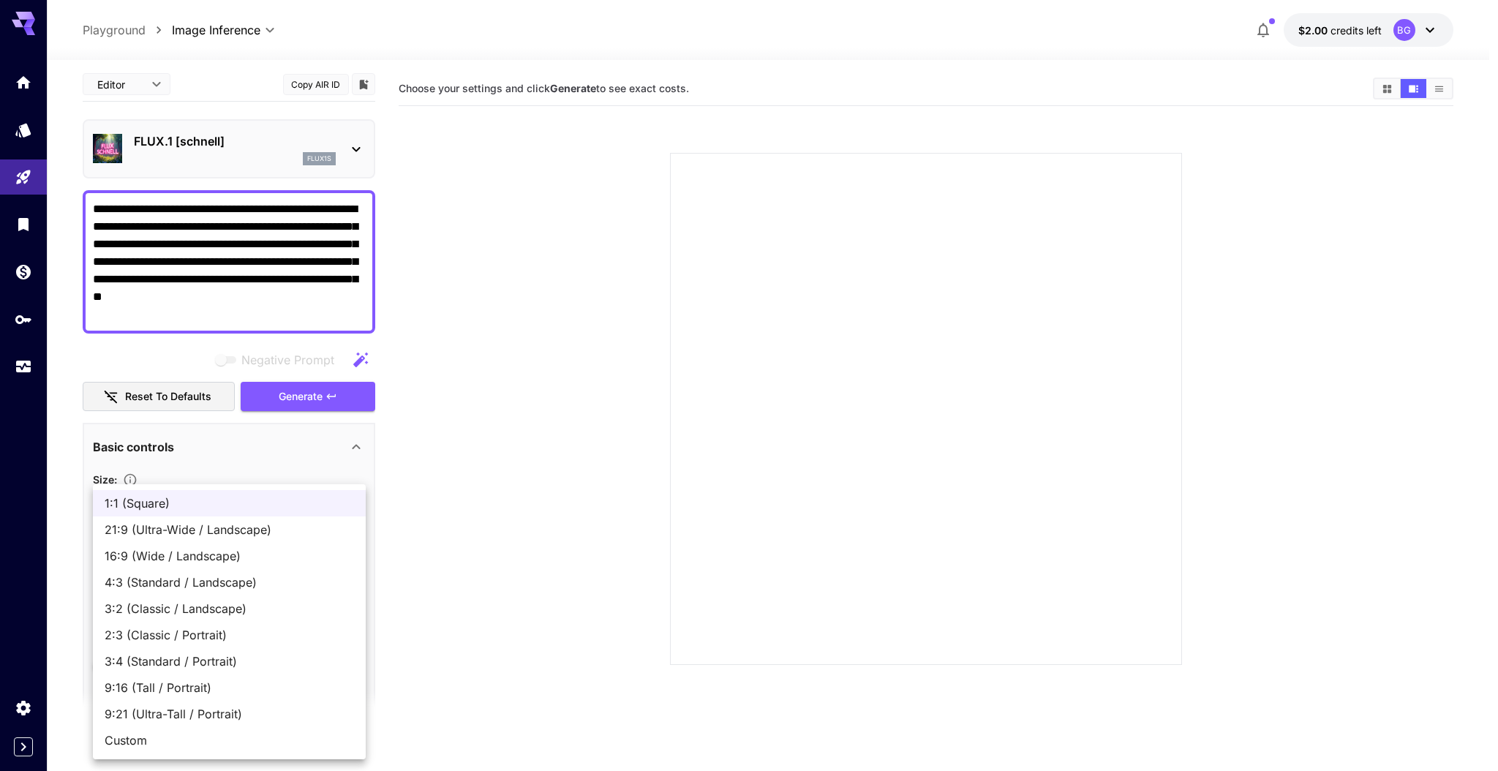
click at [204, 557] on span "16:9 (Wide / Landscape)" at bounding box center [229, 556] width 249 height 18
type input "**********"
type input "****"
type input "***"
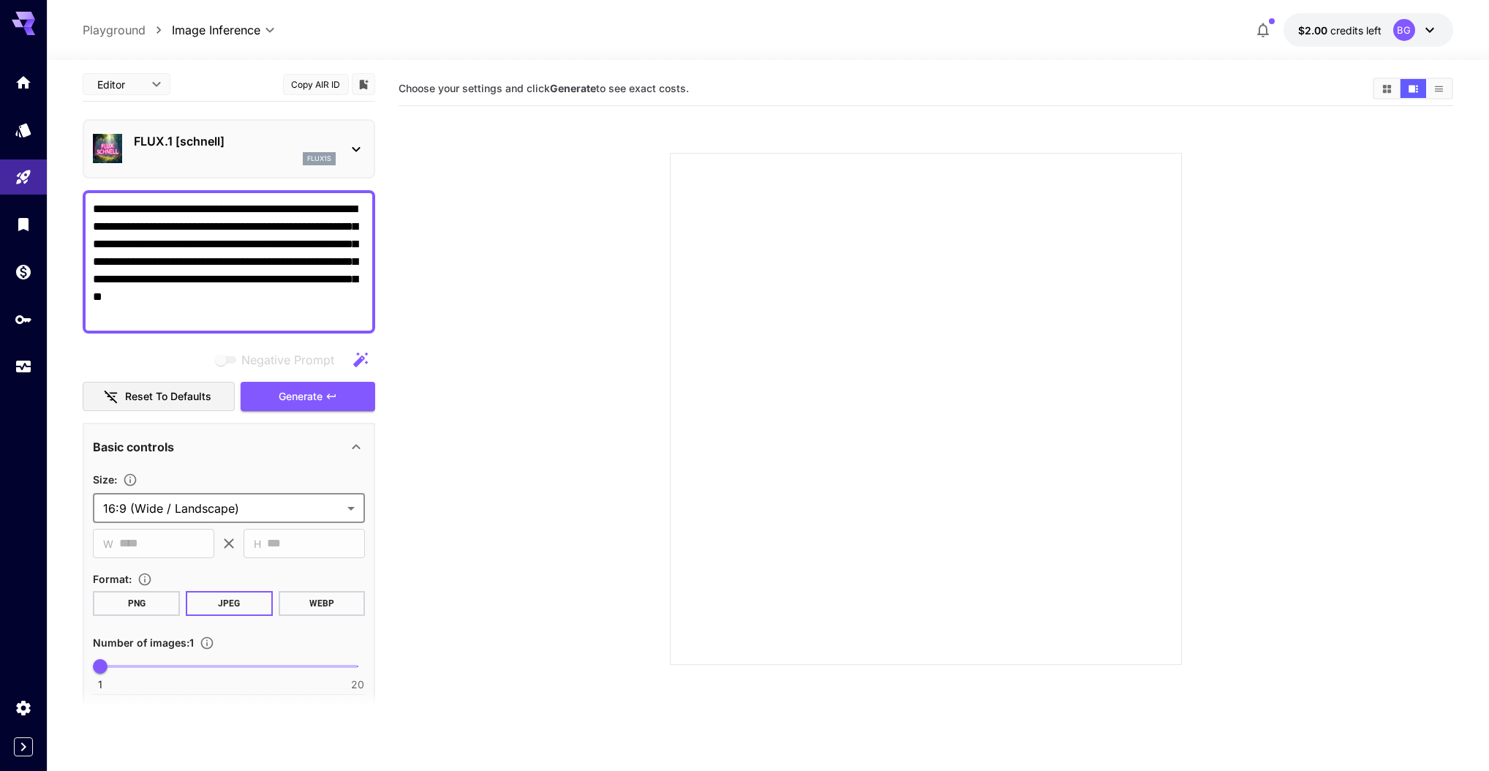
click at [483, 516] on section at bounding box center [926, 391] width 894 height 547
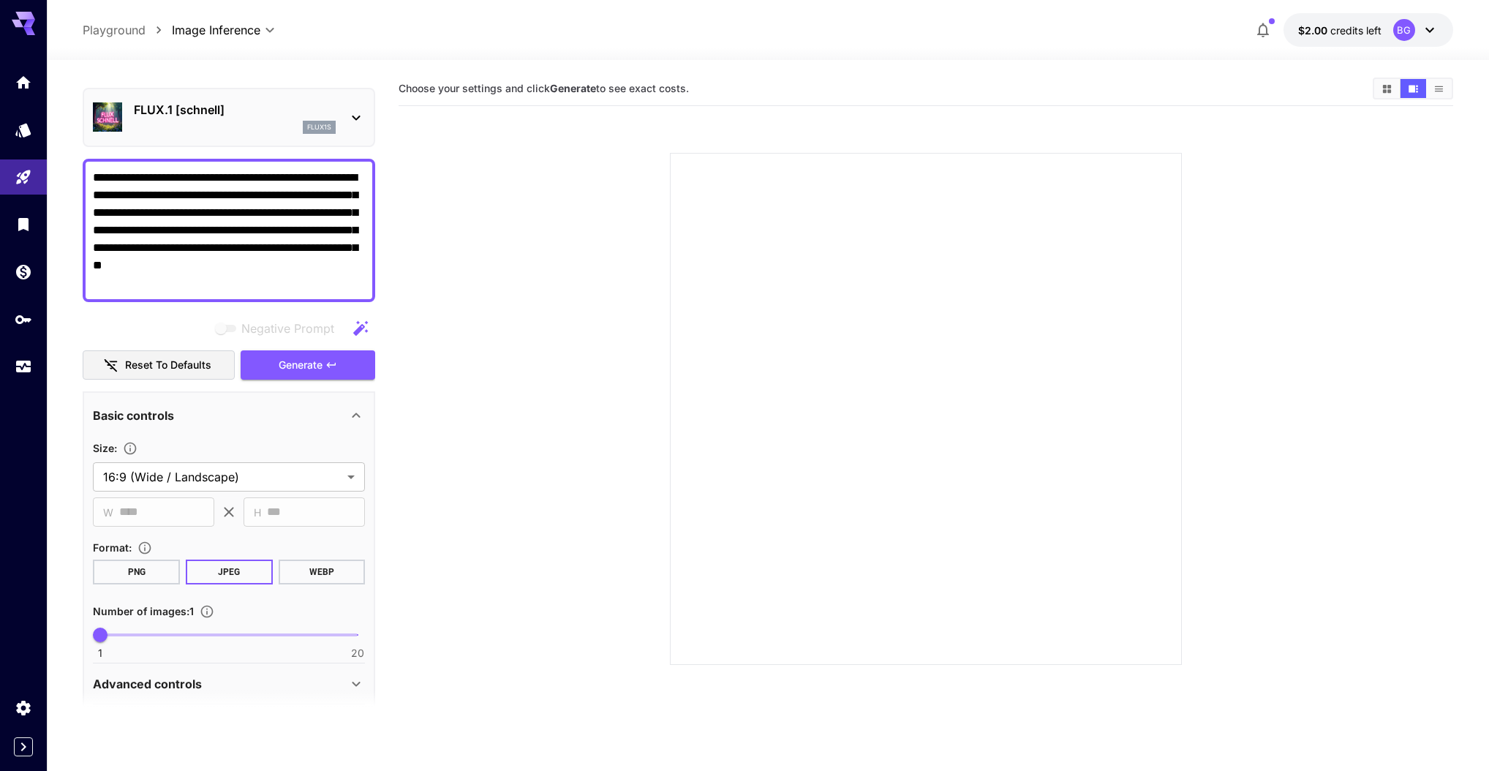
scroll to position [26, 0]
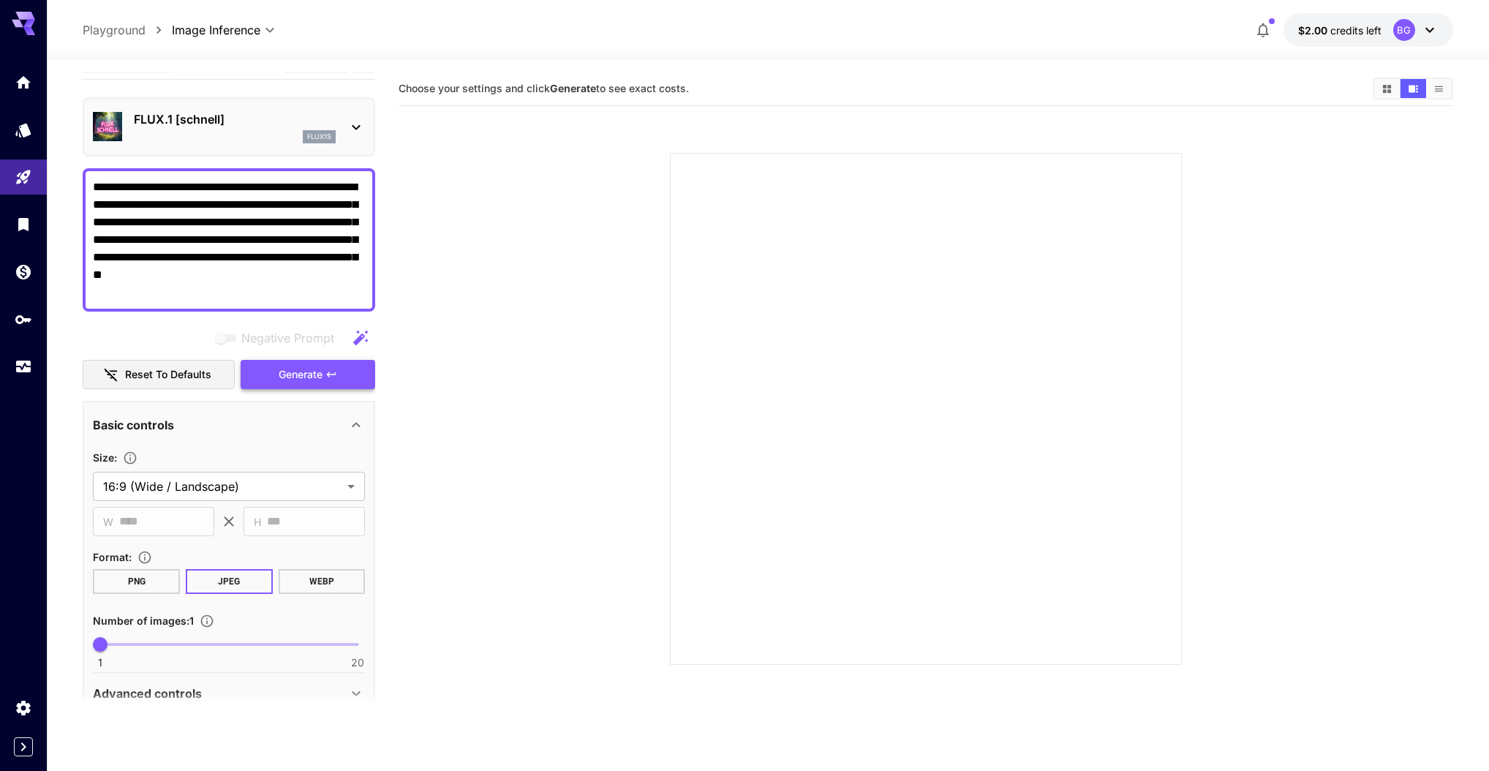
click at [333, 376] on icon "button" at bounding box center [331, 375] width 12 height 12
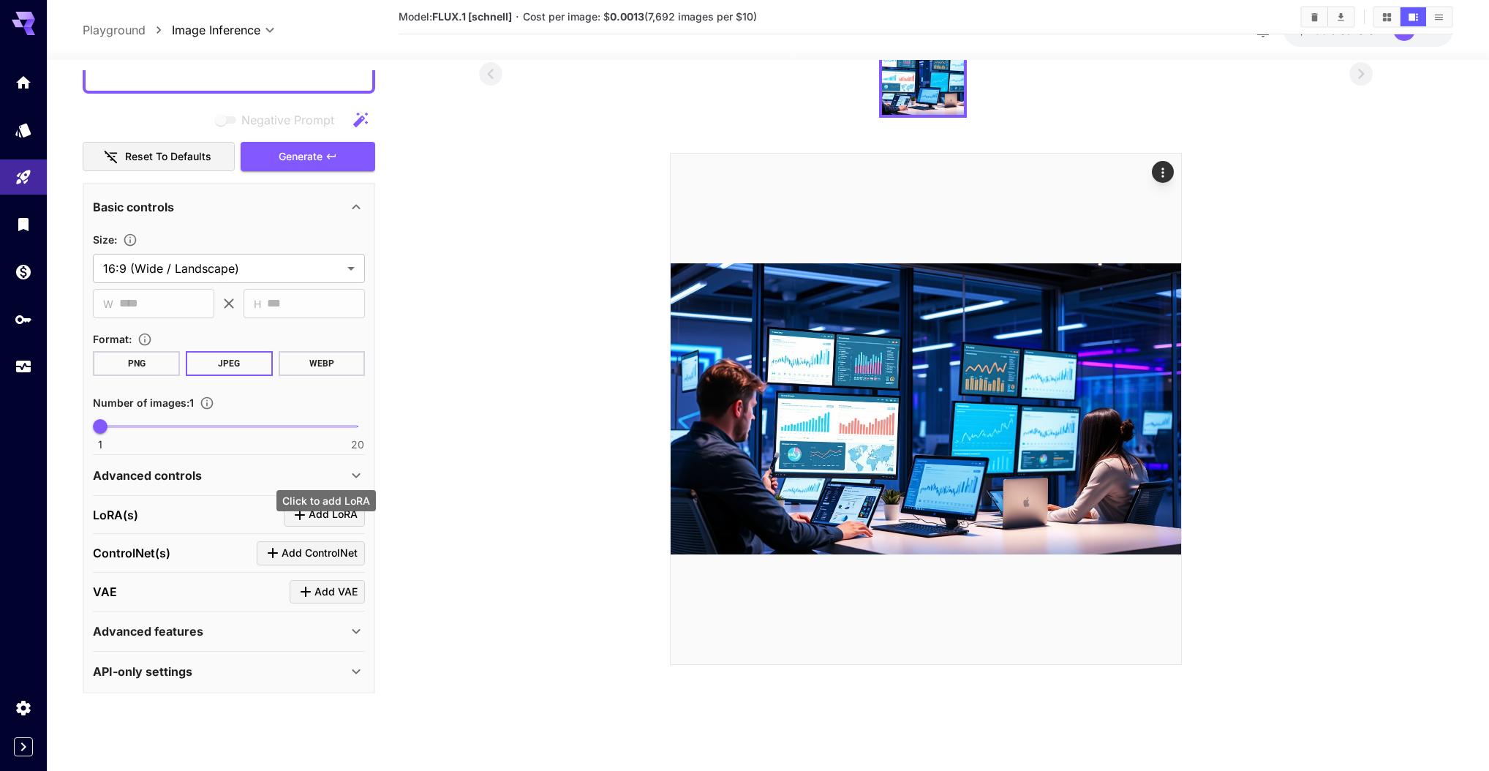
scroll to position [116, 0]
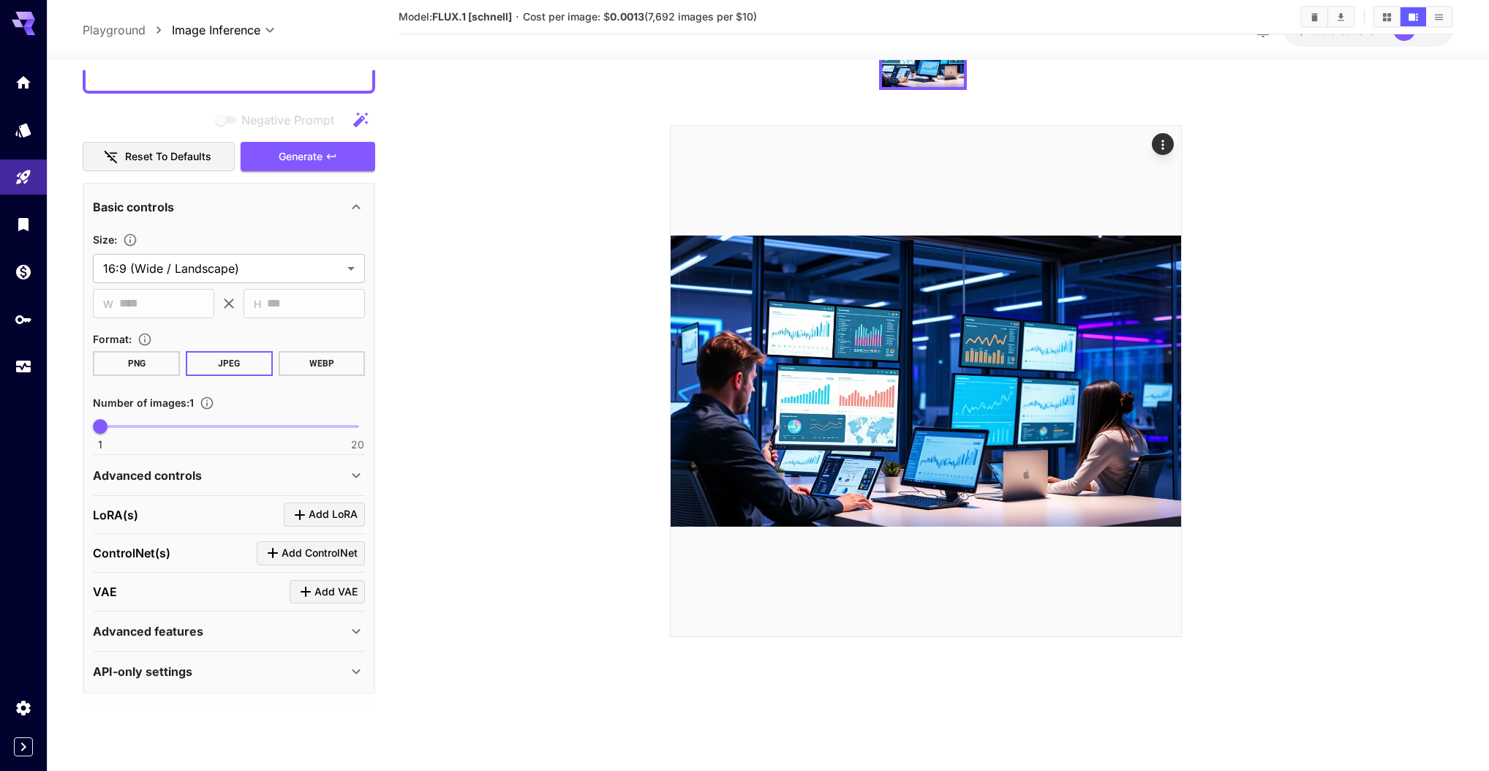
click at [520, 404] on section at bounding box center [926, 319] width 894 height 635
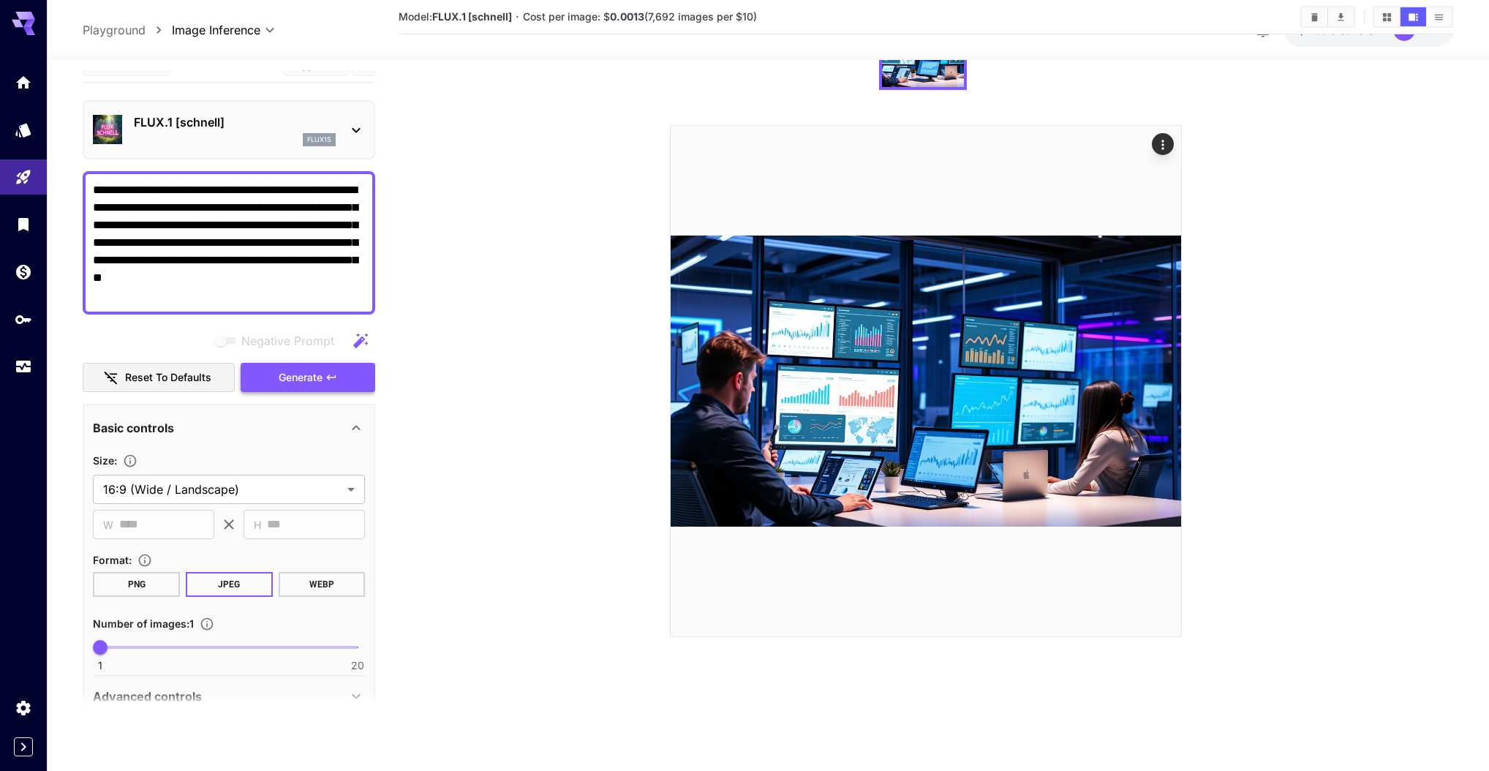
scroll to position [0, 0]
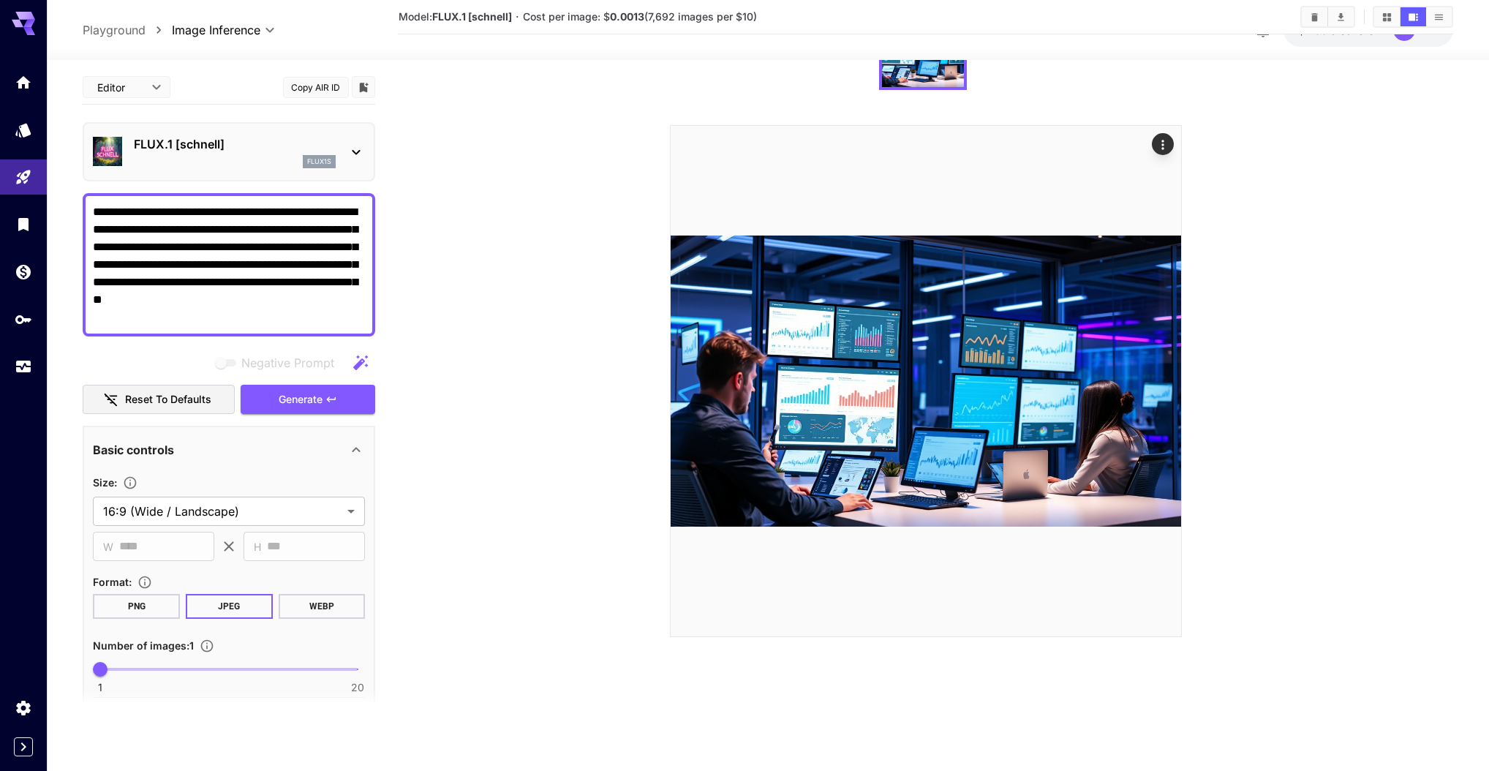
click at [595, 340] on section at bounding box center [926, 319] width 894 height 635
click at [1238, 246] on section at bounding box center [926, 319] width 894 height 635
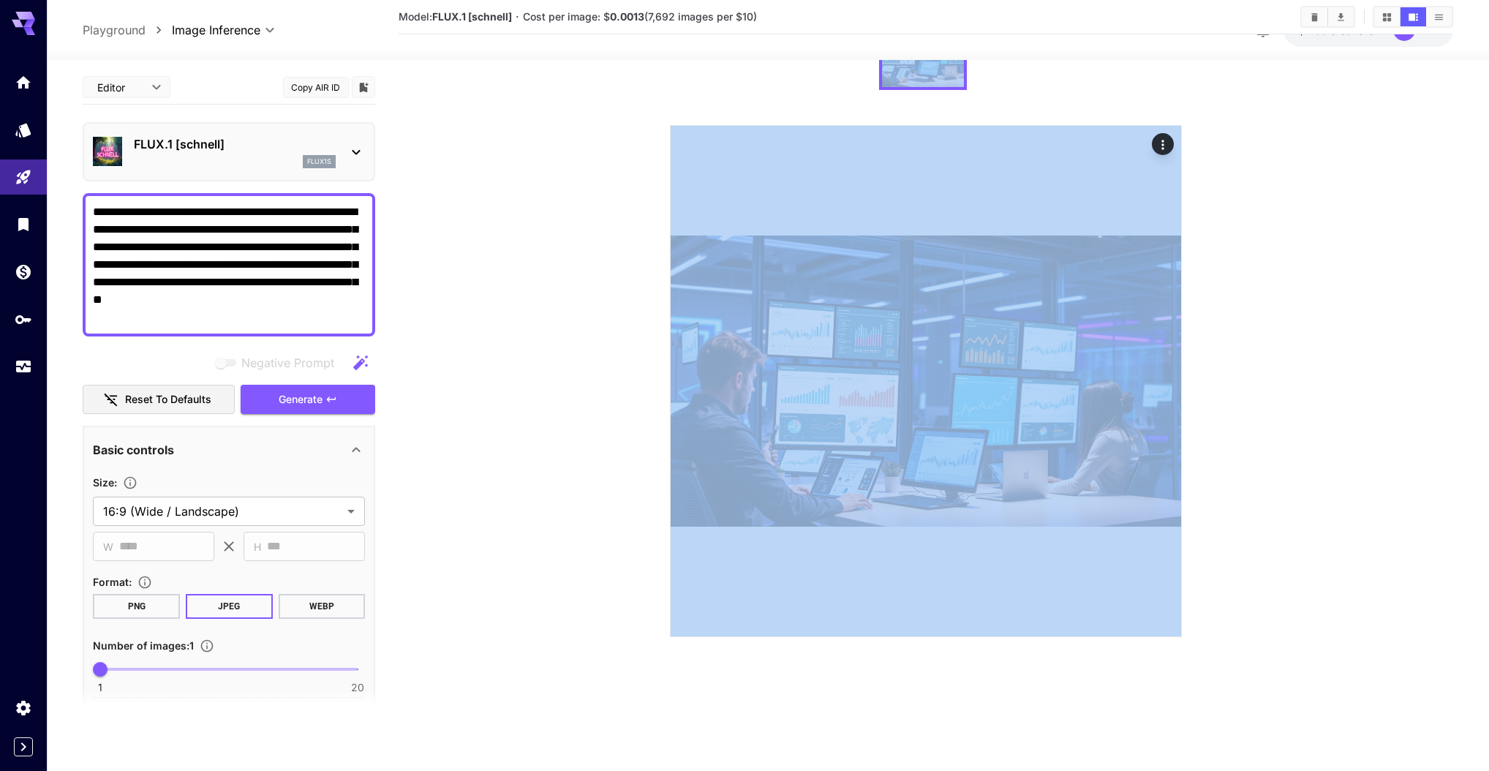
click at [1270, 233] on section at bounding box center [926, 319] width 894 height 635
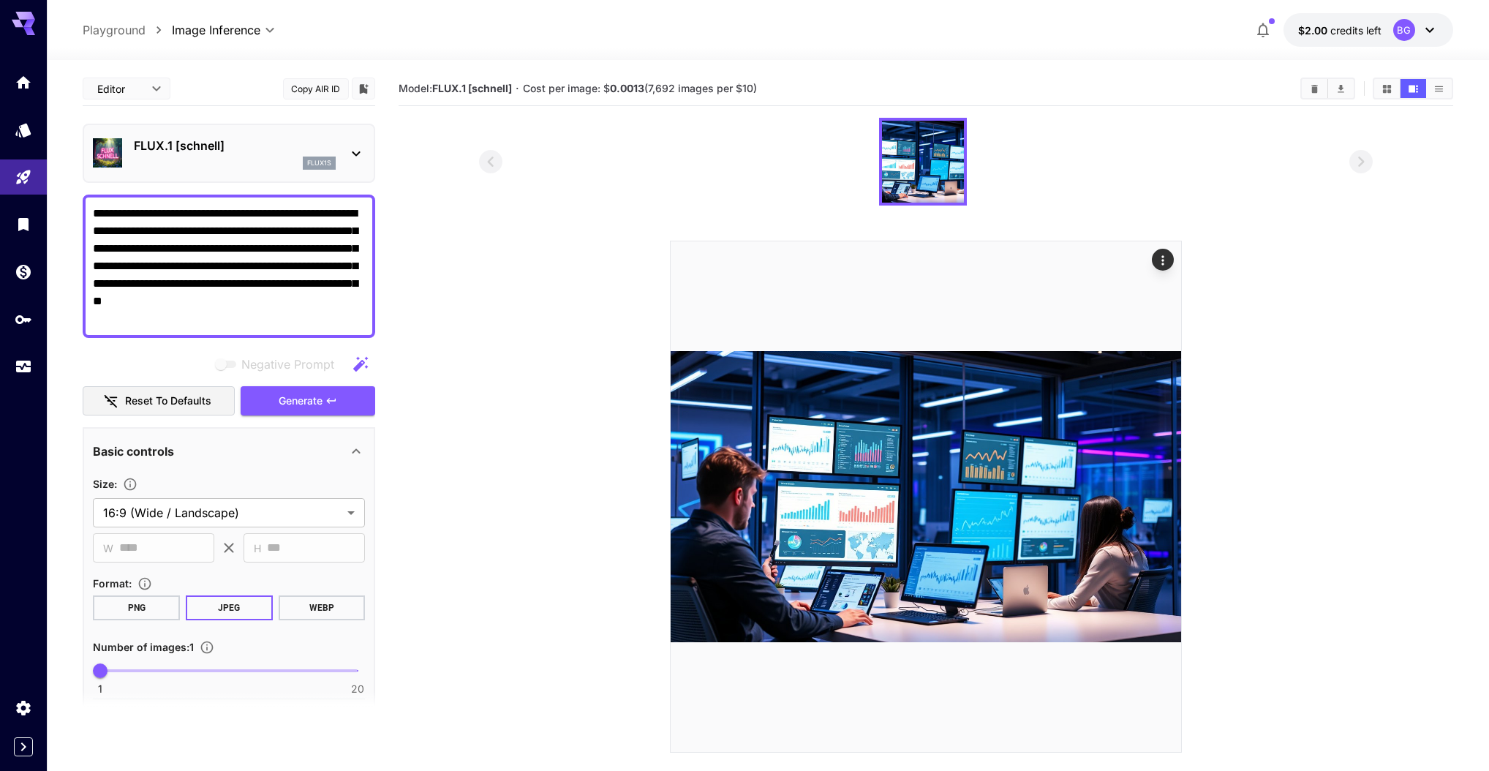
click at [1268, 31] on icon "button" at bounding box center [1263, 30] width 18 height 18
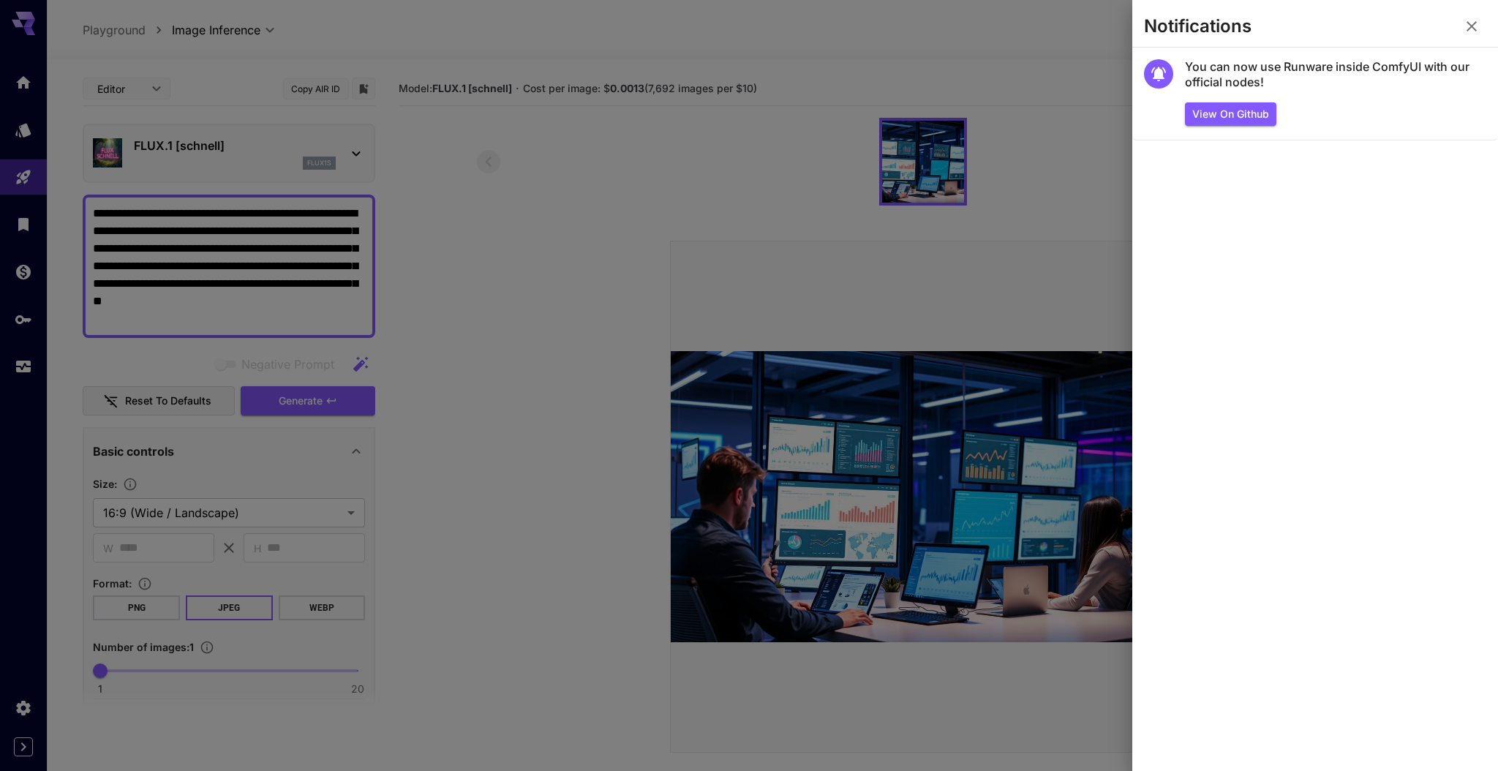
click at [1472, 28] on icon "button" at bounding box center [1471, 26] width 10 height 10
click at [1472, 28] on button "button" at bounding box center [1471, 26] width 29 height 29
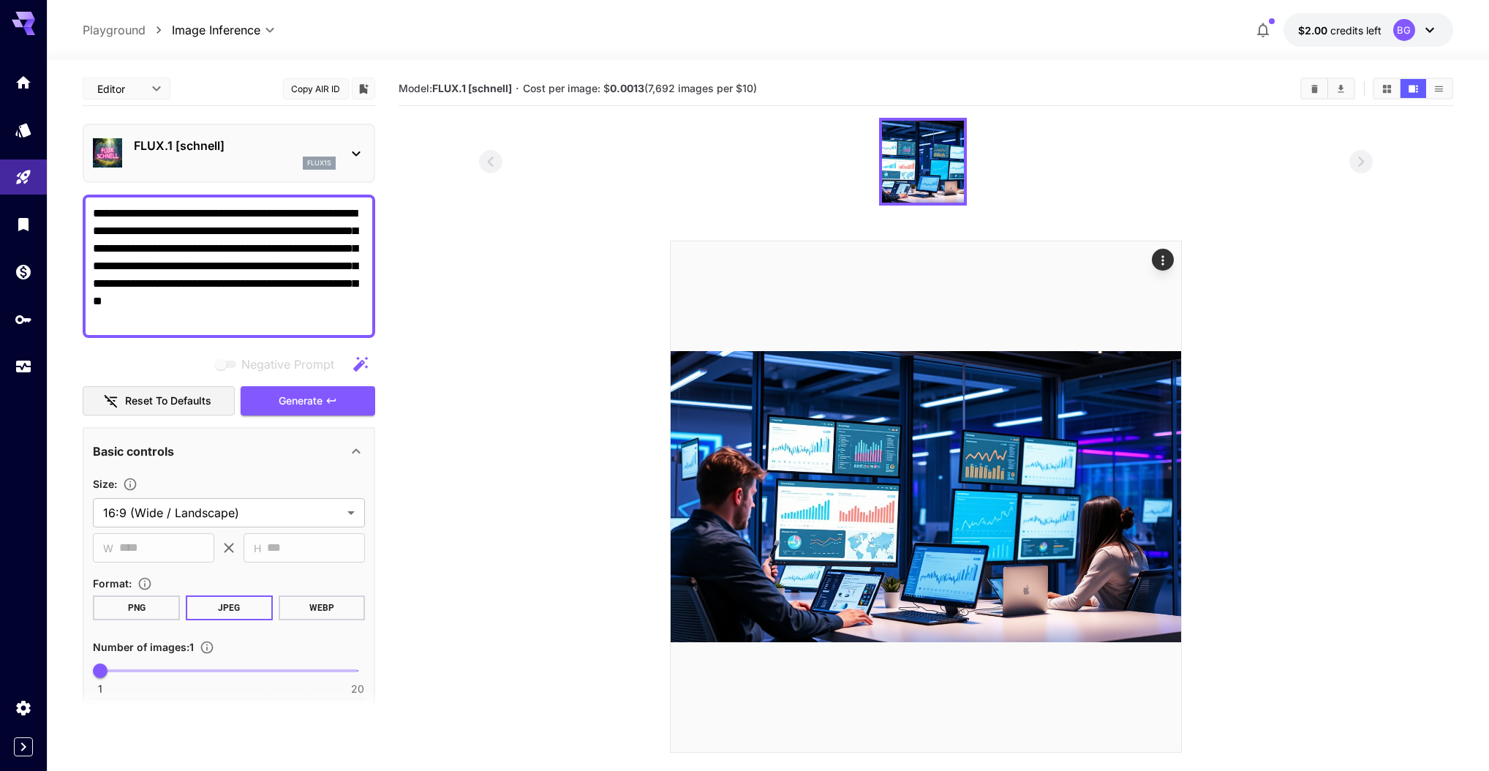
click at [1387, 31] on button "$2.00 credits left BG" at bounding box center [1369, 30] width 170 height 34
click at [1415, 34] on div "BG" at bounding box center [1415, 30] width 45 height 22
click at [1439, 31] on button "$2.00 credits left BG" at bounding box center [1369, 30] width 170 height 34
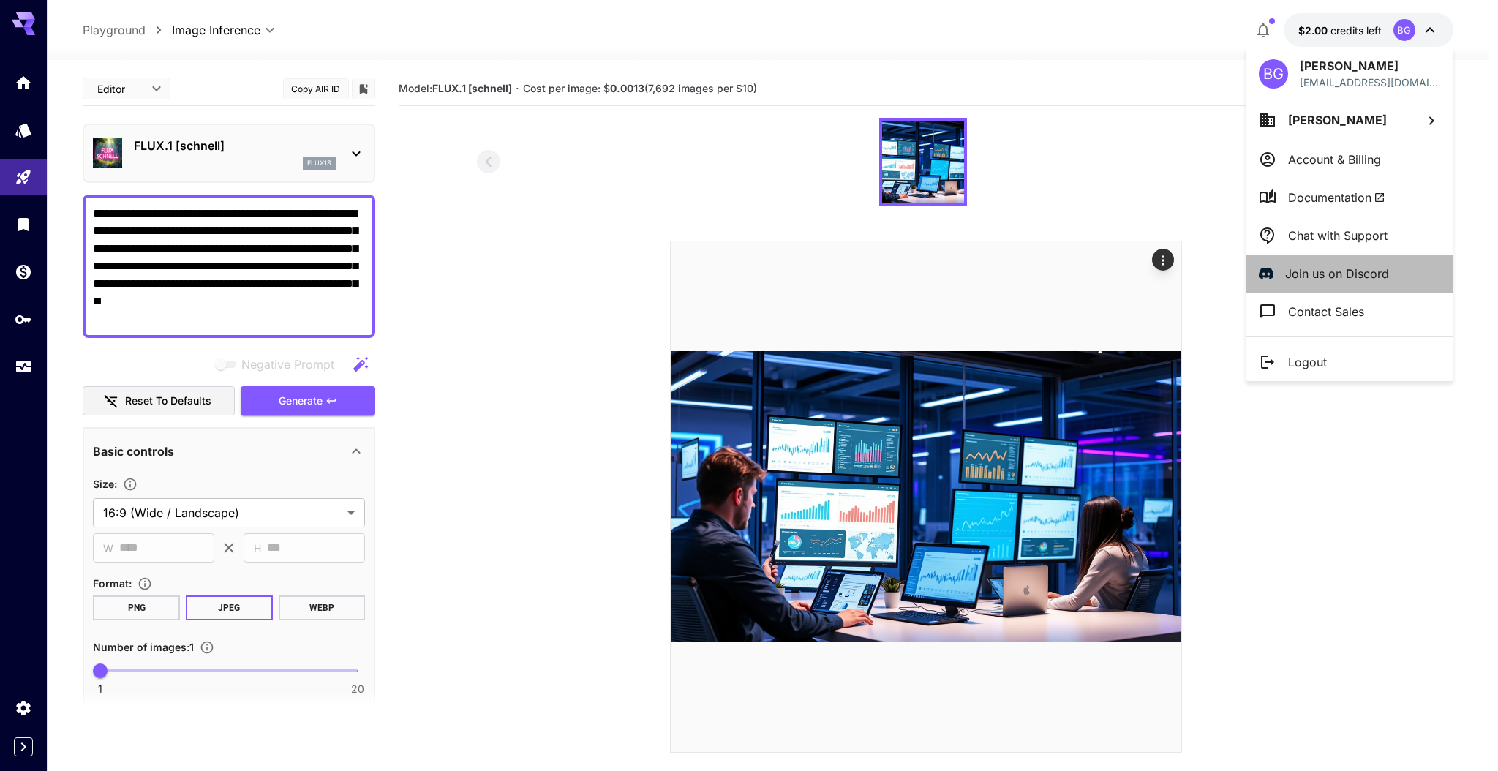
click at [1331, 271] on p "Join us on Discord" at bounding box center [1337, 274] width 104 height 18
